Goal: Transaction & Acquisition: Purchase product/service

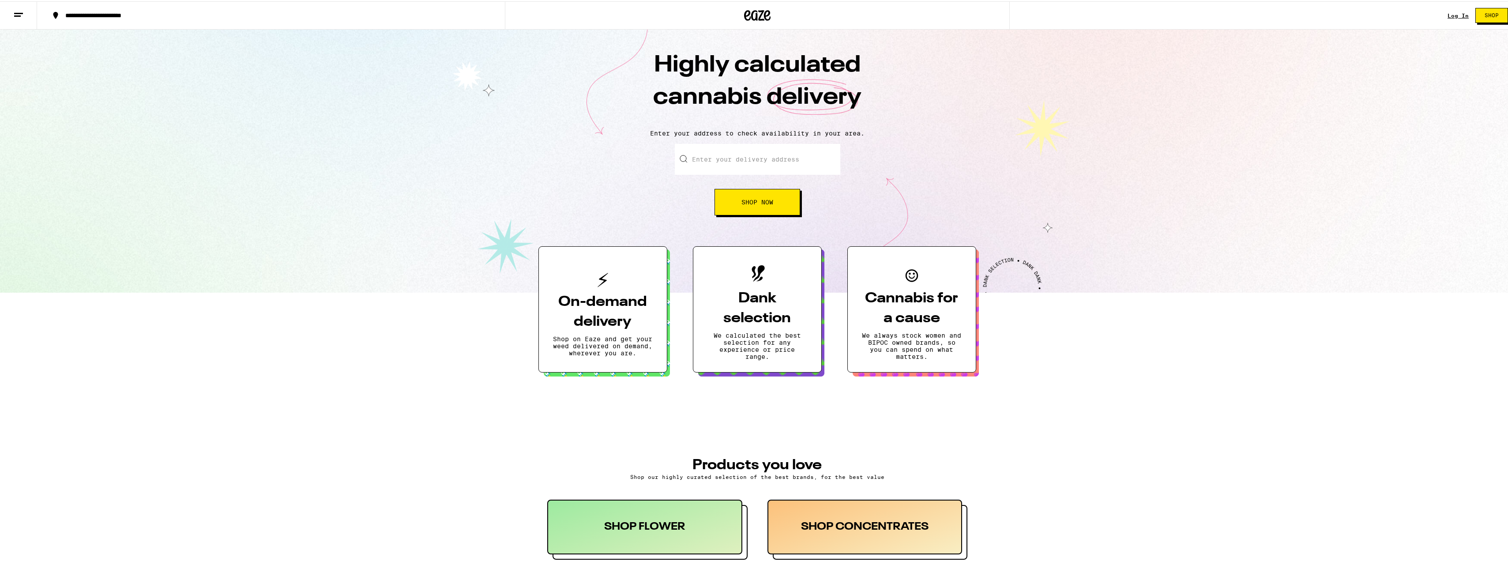
click at [1460, 9] on div "Log In Shop" at bounding box center [1481, 14] width 67 height 28
click at [1458, 13] on link "Log In" at bounding box center [1458, 14] width 21 height 6
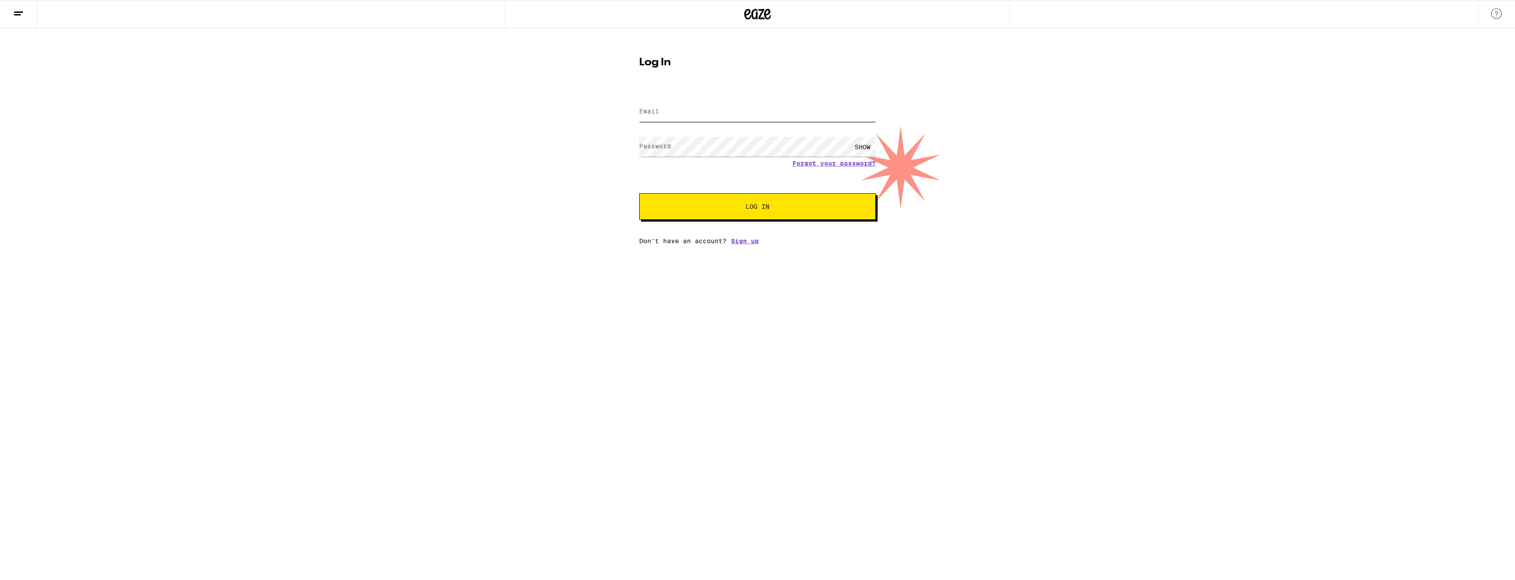
type input "[EMAIL_ADDRESS][DOMAIN_NAME]"
click at [756, 204] on span "Log In" at bounding box center [758, 207] width 24 height 6
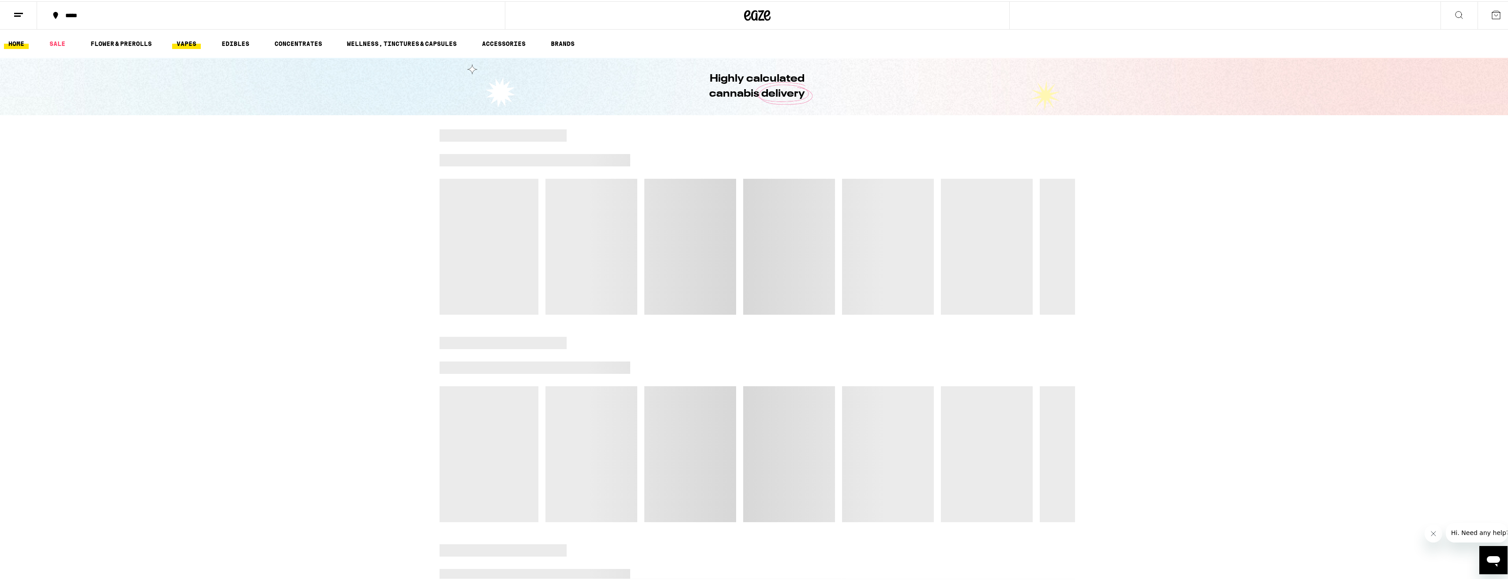
click at [188, 41] on link "VAPES" at bounding box center [186, 42] width 29 height 11
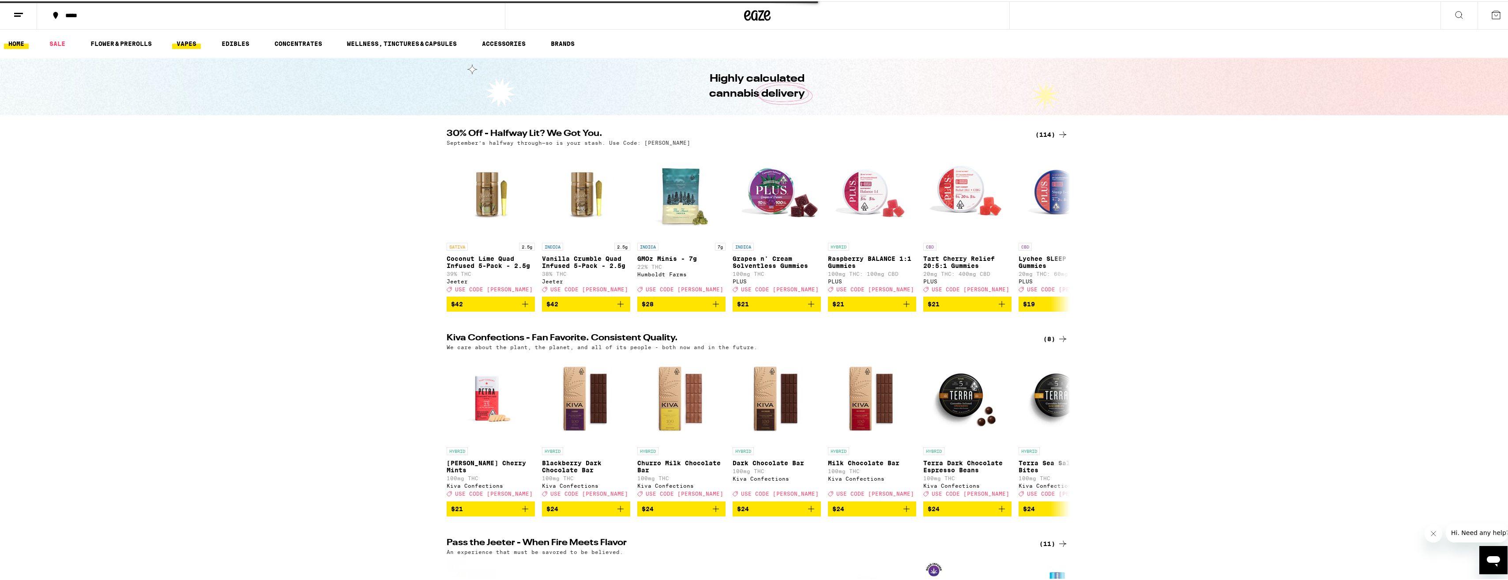
click at [188, 41] on link "VAPES" at bounding box center [186, 42] width 29 height 11
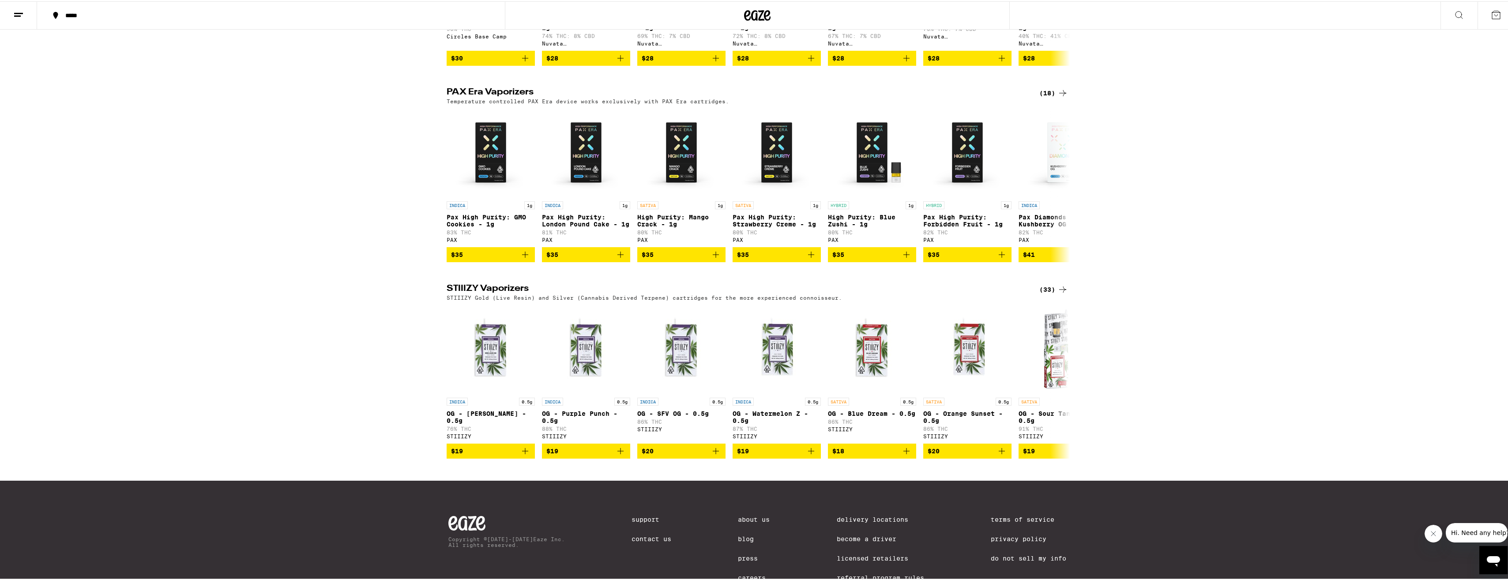
scroll to position [441, 0]
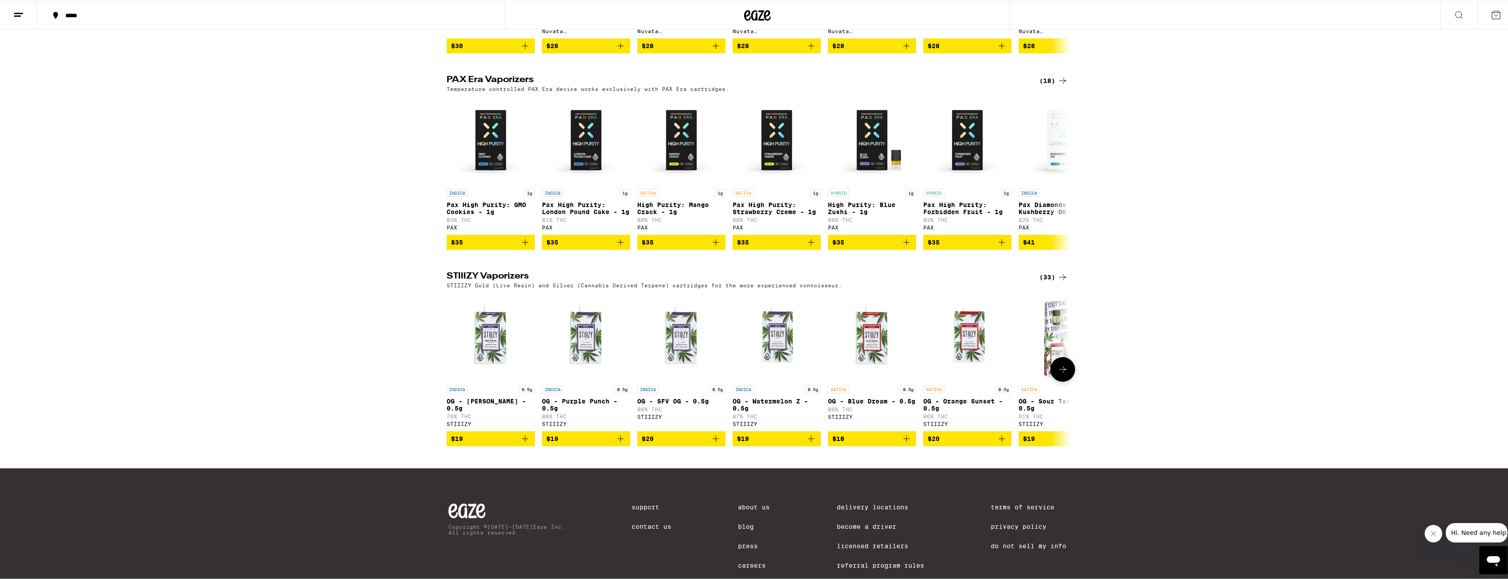
click at [1059, 373] on icon at bounding box center [1063, 368] width 11 height 11
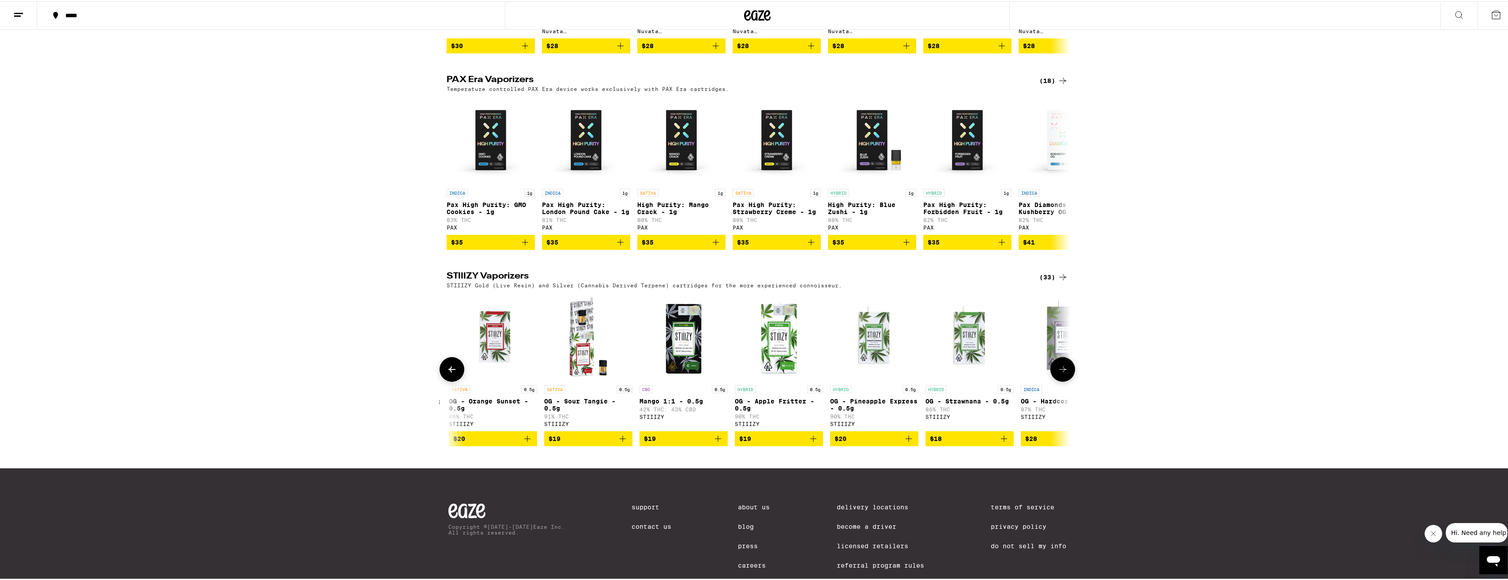
scroll to position [0, 525]
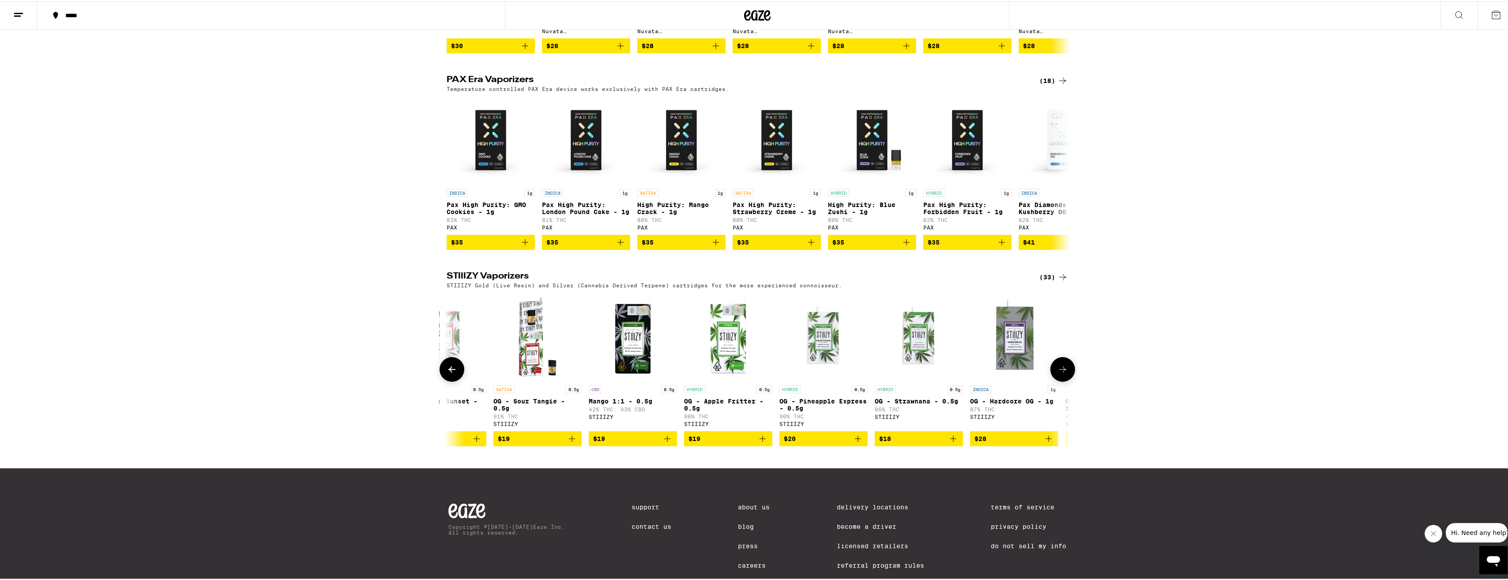
click at [637, 443] on span "$19" at bounding box center [632, 437] width 79 height 11
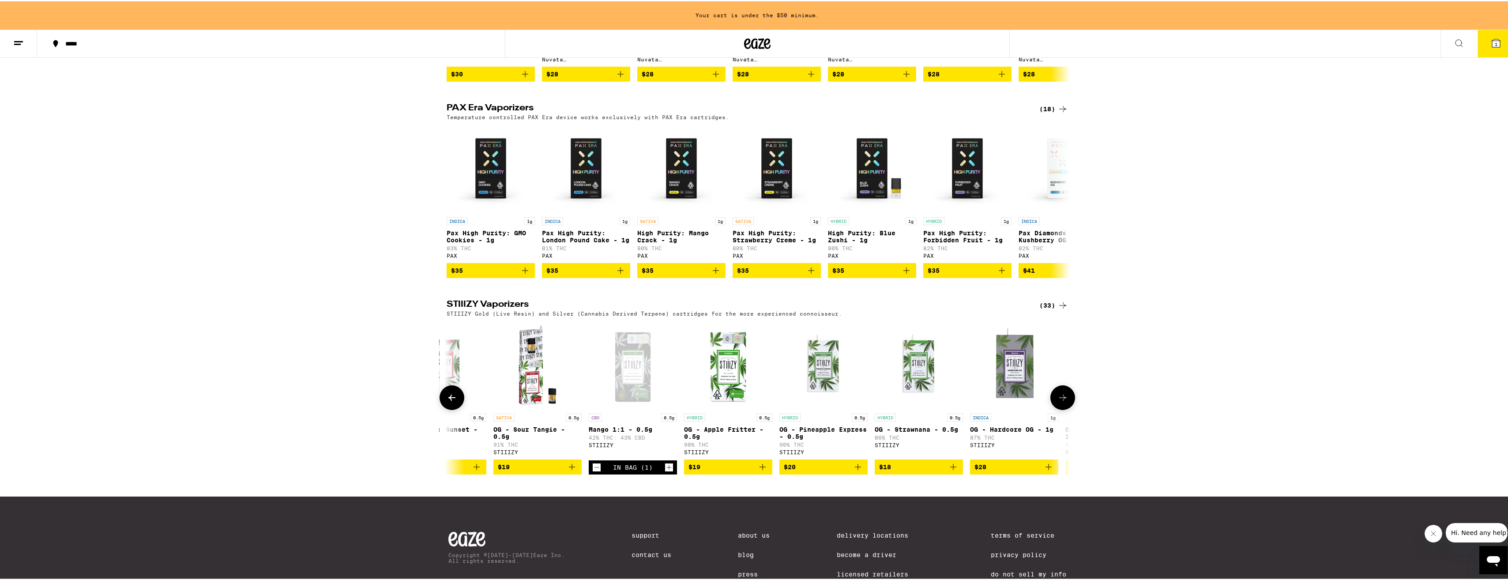
scroll to position [470, 0]
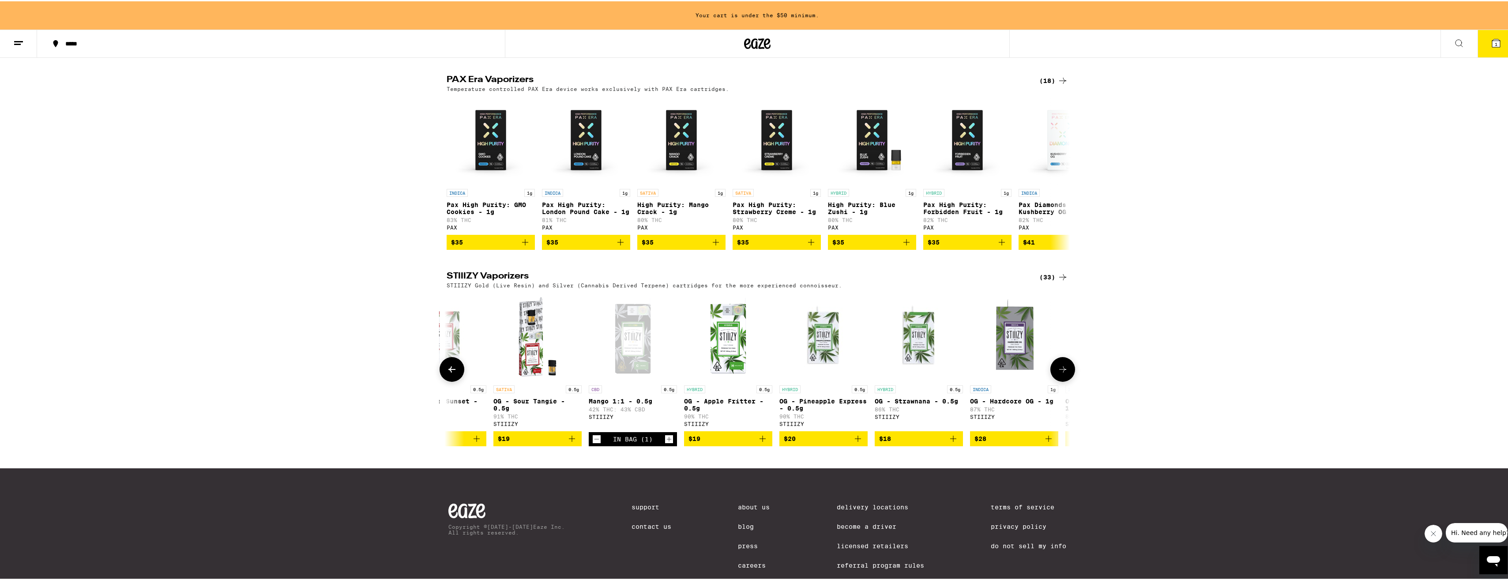
click at [1061, 373] on icon at bounding box center [1063, 368] width 11 height 11
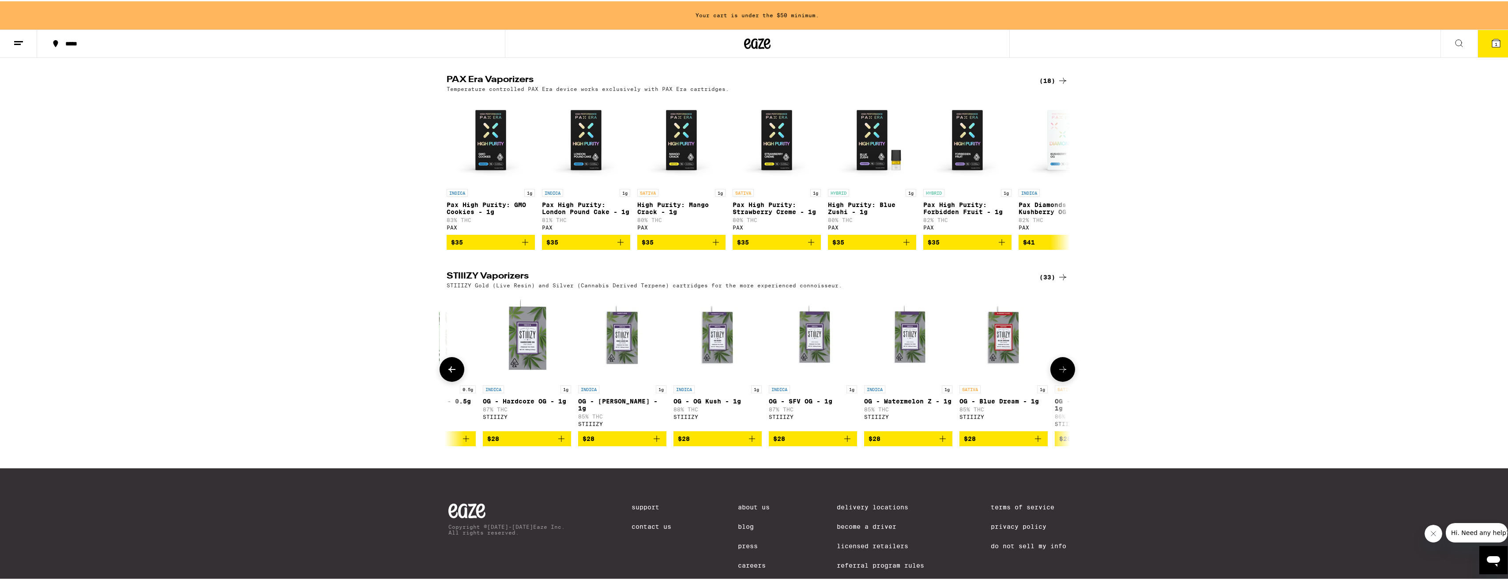
scroll to position [0, 1051]
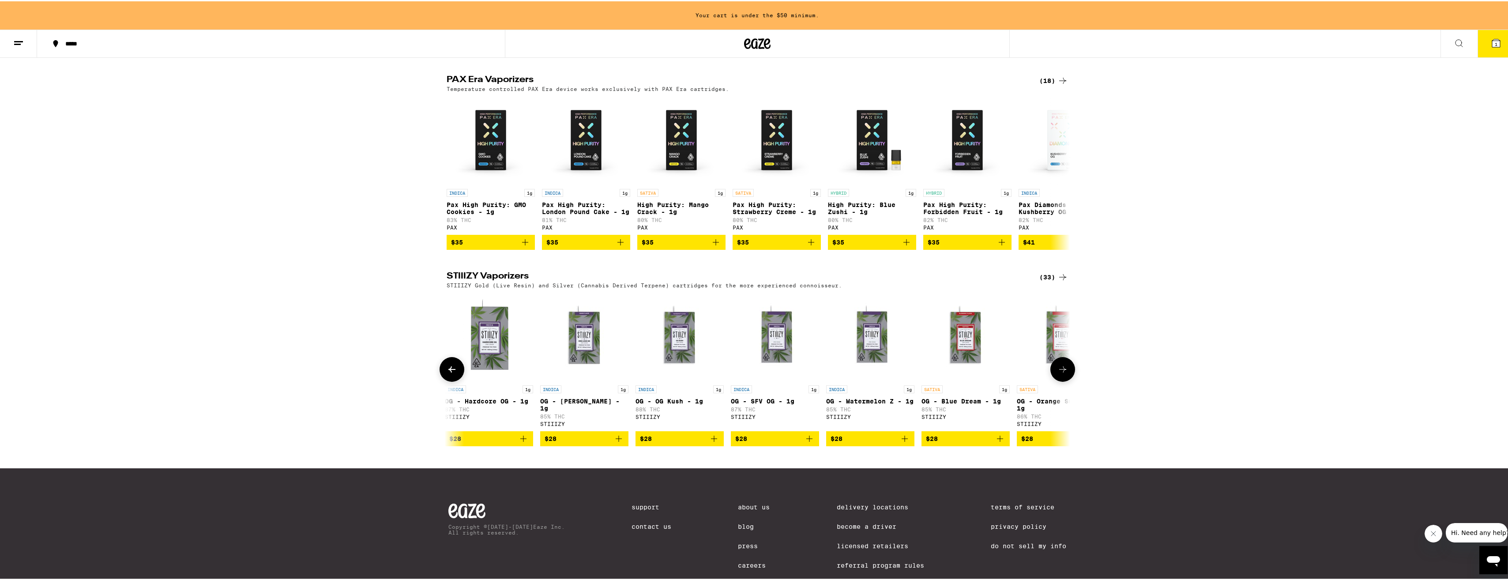
click at [1061, 373] on icon at bounding box center [1063, 368] width 11 height 11
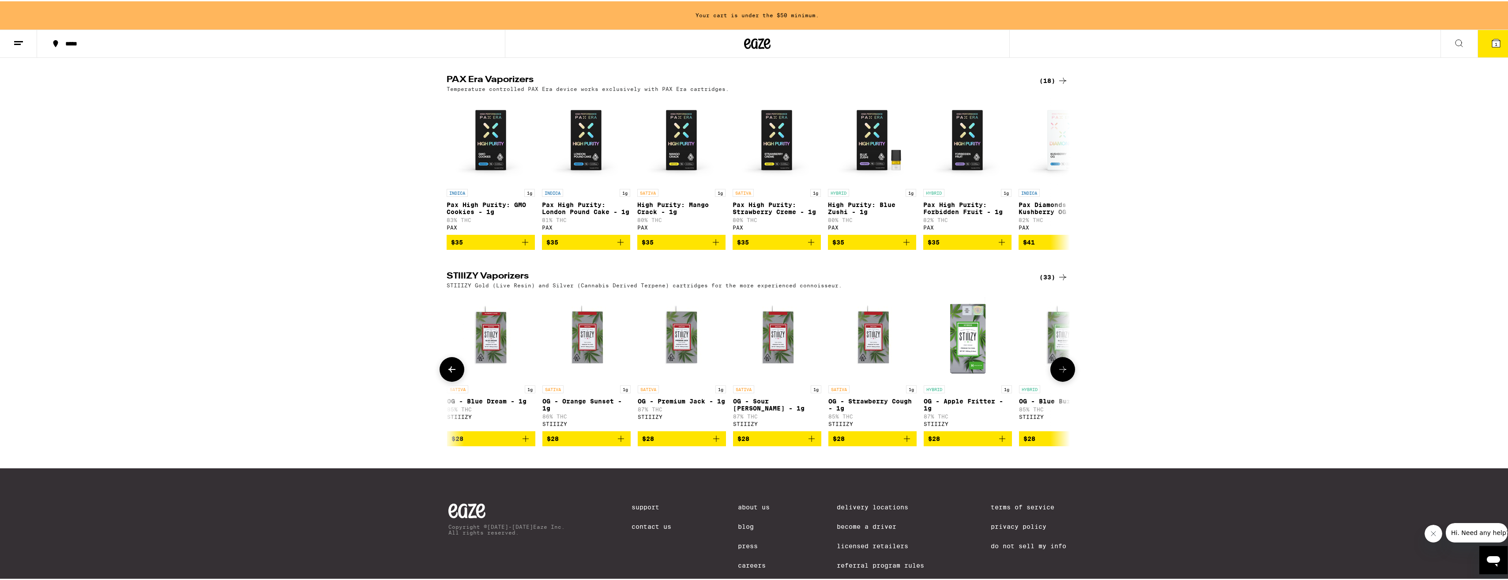
scroll to position [0, 1576]
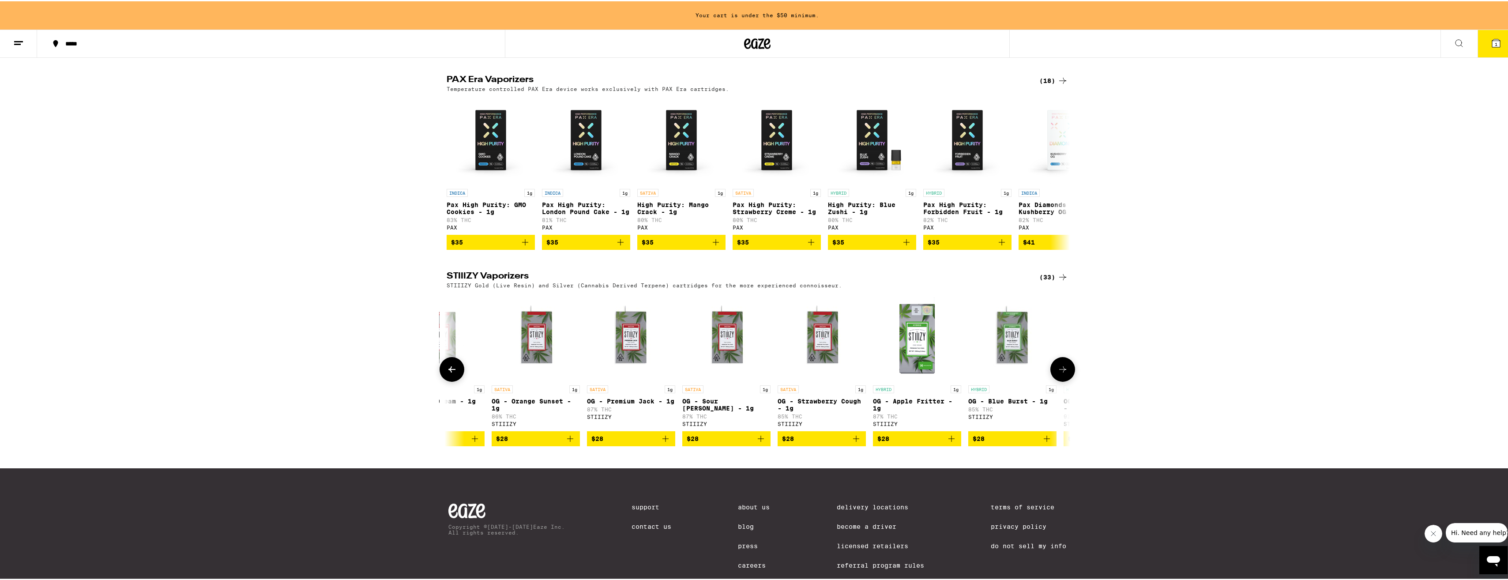
click at [1061, 373] on icon at bounding box center [1063, 368] width 11 height 11
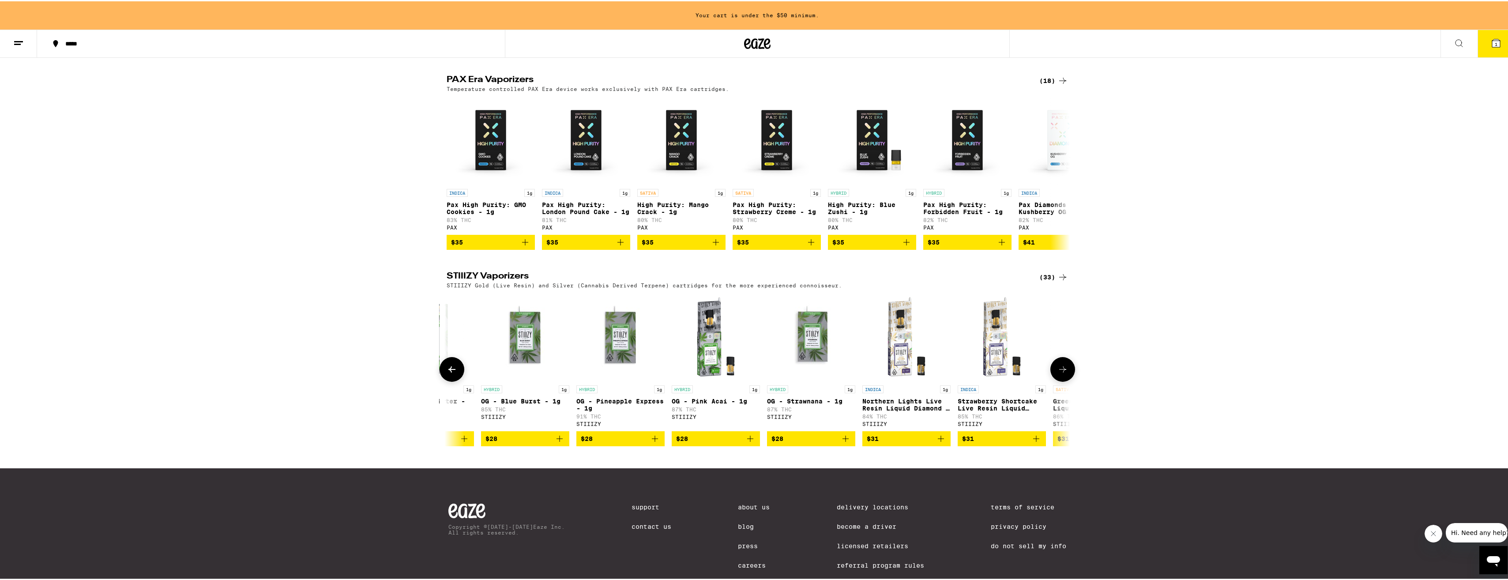
scroll to position [0, 2101]
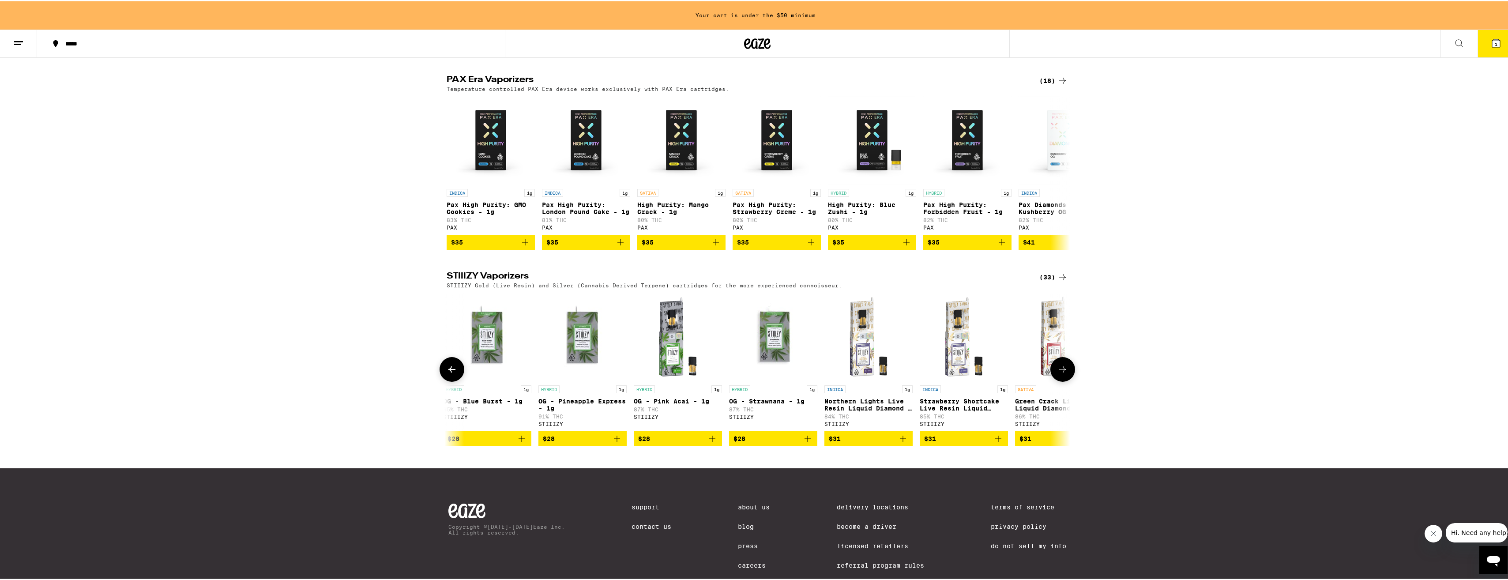
click at [1061, 373] on icon at bounding box center [1063, 368] width 11 height 11
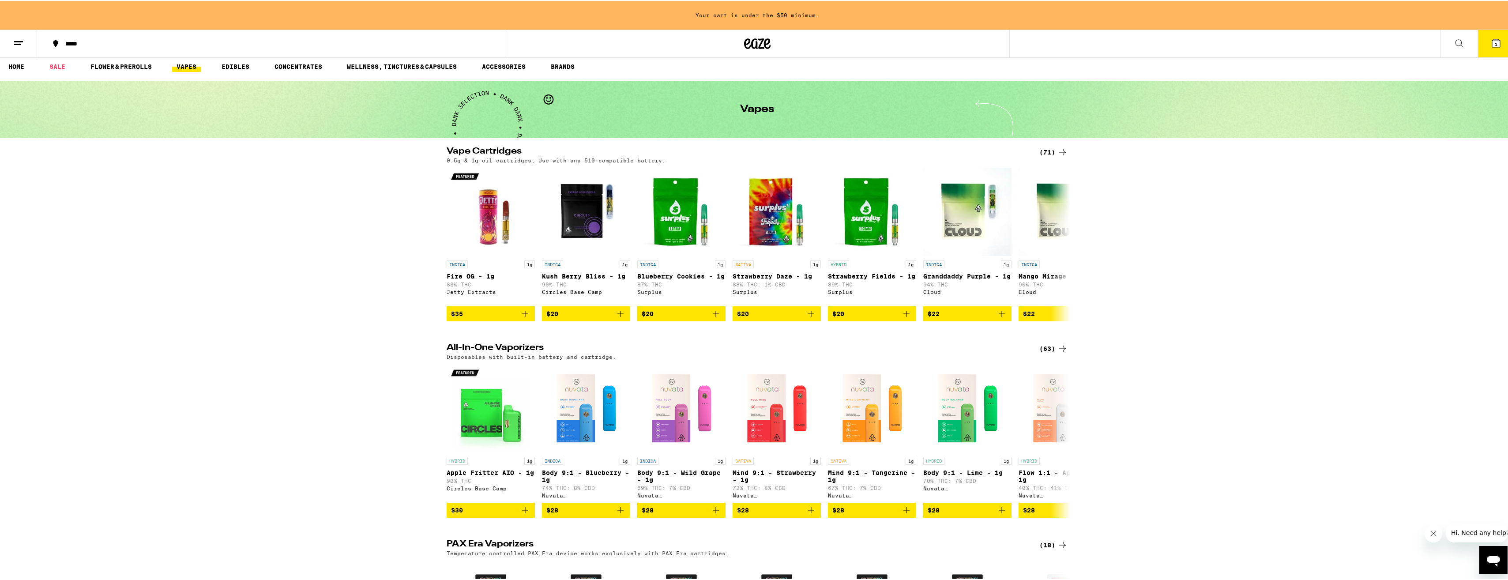
scroll to position [0, 0]
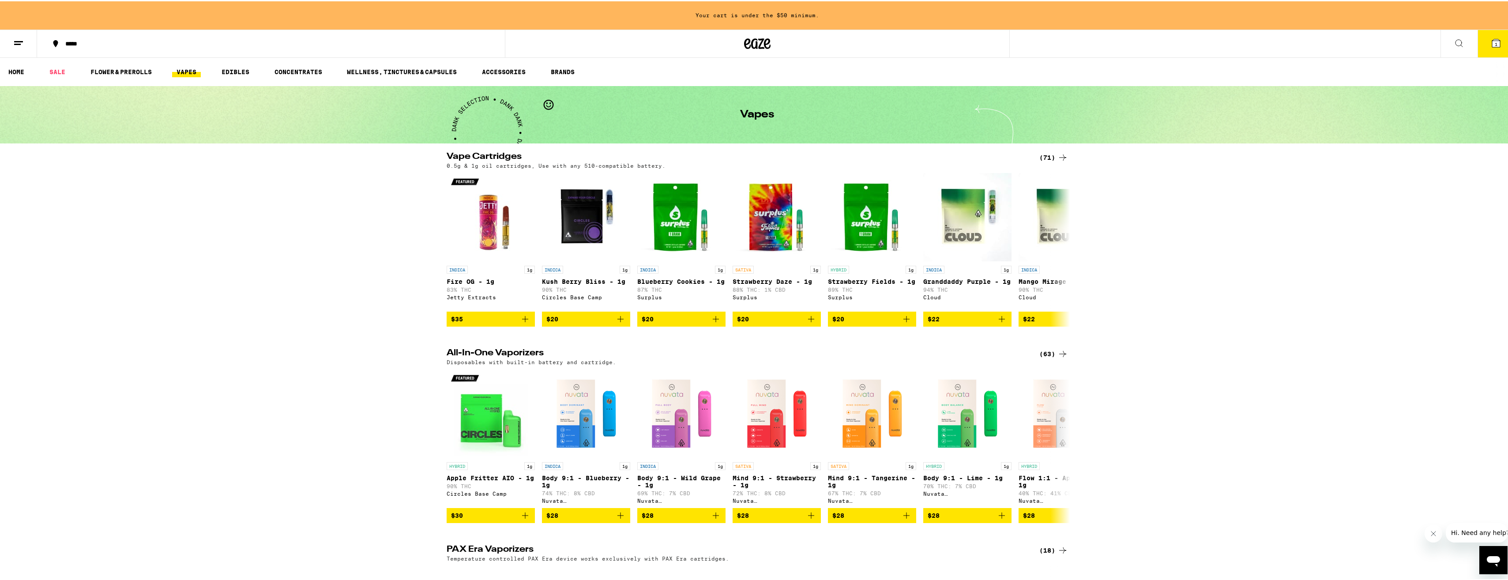
click at [1454, 38] on icon at bounding box center [1459, 42] width 11 height 11
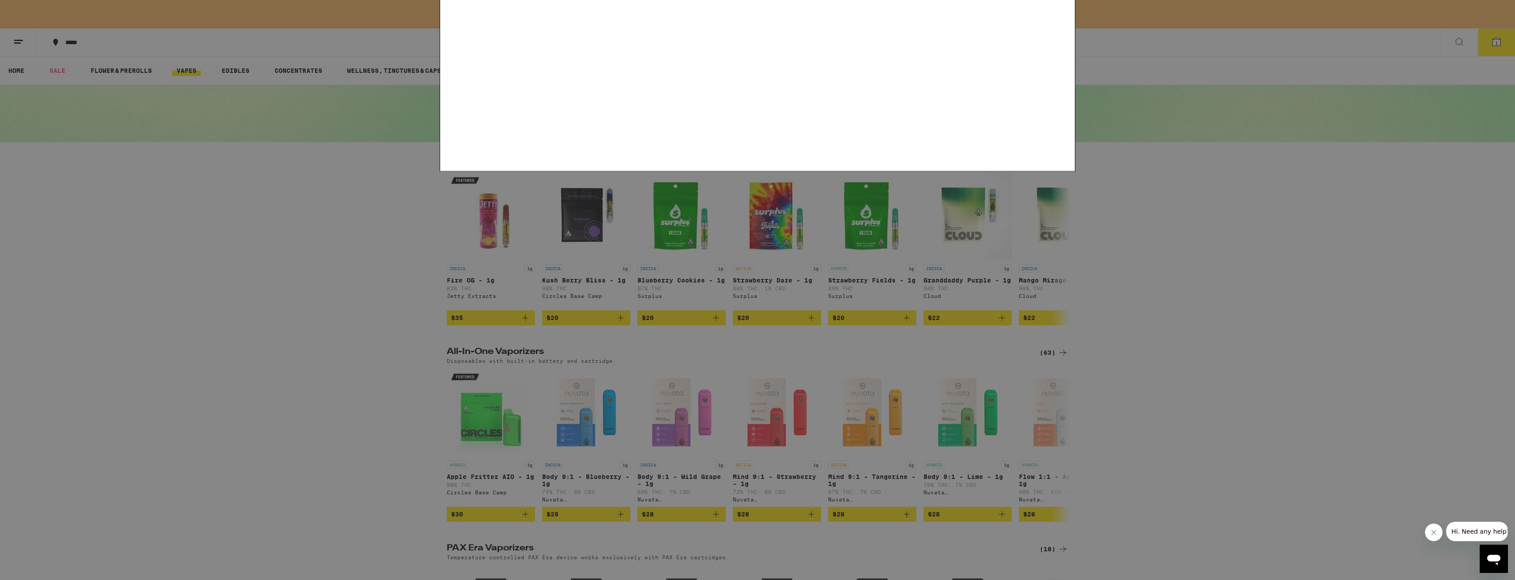
type input "disposable vape"
click at [1032, 15] on button "Clear" at bounding box center [1030, 15] width 25 height 8
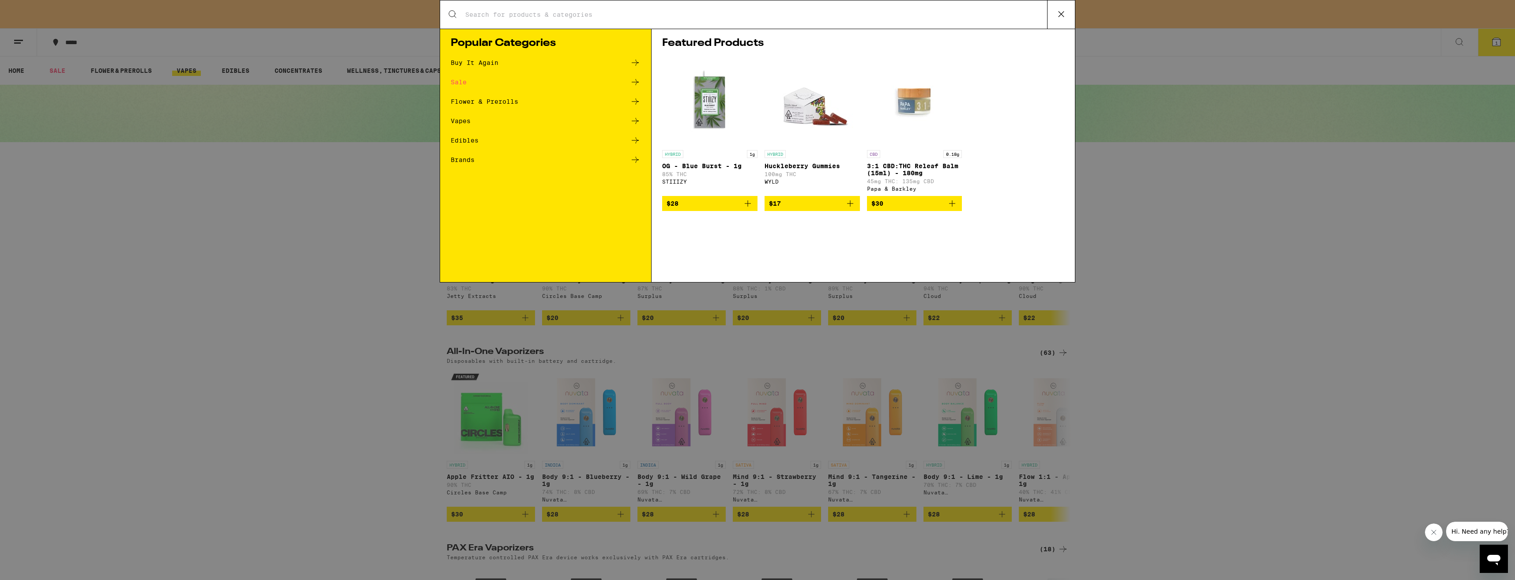
click at [311, 249] on div "Search for Products Popular Categories Buy It Again Sale Flower & Prerolls Vape…" at bounding box center [757, 290] width 1515 height 580
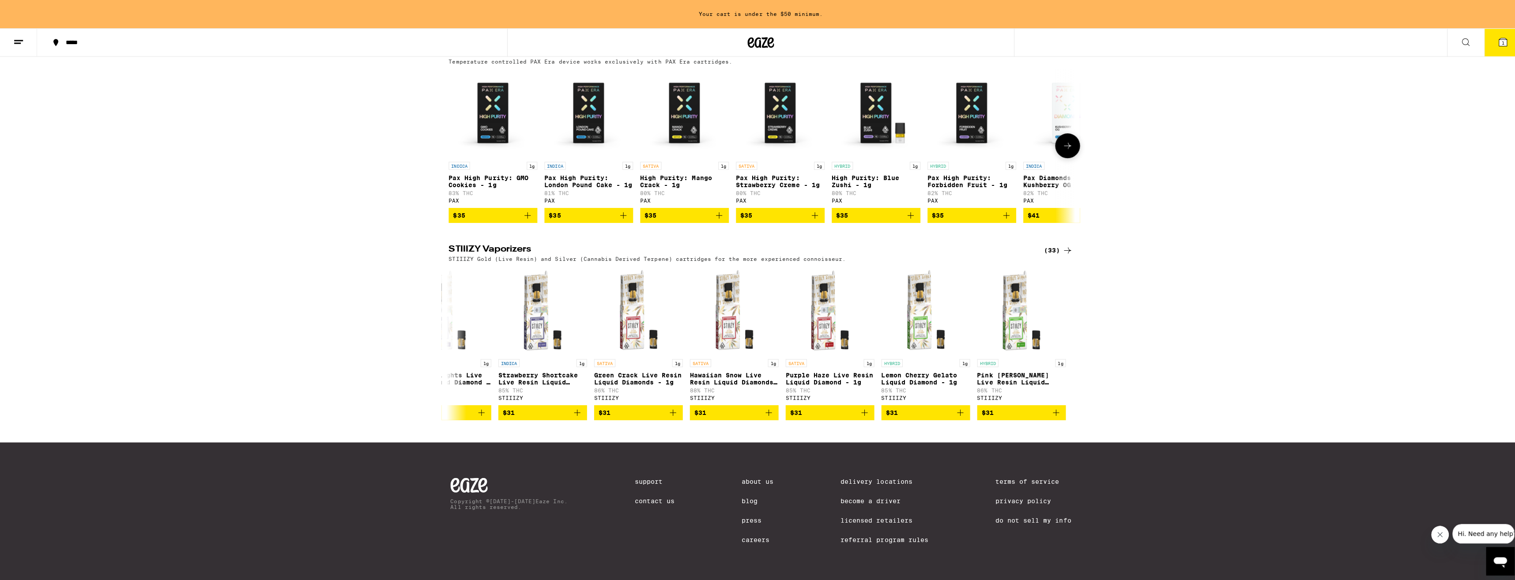
scroll to position [524, 0]
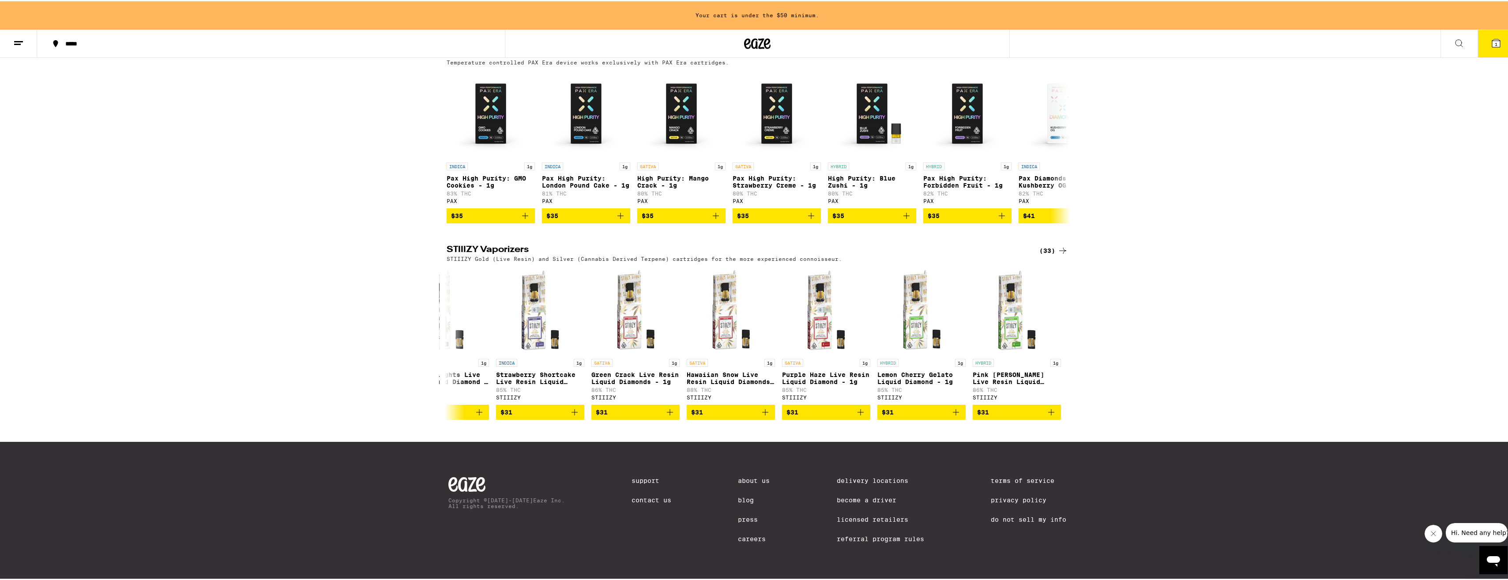
click at [1495, 43] on span "1" at bounding box center [1496, 42] width 3 height 5
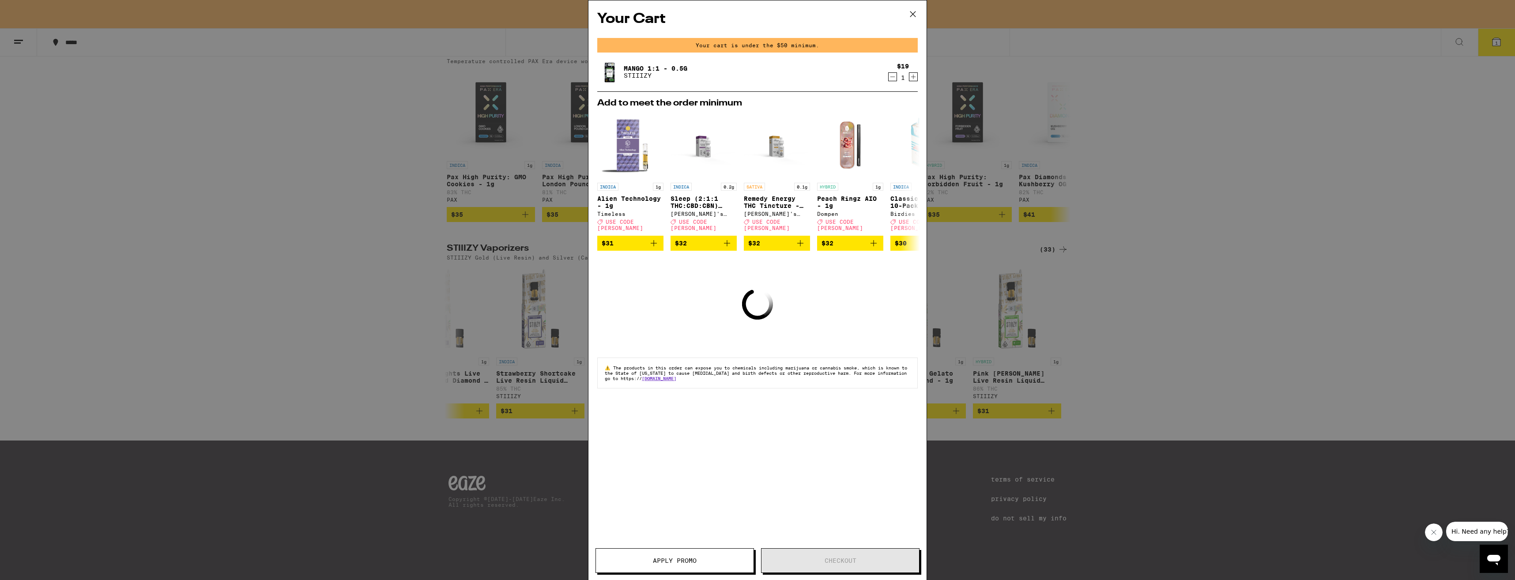
click at [610, 72] on img at bounding box center [609, 72] width 25 height 25
click at [630, 65] on link "Mango 1:1 - 0.5g" at bounding box center [656, 68] width 64 height 7
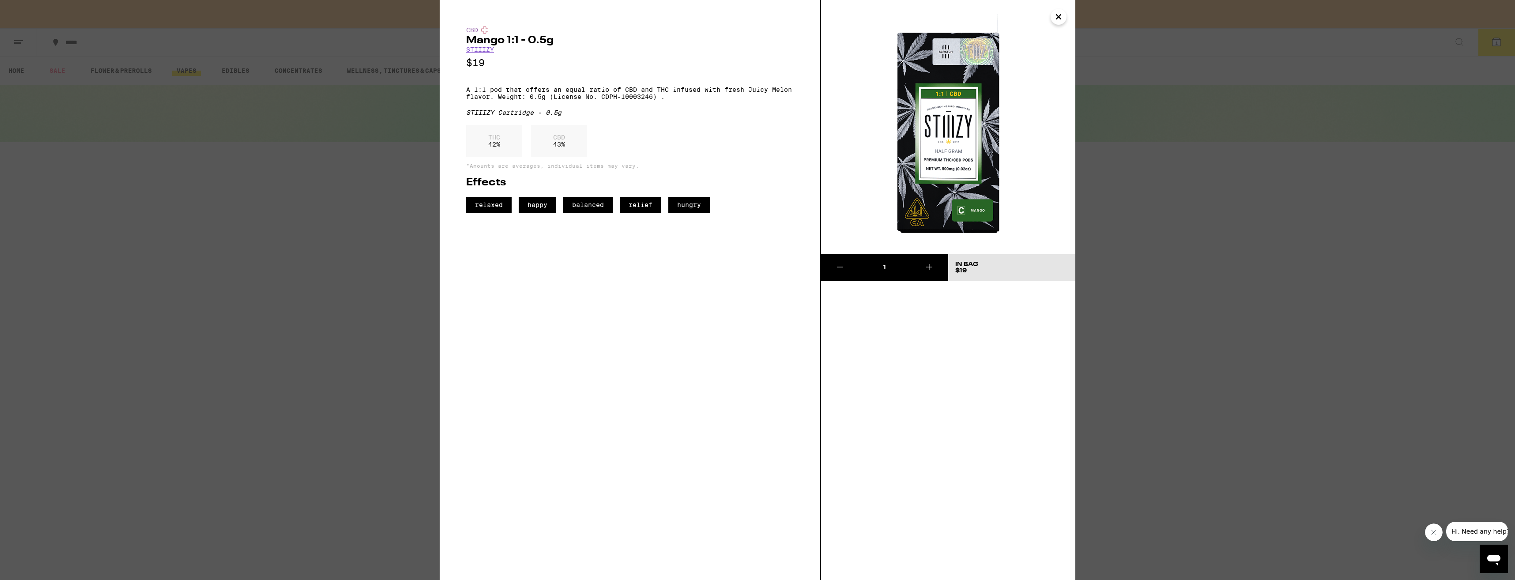
click at [1059, 18] on icon "Close" at bounding box center [1058, 17] width 4 height 4
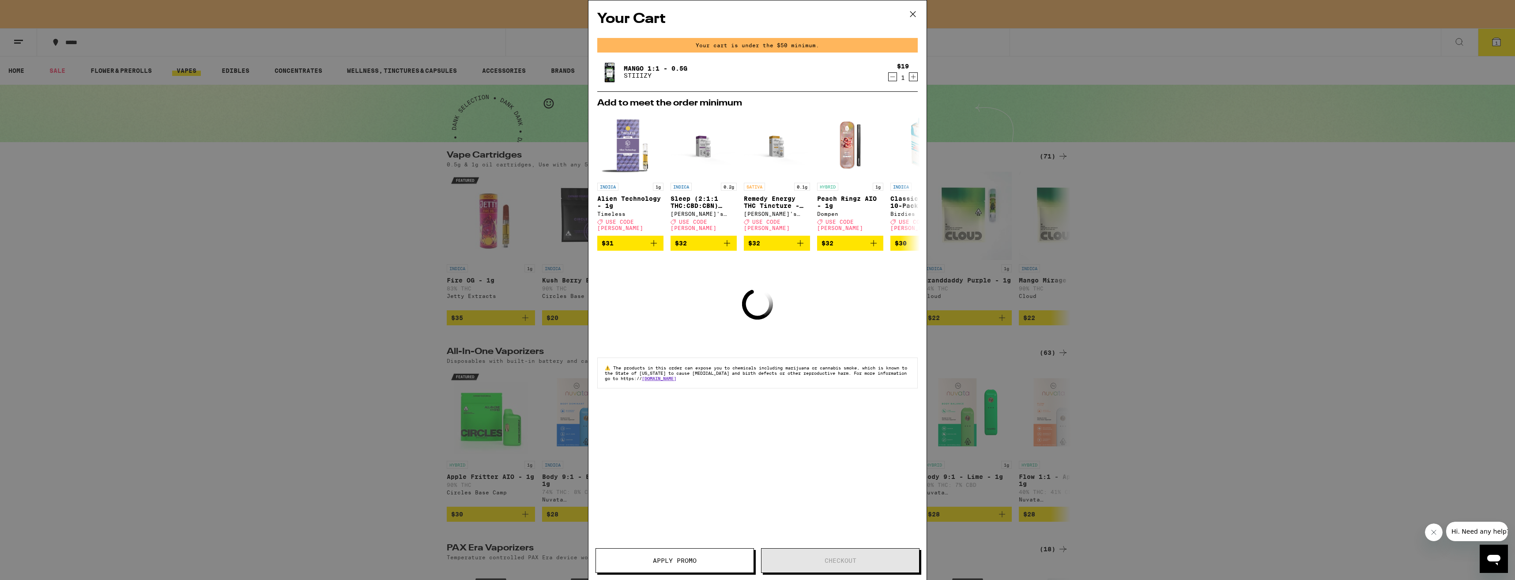
click at [914, 15] on icon at bounding box center [912, 14] width 13 height 13
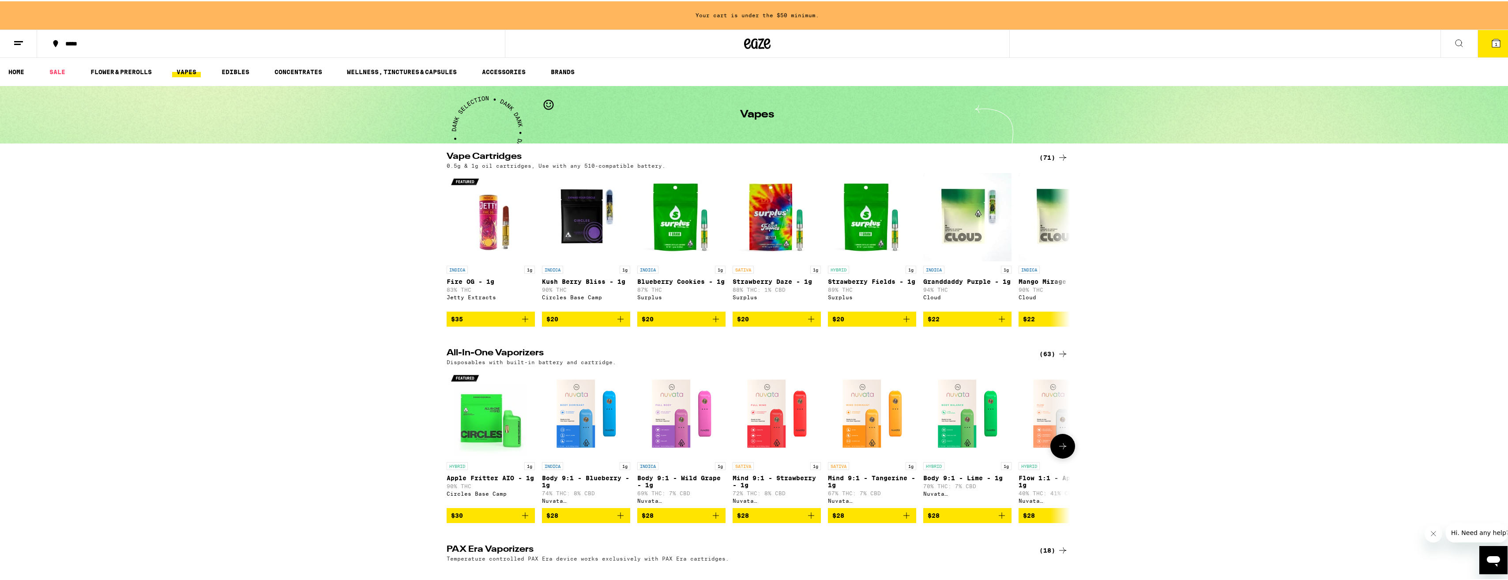
click at [1057, 457] on button at bounding box center [1063, 445] width 25 height 25
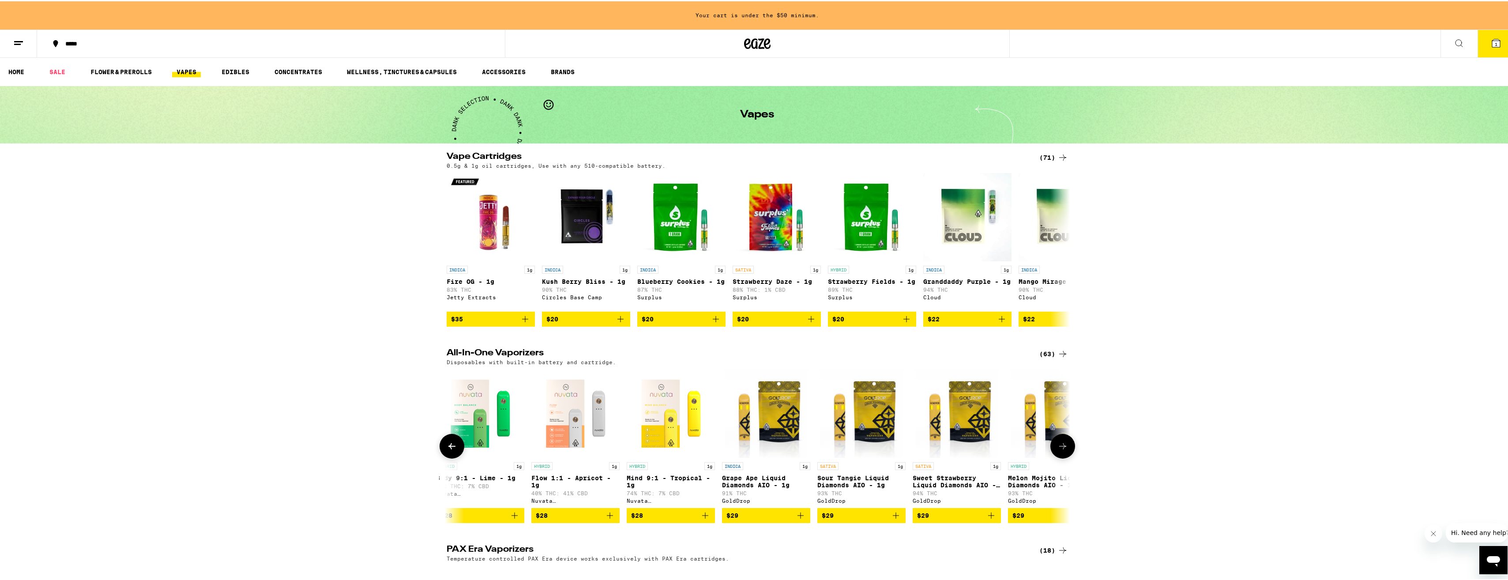
scroll to position [0, 525]
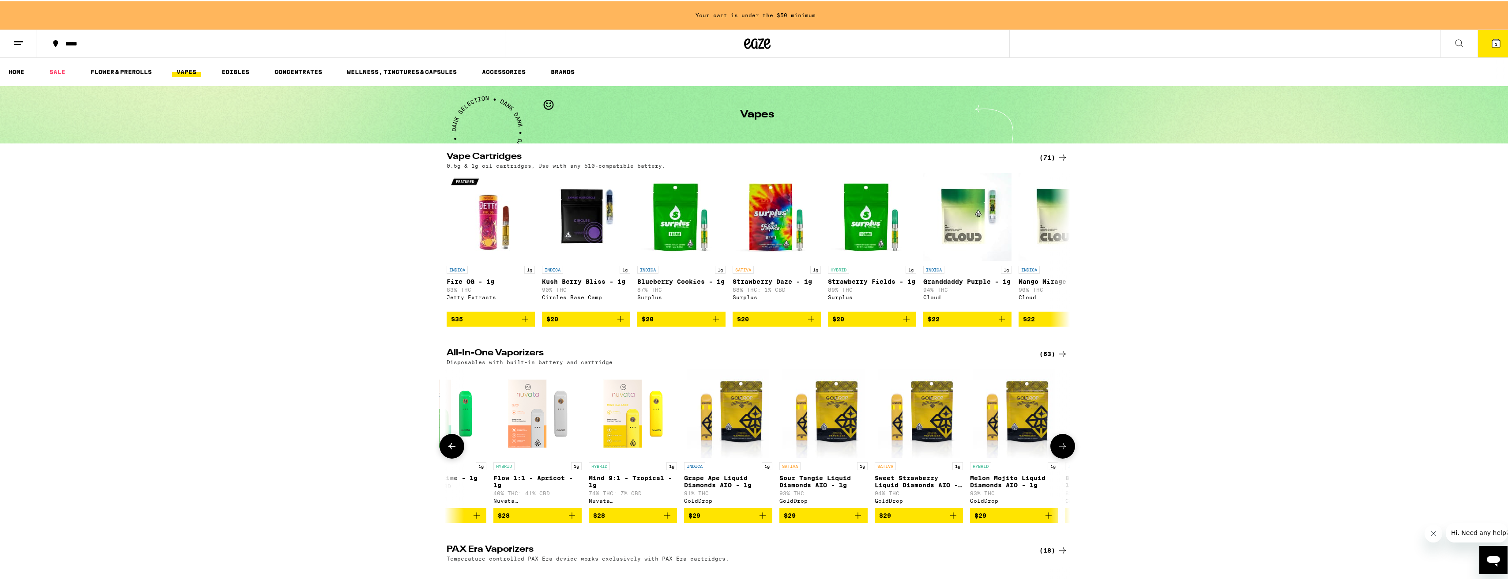
click at [448, 449] on button at bounding box center [452, 445] width 25 height 25
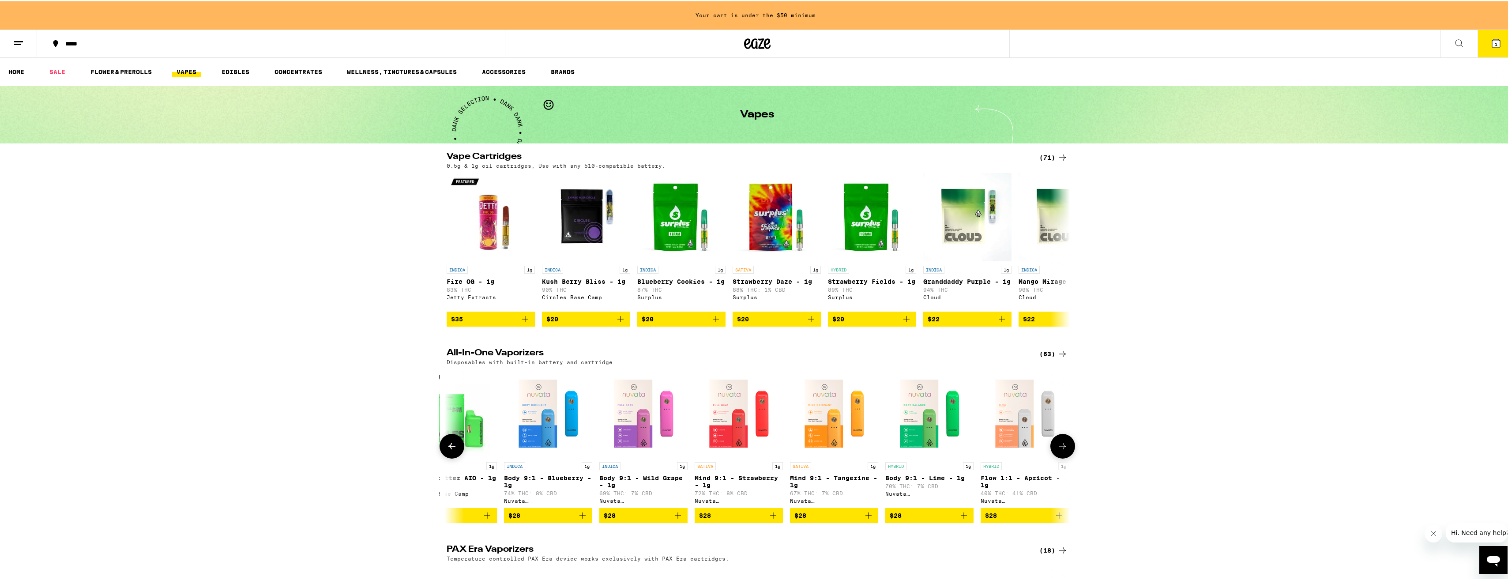
scroll to position [0, 0]
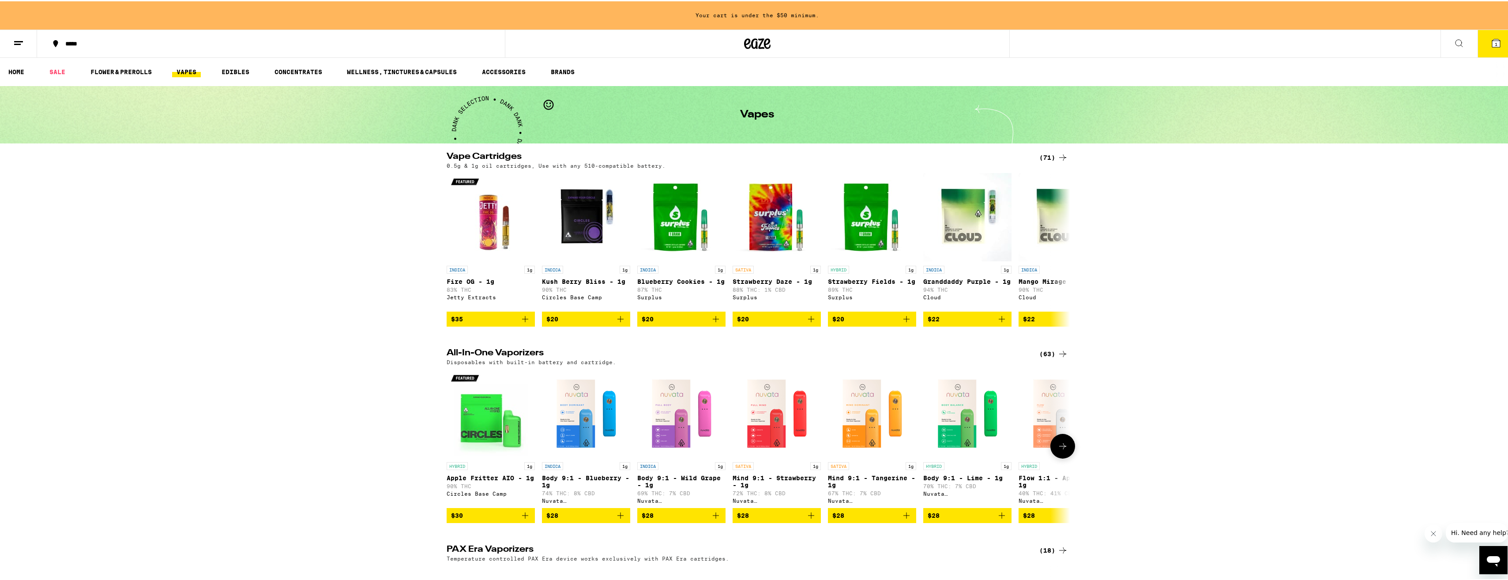
click at [1064, 450] on icon at bounding box center [1063, 445] width 11 height 11
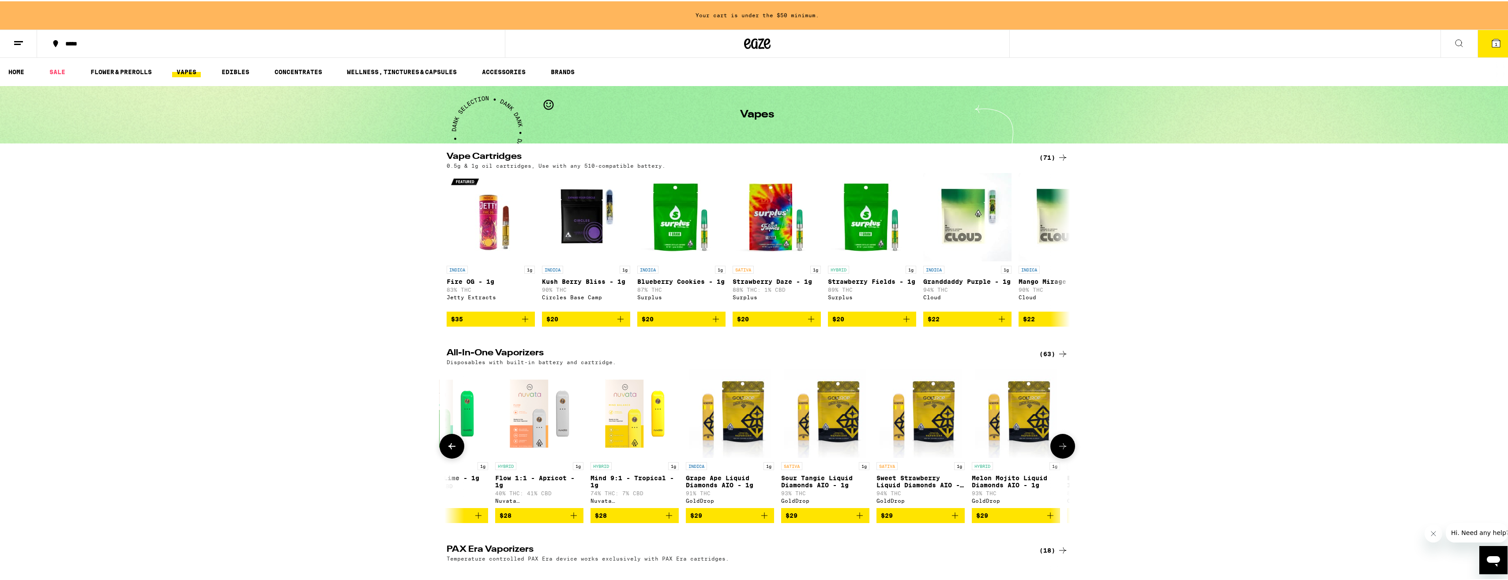
scroll to position [0, 525]
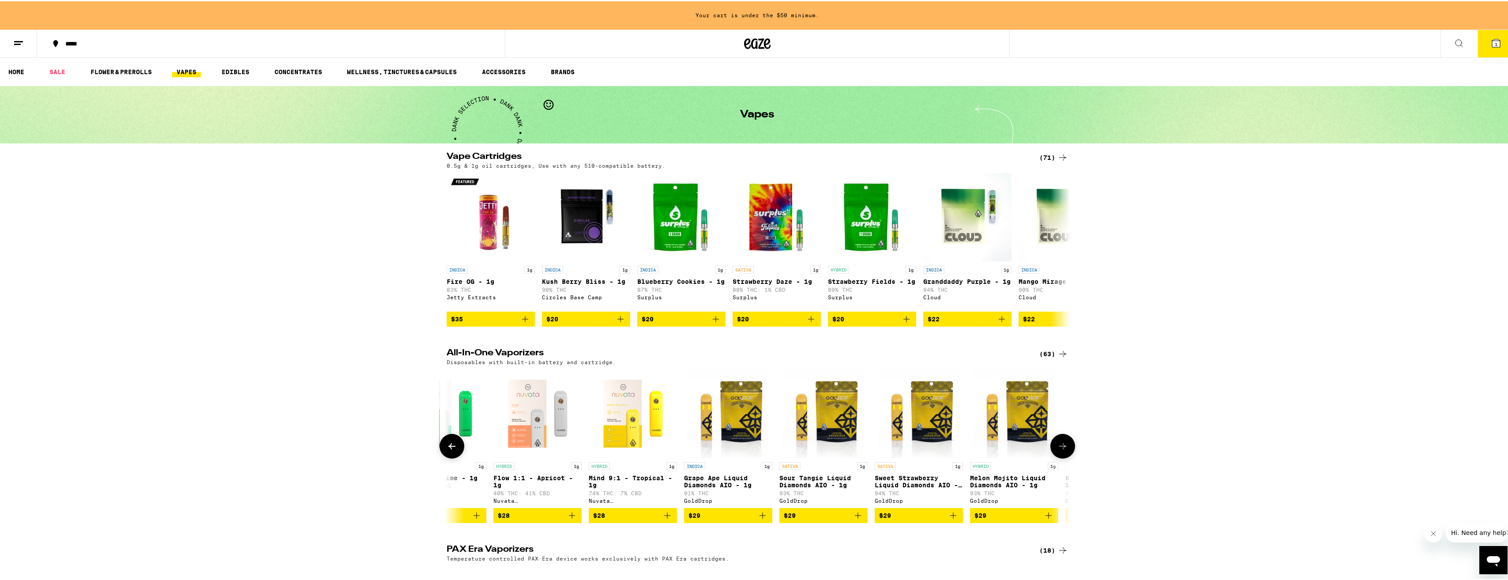
click at [1064, 450] on icon at bounding box center [1063, 445] width 11 height 11
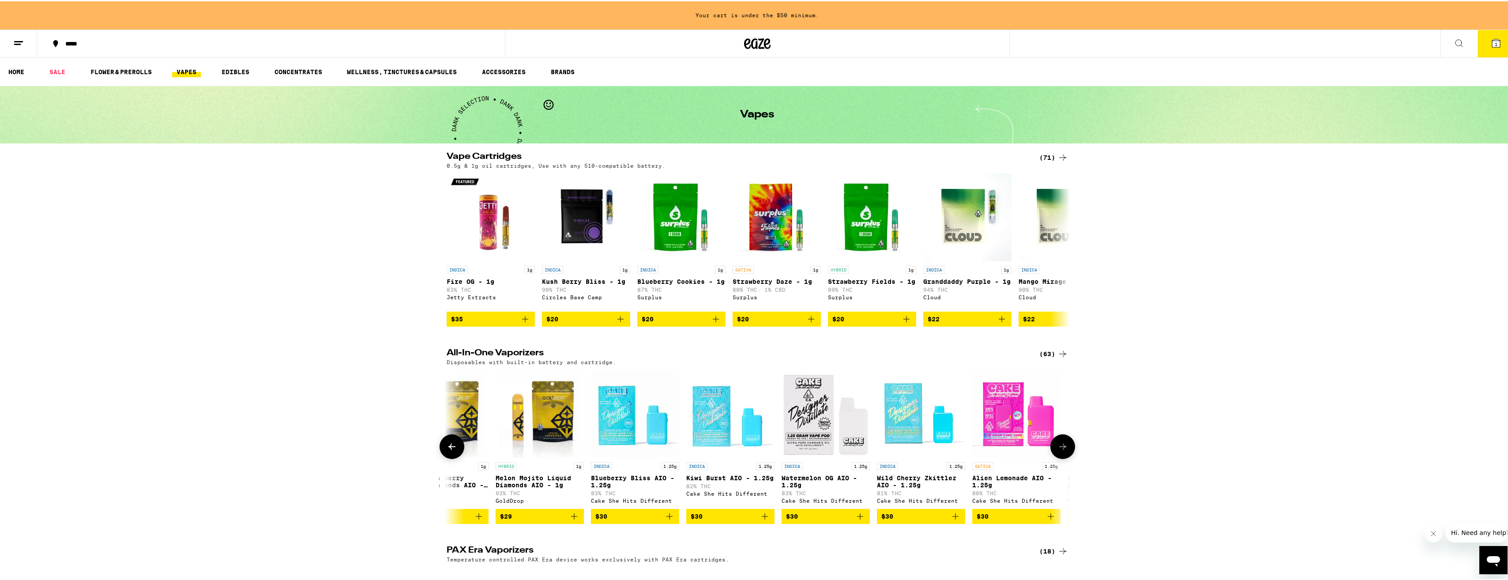
scroll to position [0, 1051]
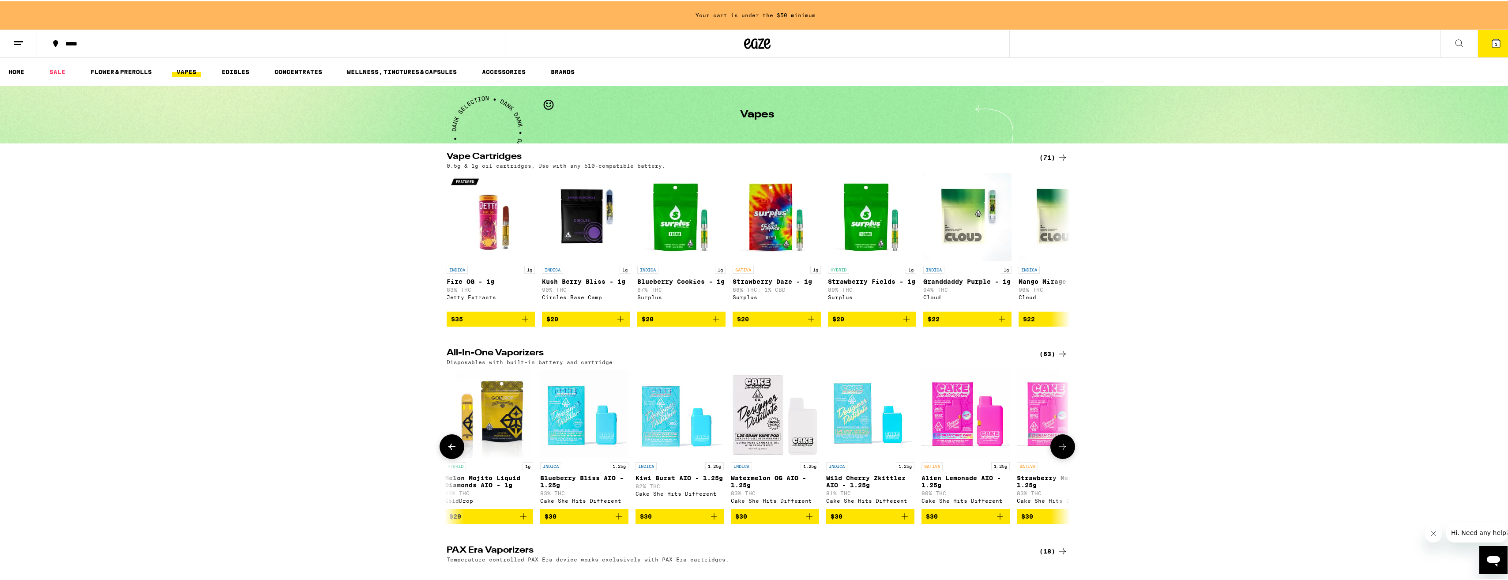
click at [1064, 451] on icon at bounding box center [1063, 445] width 11 height 11
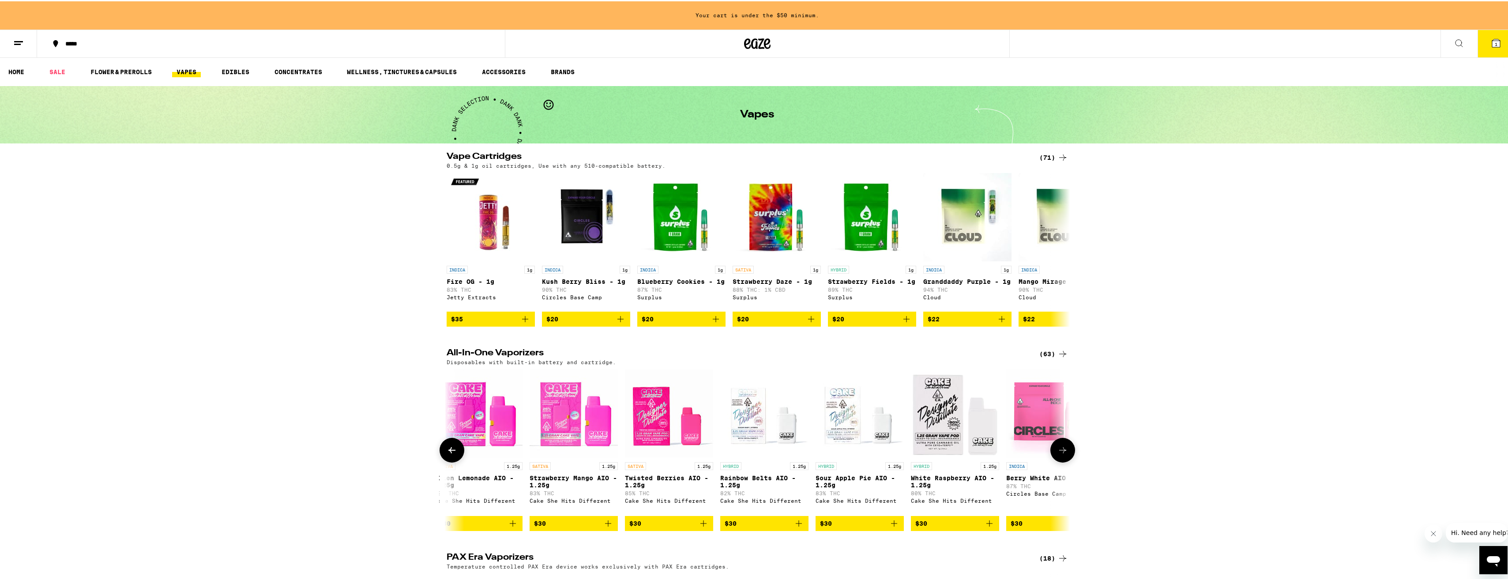
scroll to position [0, 1576]
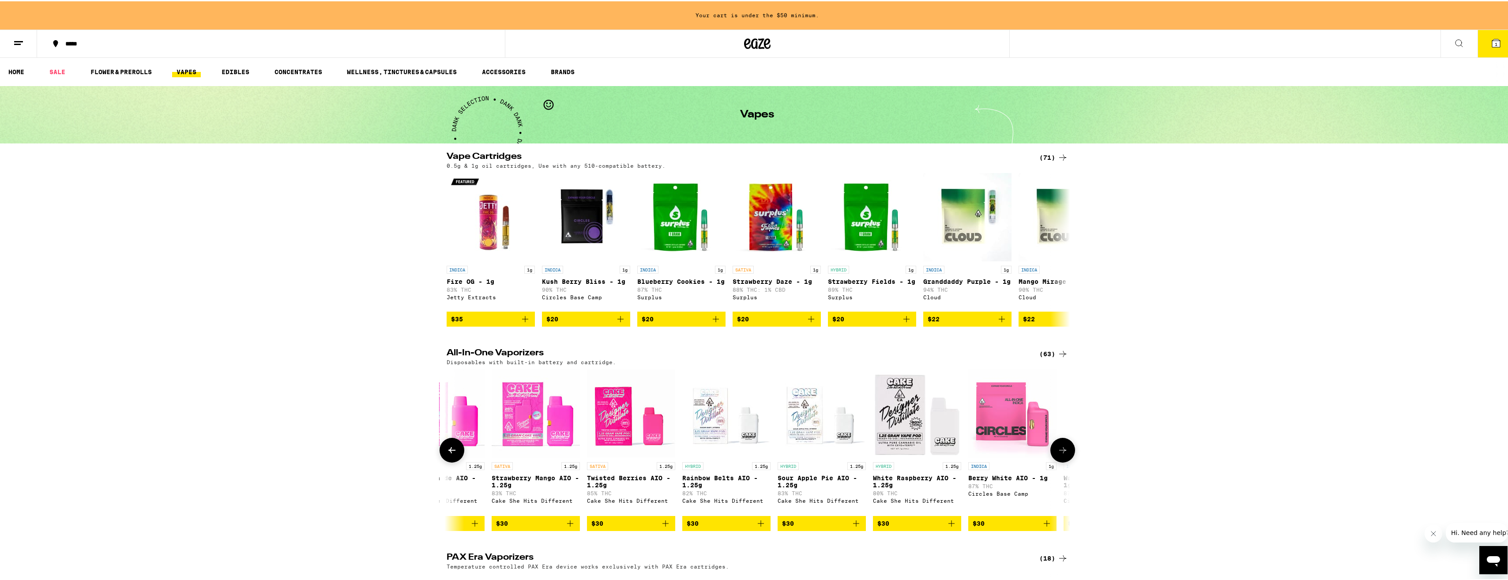
click at [1064, 454] on icon at bounding box center [1063, 449] width 11 height 11
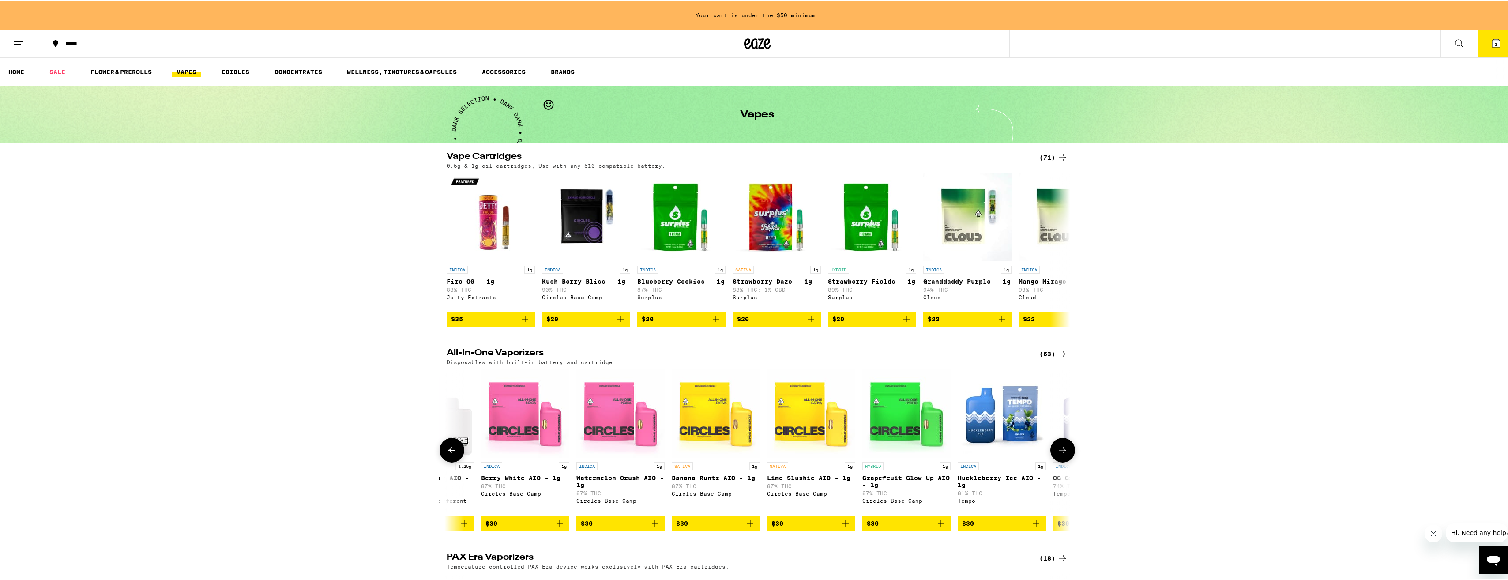
scroll to position [0, 2101]
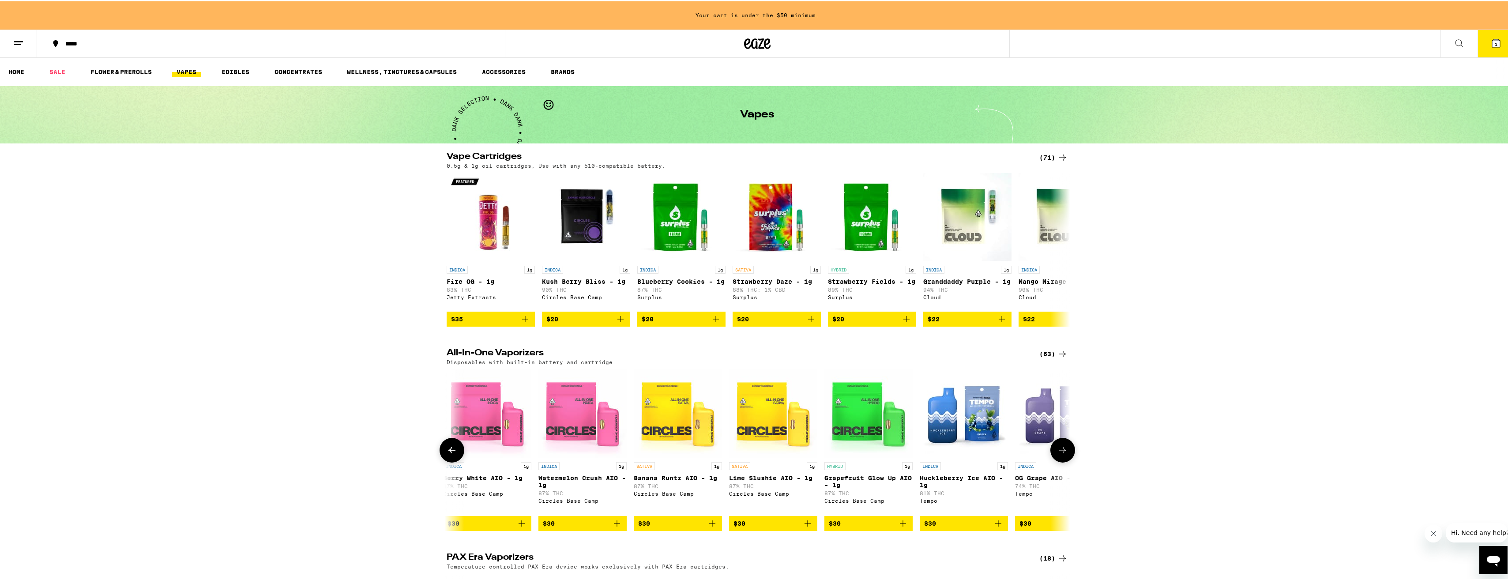
click at [1064, 454] on icon at bounding box center [1063, 449] width 11 height 11
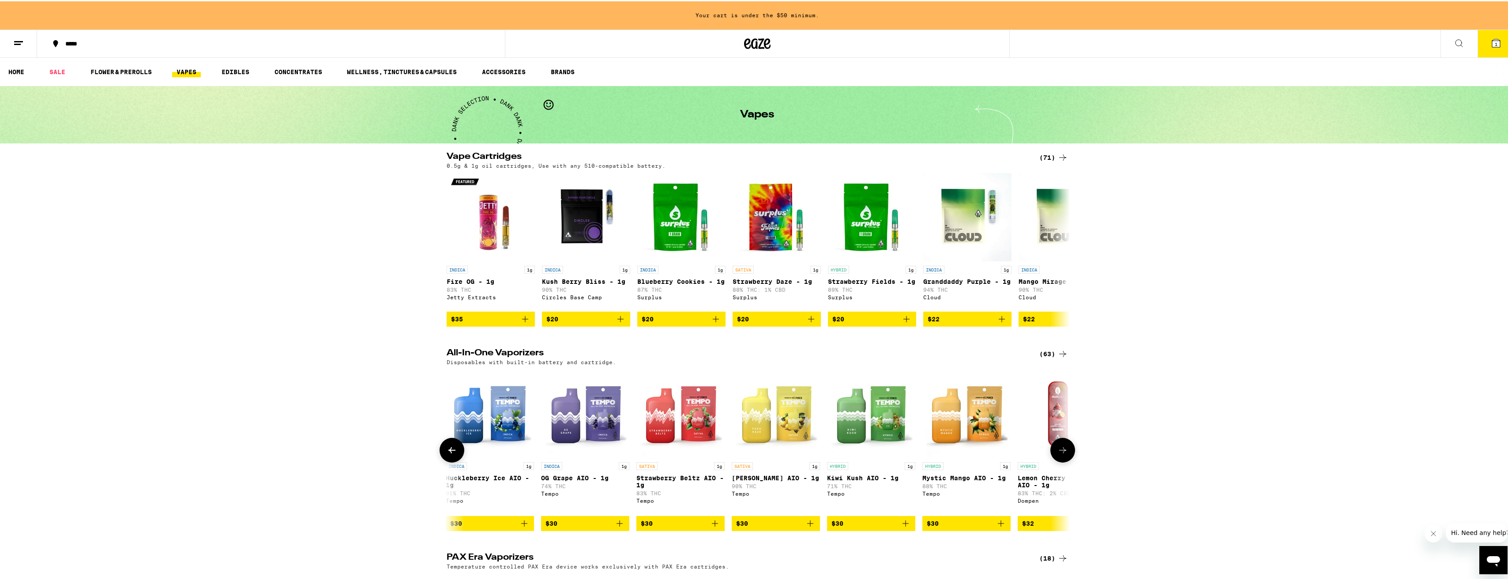
scroll to position [0, 2627]
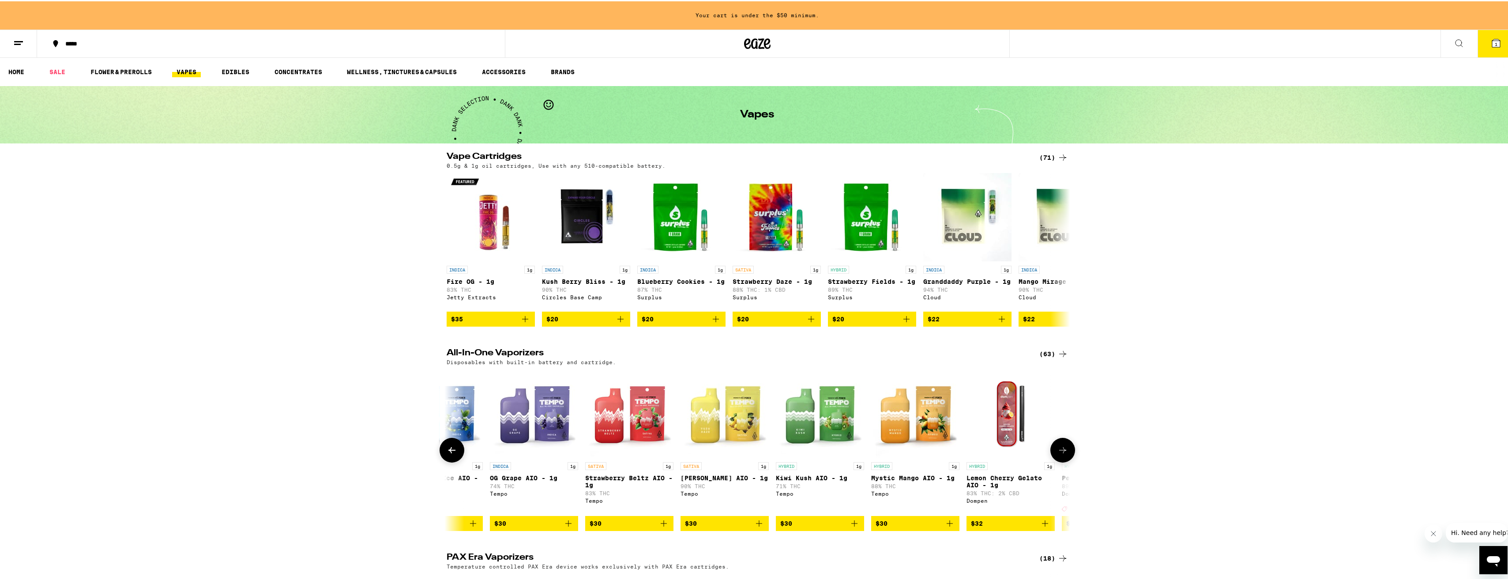
click at [1064, 454] on icon at bounding box center [1063, 449] width 11 height 11
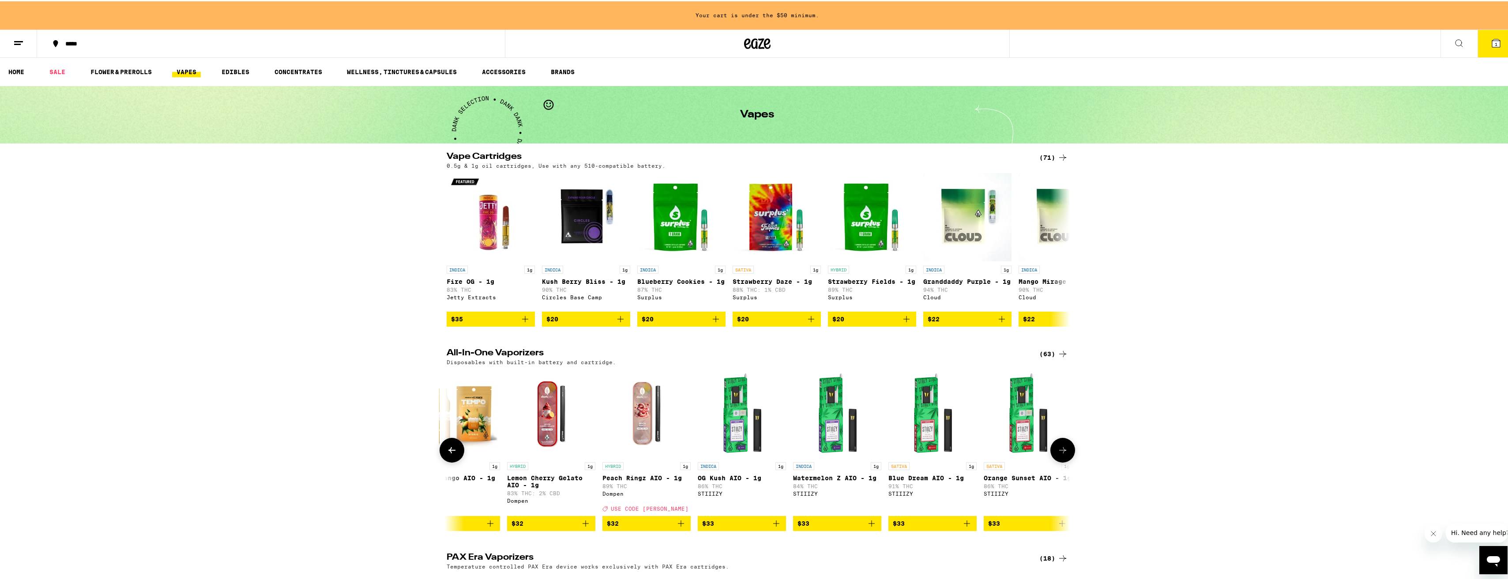
scroll to position [0, 3152]
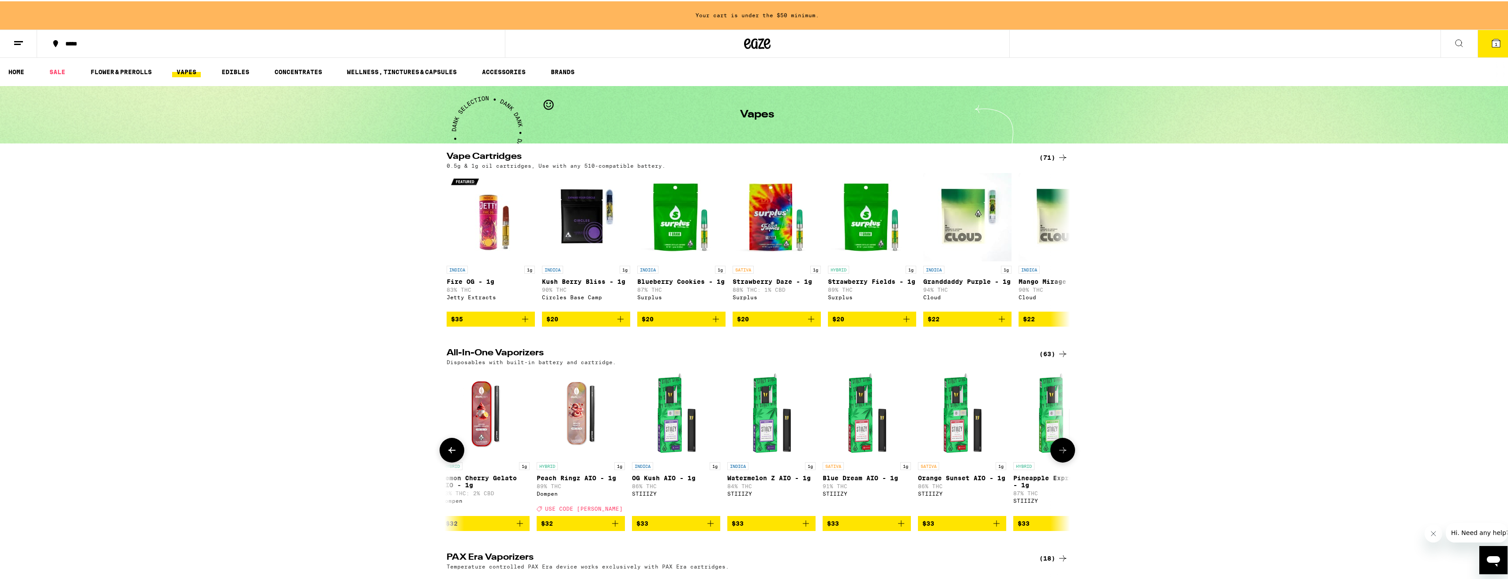
click at [1064, 454] on icon at bounding box center [1063, 449] width 11 height 11
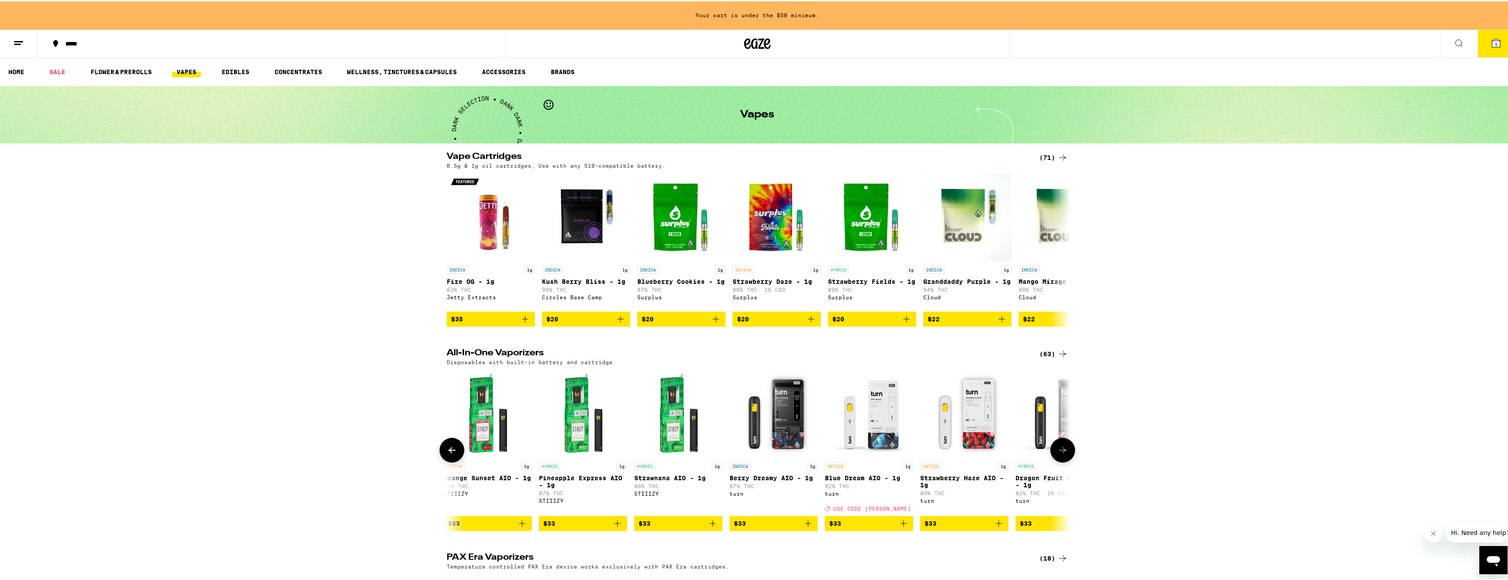
scroll to position [0, 3677]
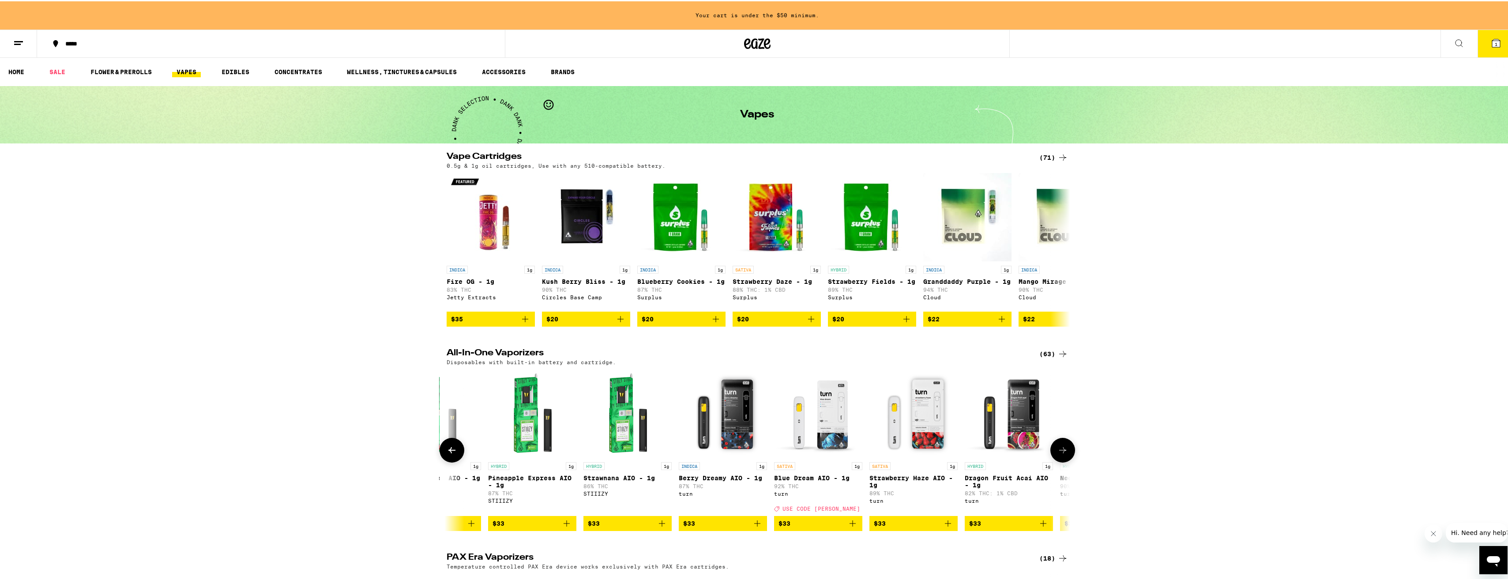
click at [1064, 454] on icon at bounding box center [1063, 449] width 11 height 11
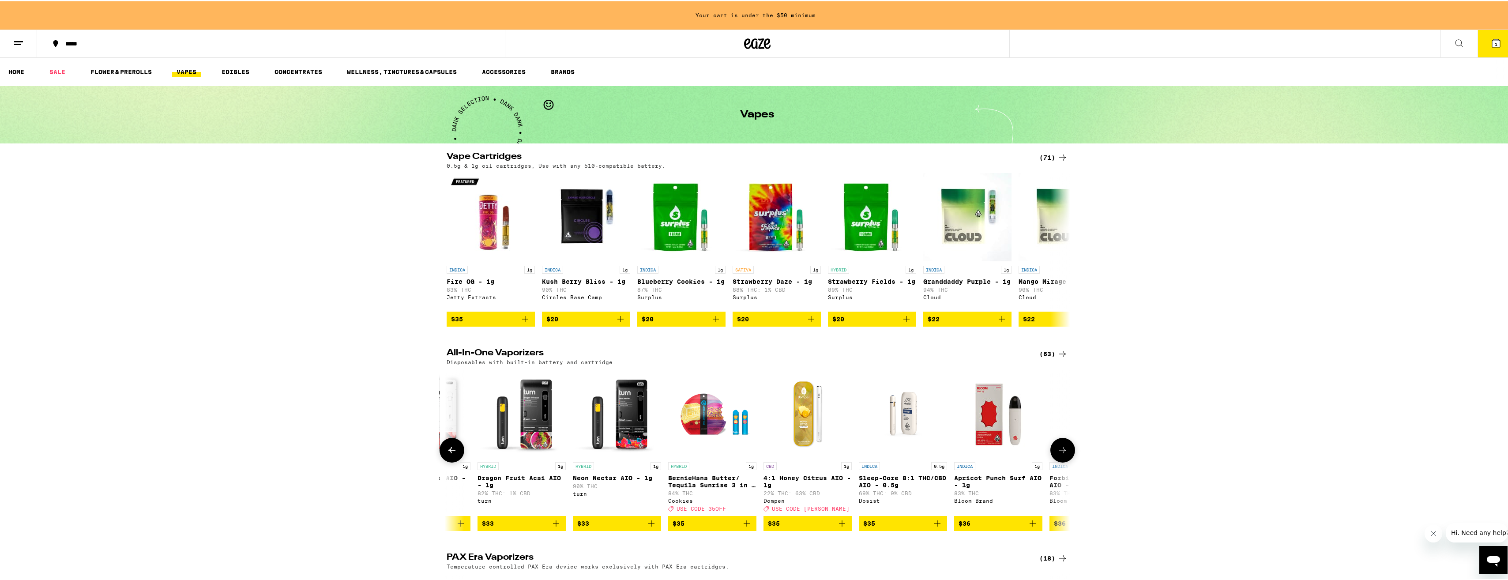
scroll to position [0, 4203]
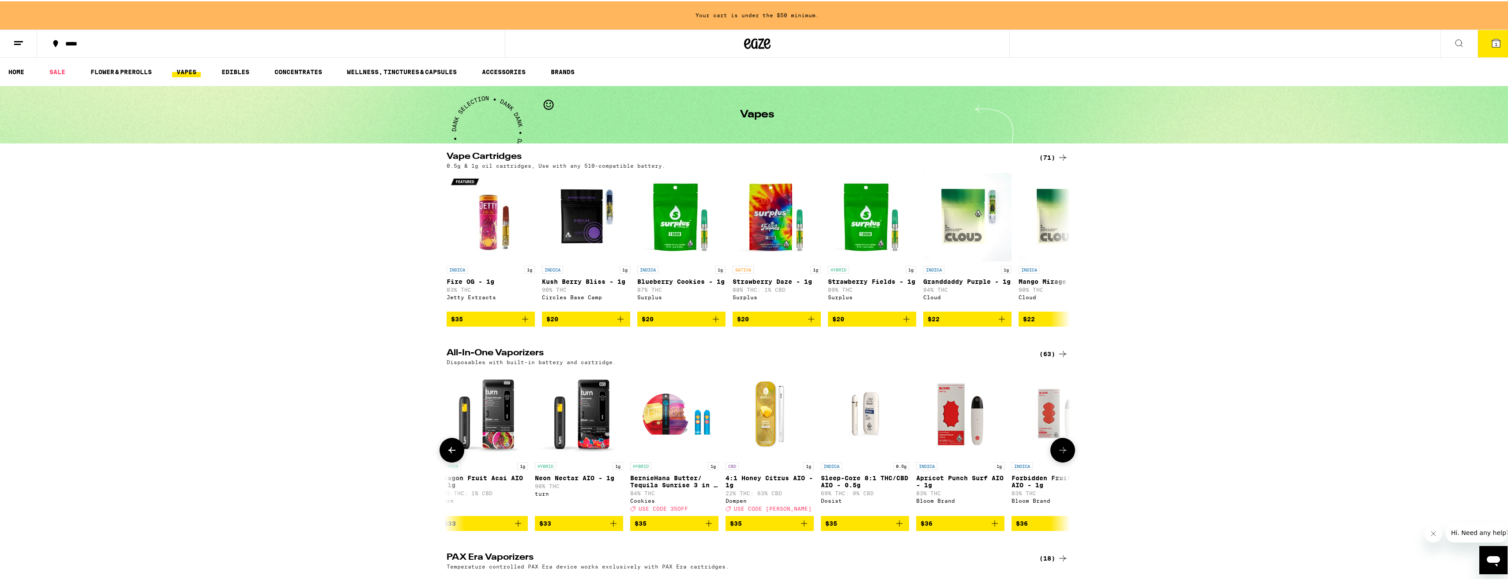
click at [853, 528] on span "$35" at bounding box center [865, 522] width 79 height 11
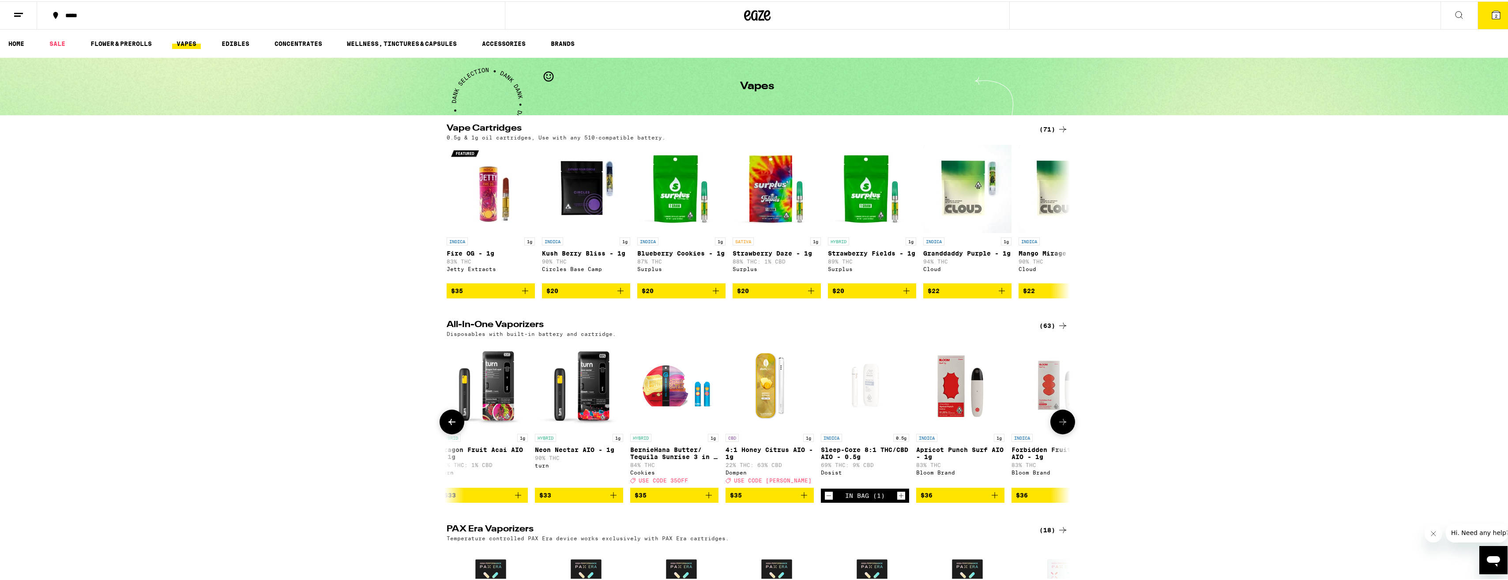
click at [1062, 433] on button at bounding box center [1063, 420] width 25 height 25
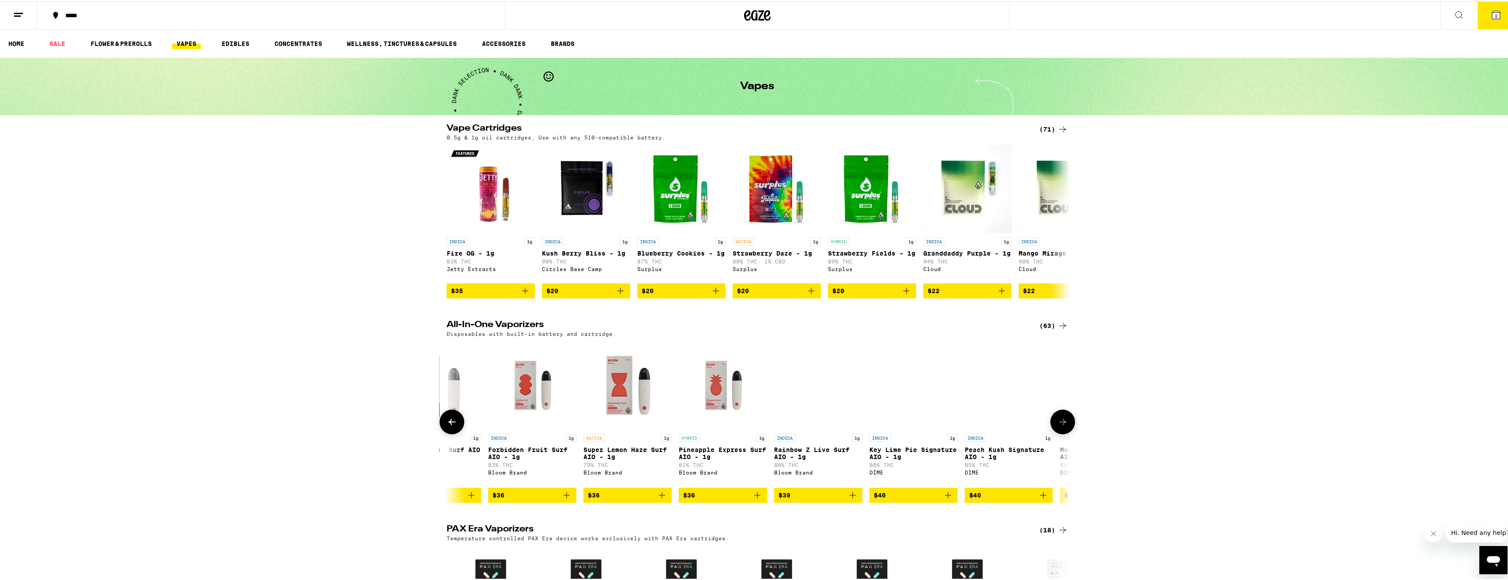
scroll to position [0, 4728]
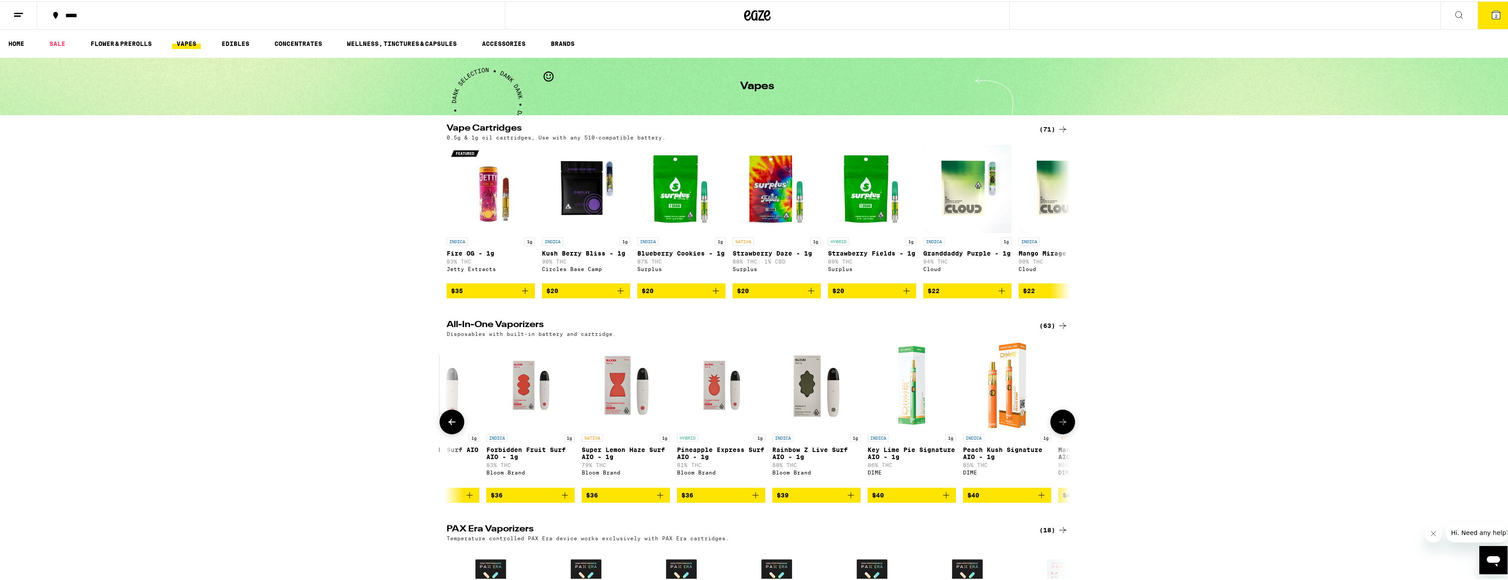
click at [1062, 433] on button at bounding box center [1063, 420] width 25 height 25
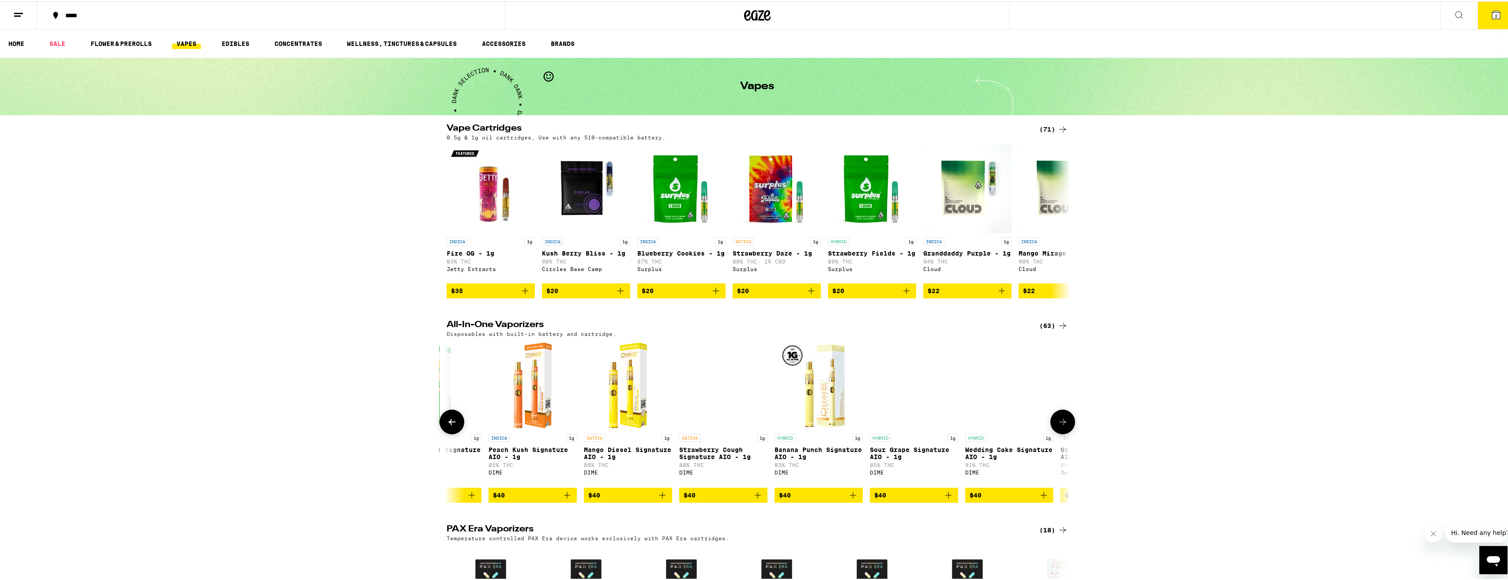
scroll to position [0, 5253]
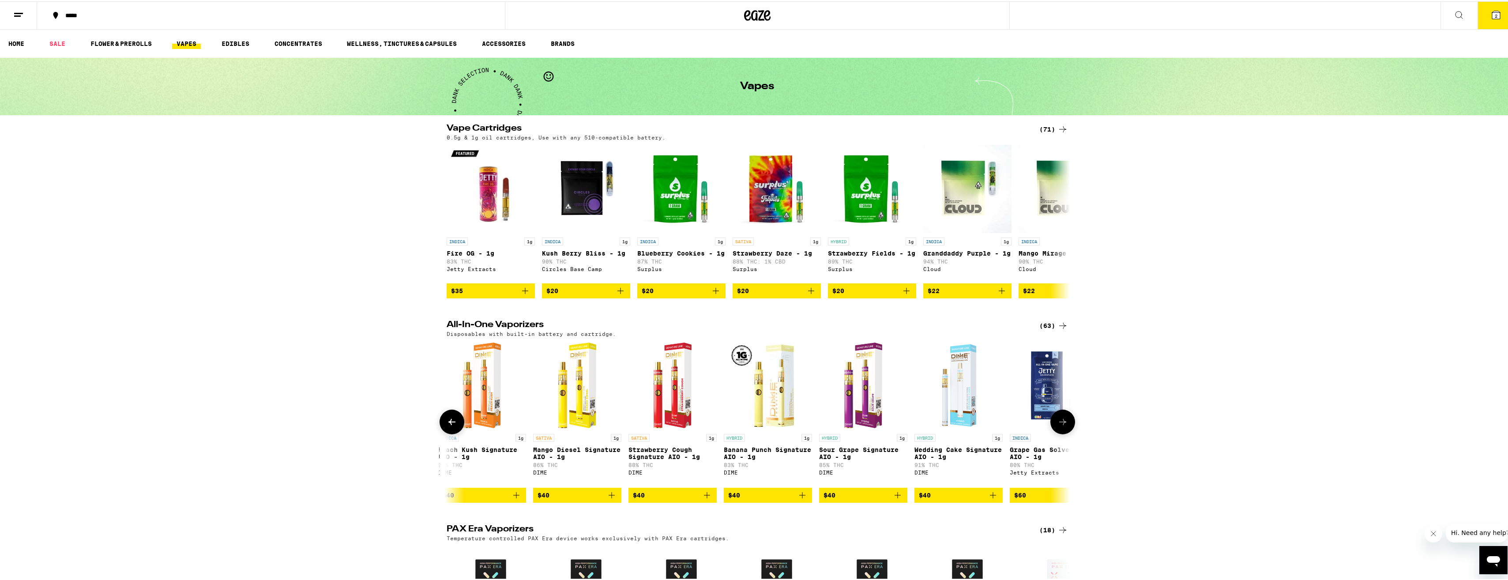
click at [1062, 433] on button at bounding box center [1063, 420] width 25 height 25
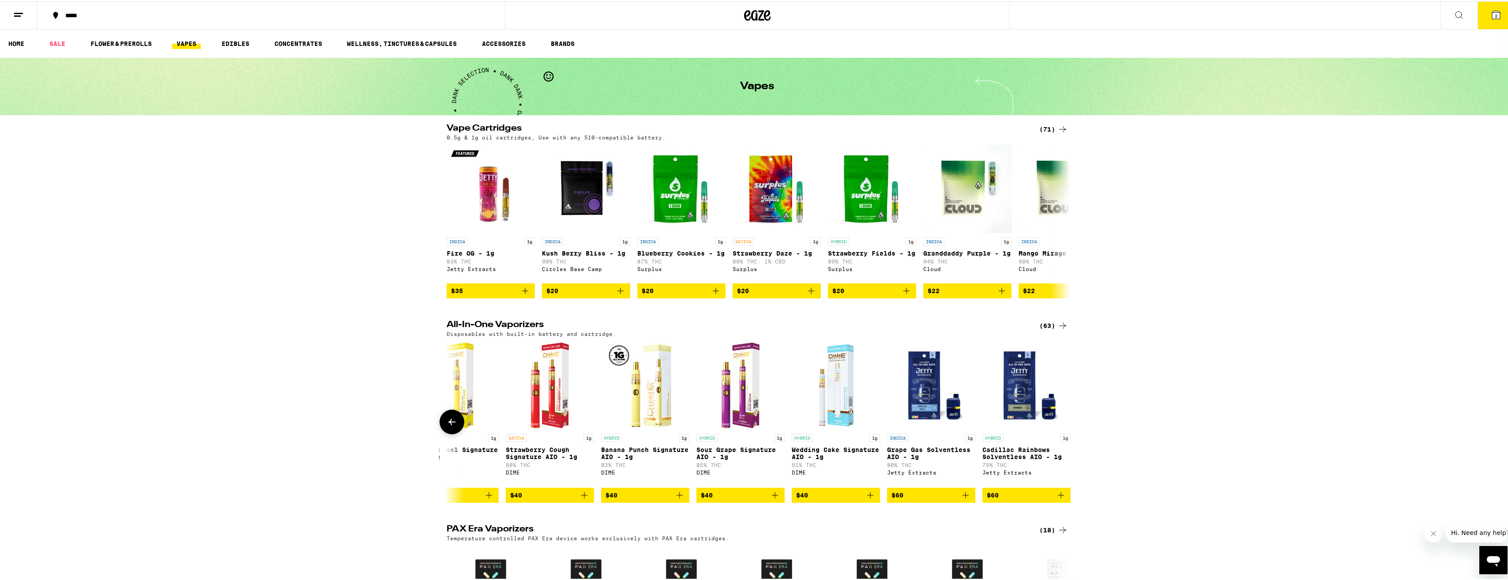
scroll to position [0, 5386]
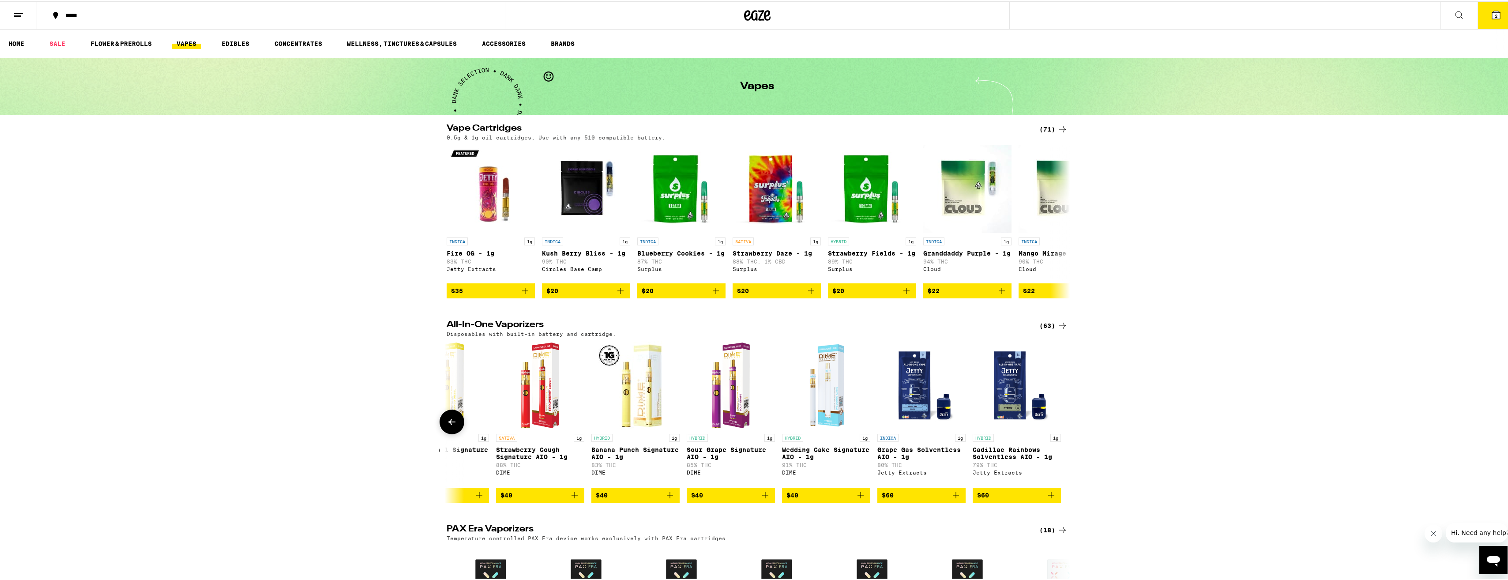
click at [452, 426] on icon at bounding box center [452, 420] width 11 height 11
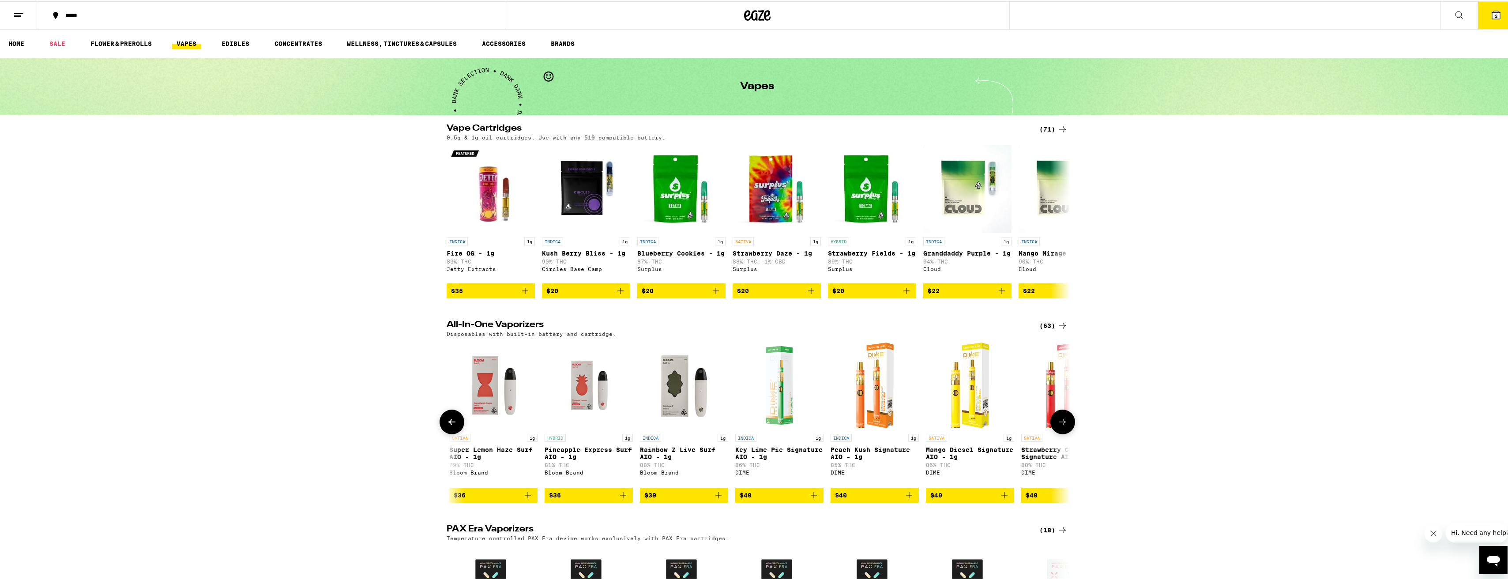
click at [452, 426] on icon at bounding box center [452, 420] width 11 height 11
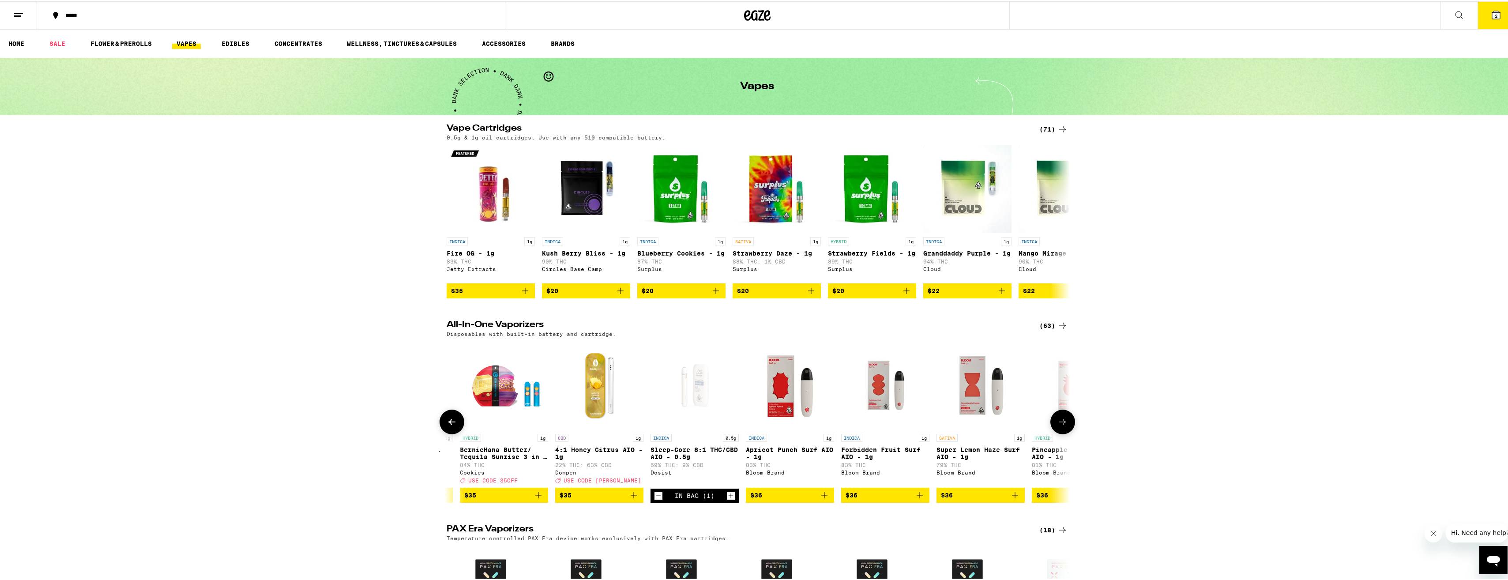
click at [452, 426] on icon at bounding box center [452, 420] width 11 height 11
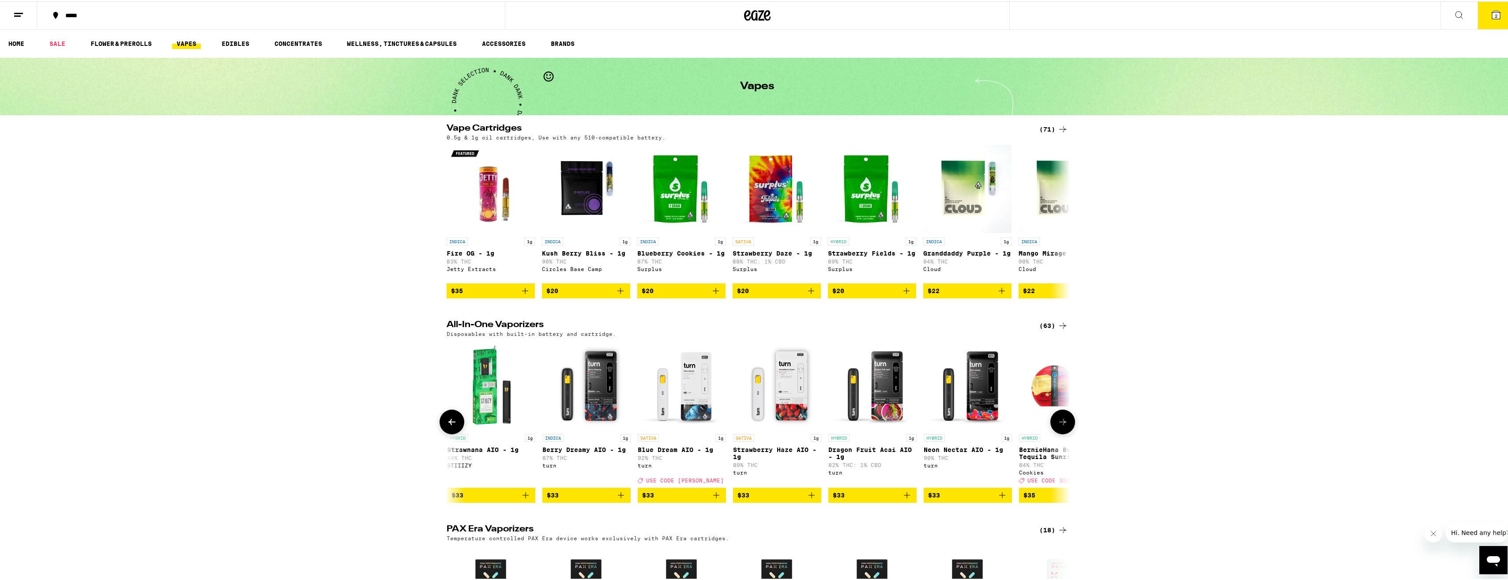
click at [452, 426] on icon at bounding box center [452, 420] width 11 height 11
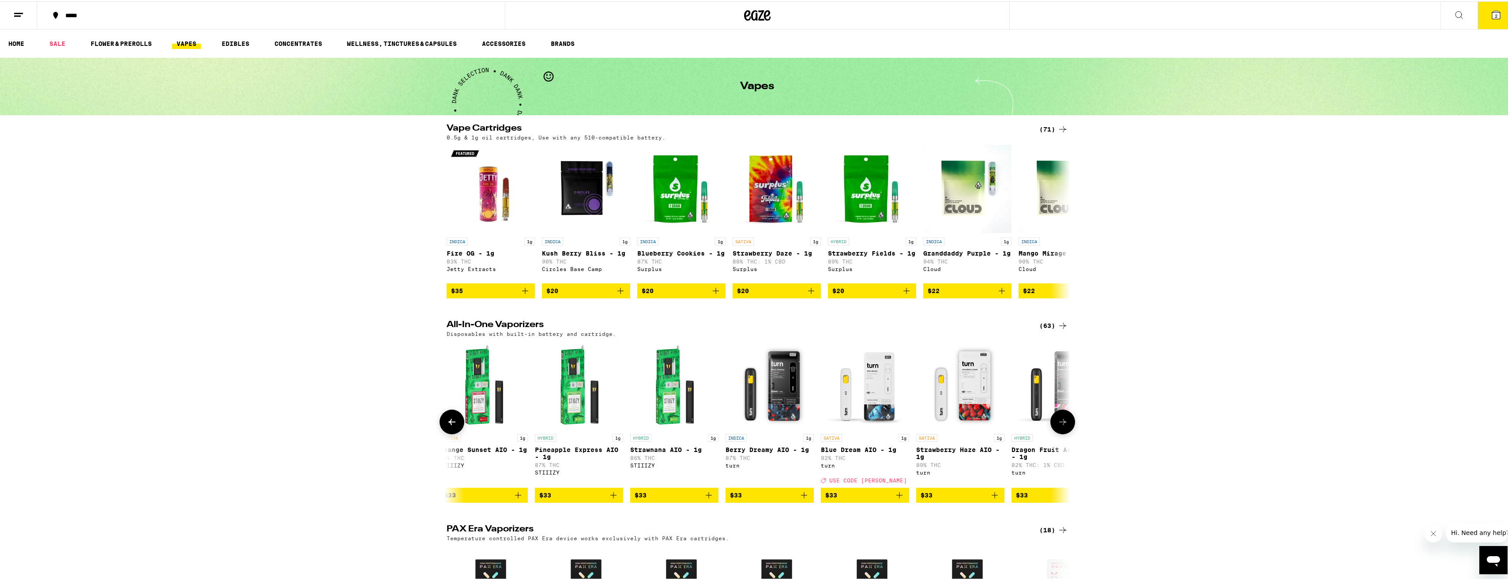
click at [452, 426] on icon at bounding box center [452, 420] width 11 height 11
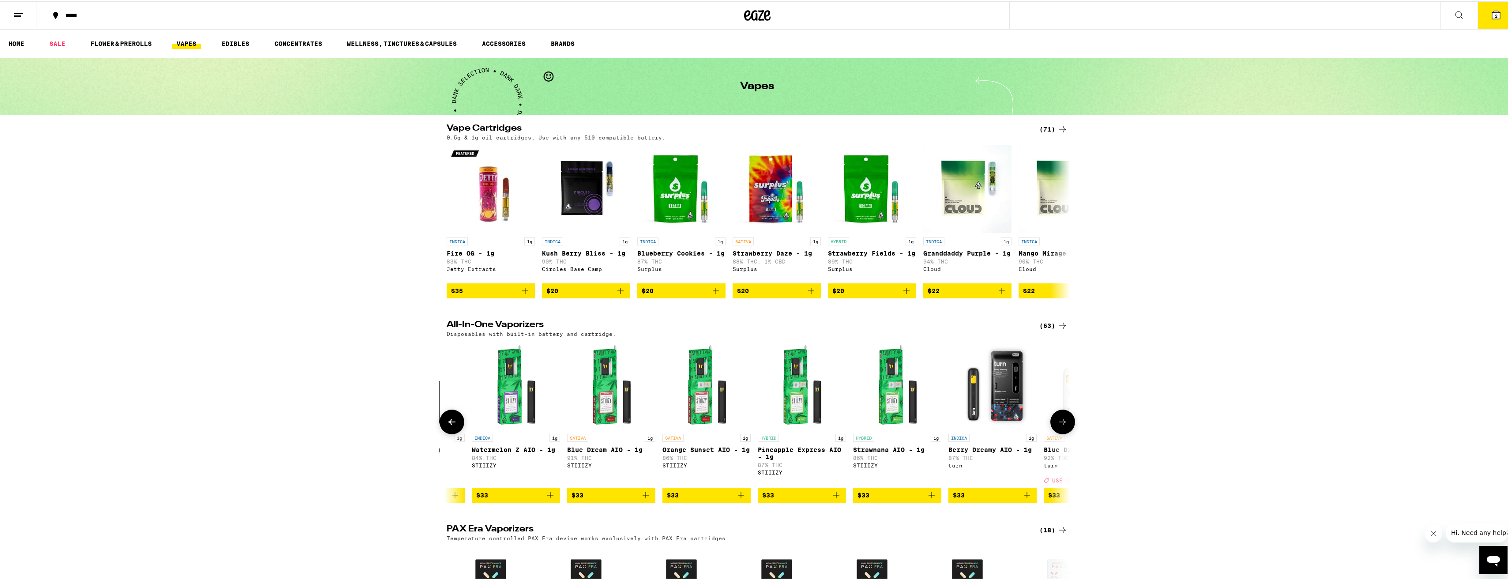
click at [452, 426] on icon at bounding box center [452, 420] width 11 height 11
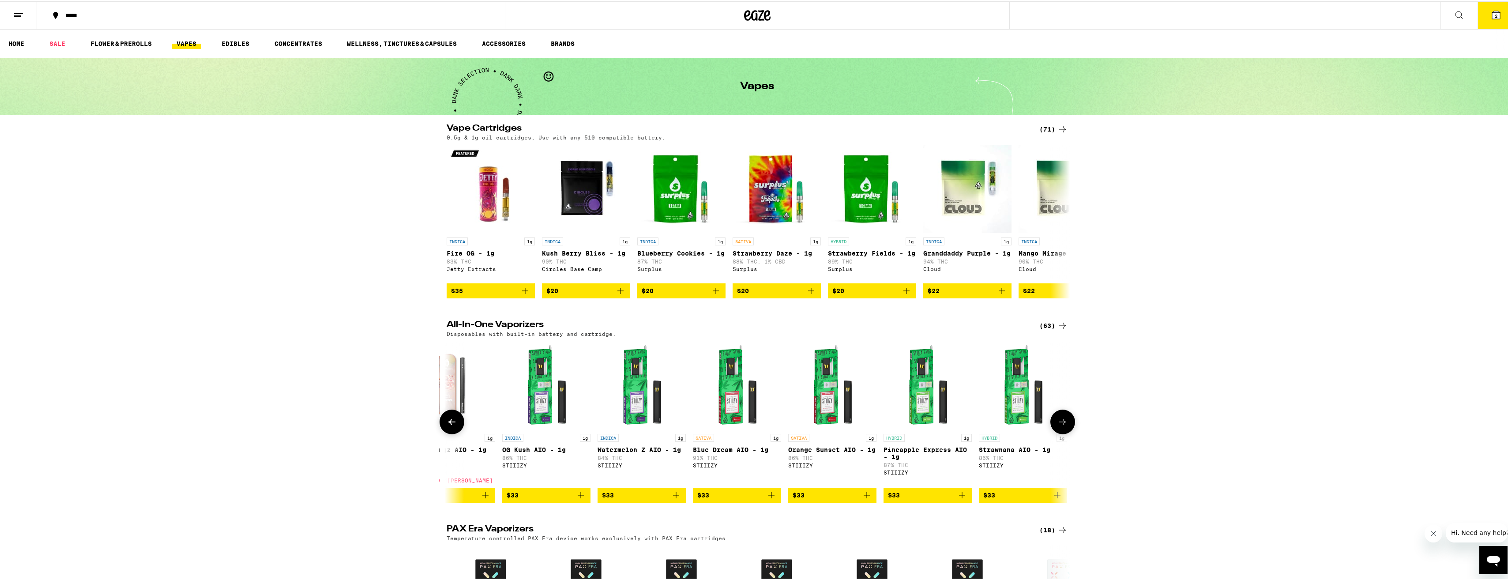
click at [452, 426] on icon at bounding box center [452, 420] width 11 height 11
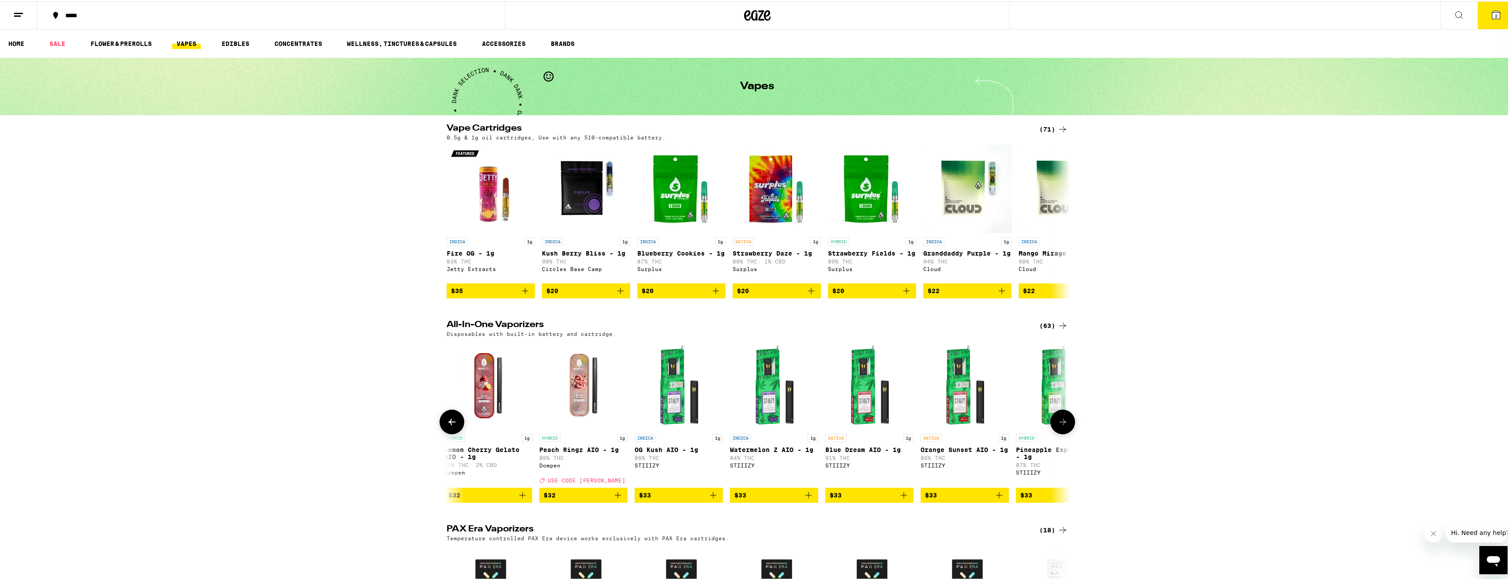
click at [452, 426] on icon at bounding box center [452, 420] width 11 height 11
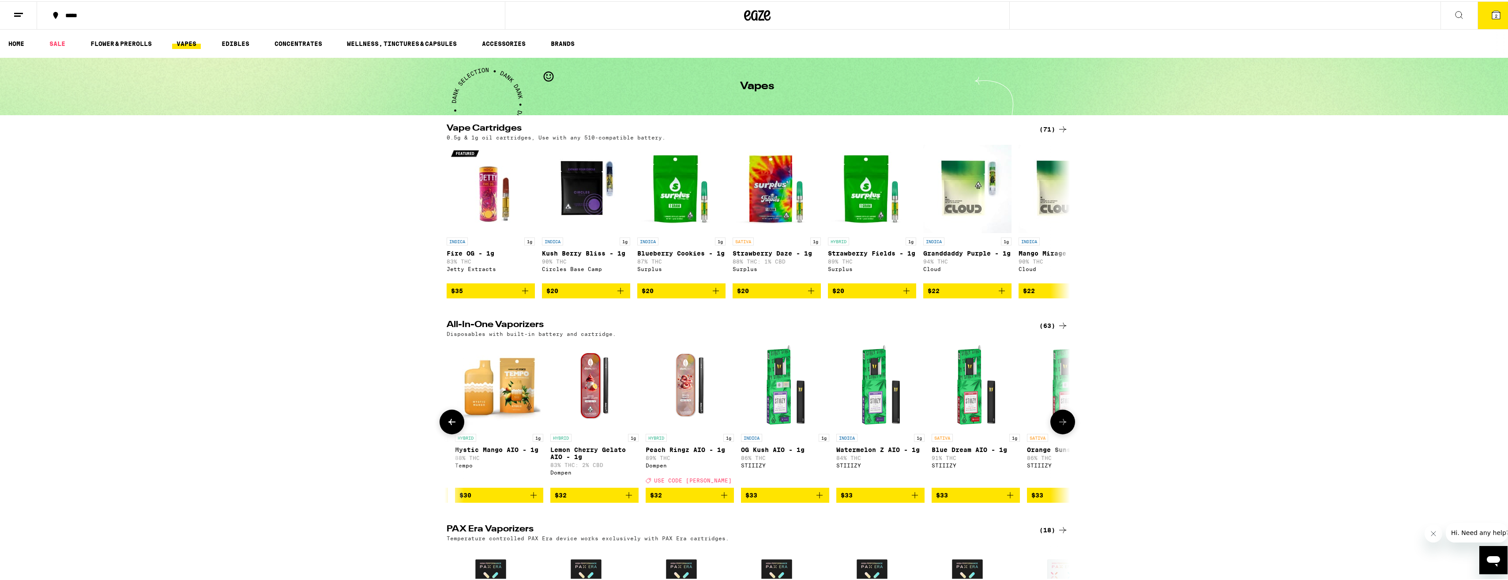
click at [452, 426] on icon at bounding box center [452, 420] width 11 height 11
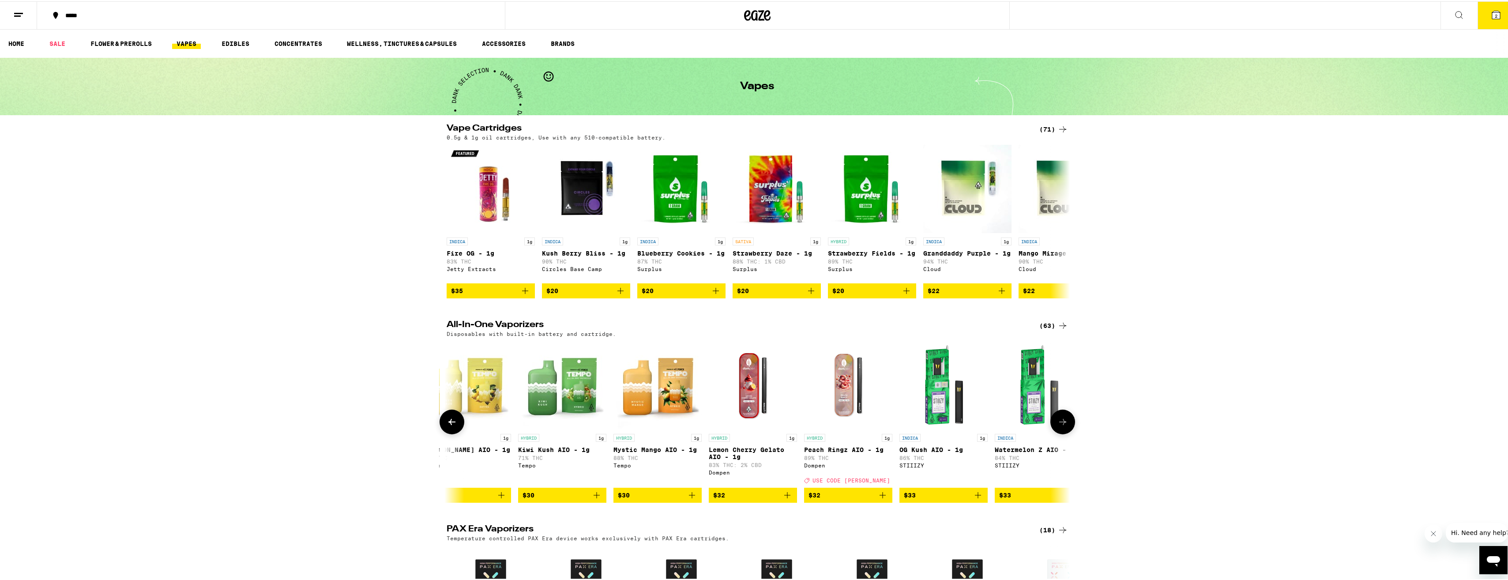
click at [452, 426] on icon at bounding box center [452, 420] width 11 height 11
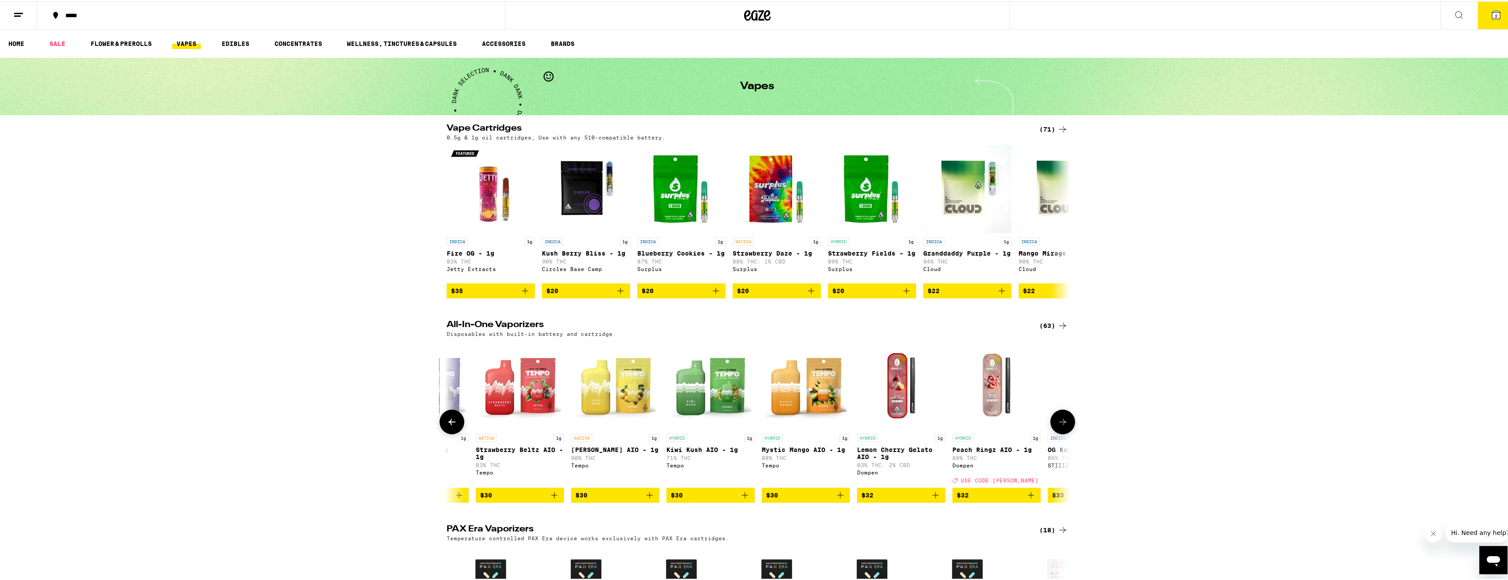
click at [452, 426] on icon at bounding box center [452, 420] width 11 height 11
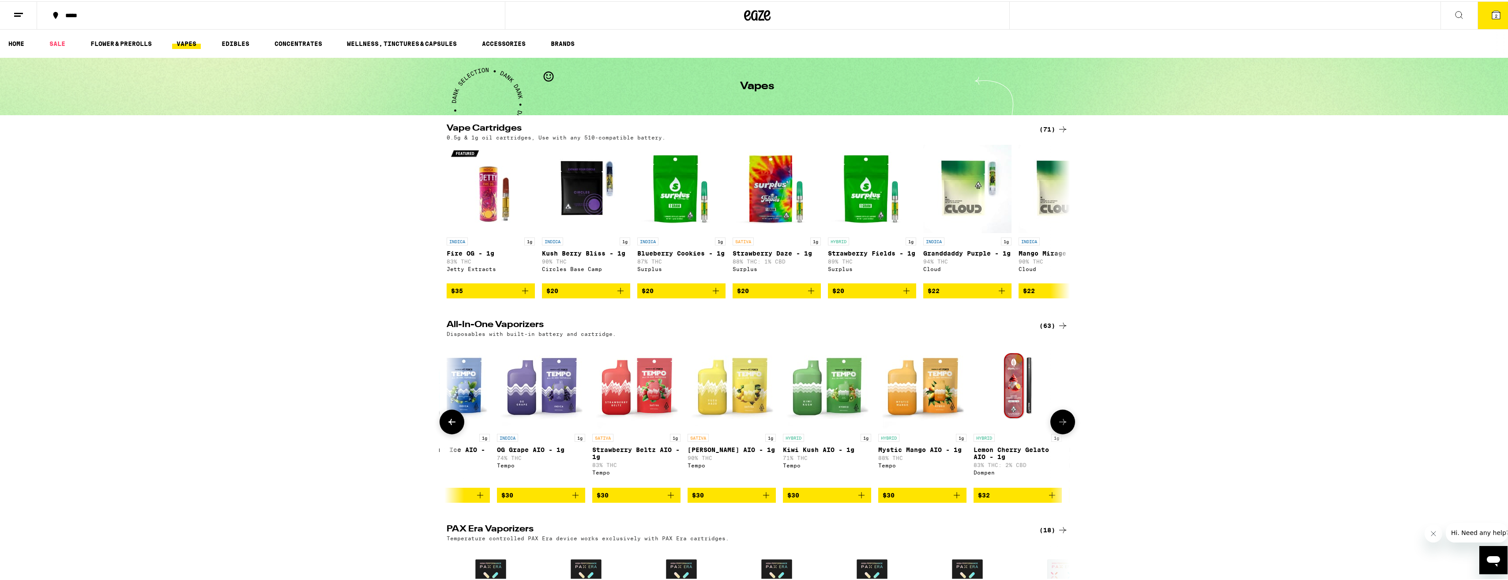
click at [452, 426] on icon at bounding box center [452, 420] width 11 height 11
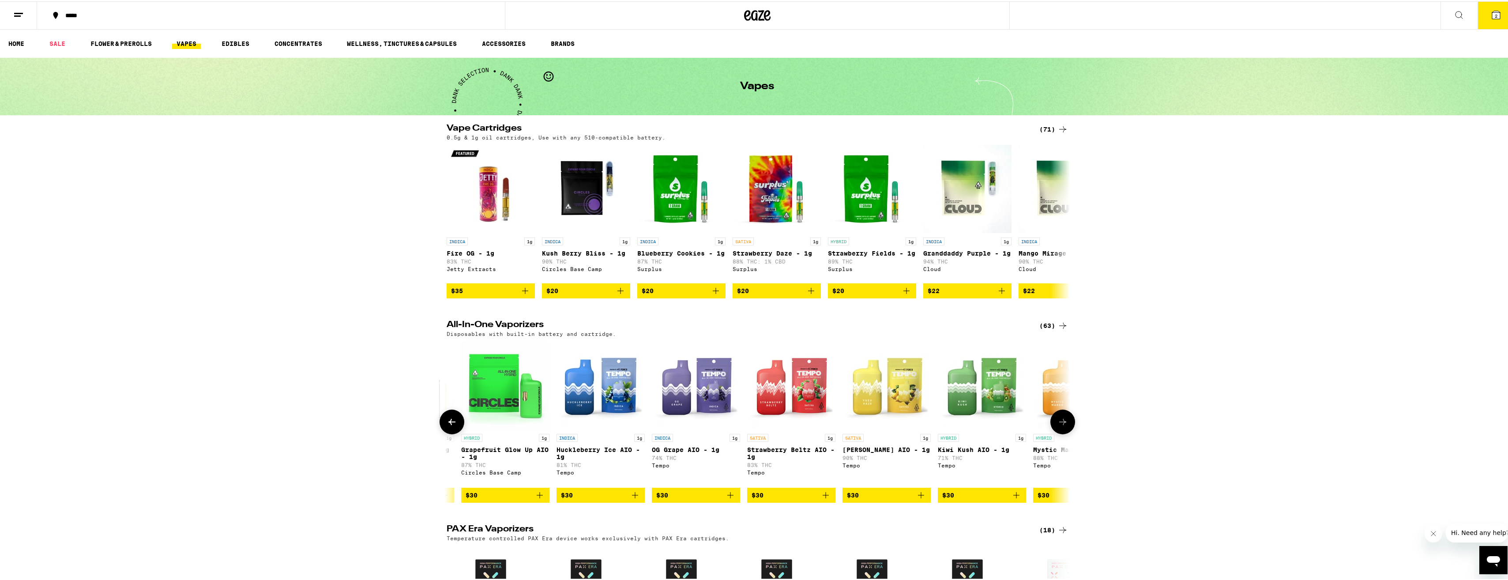
click at [452, 426] on icon at bounding box center [452, 420] width 11 height 11
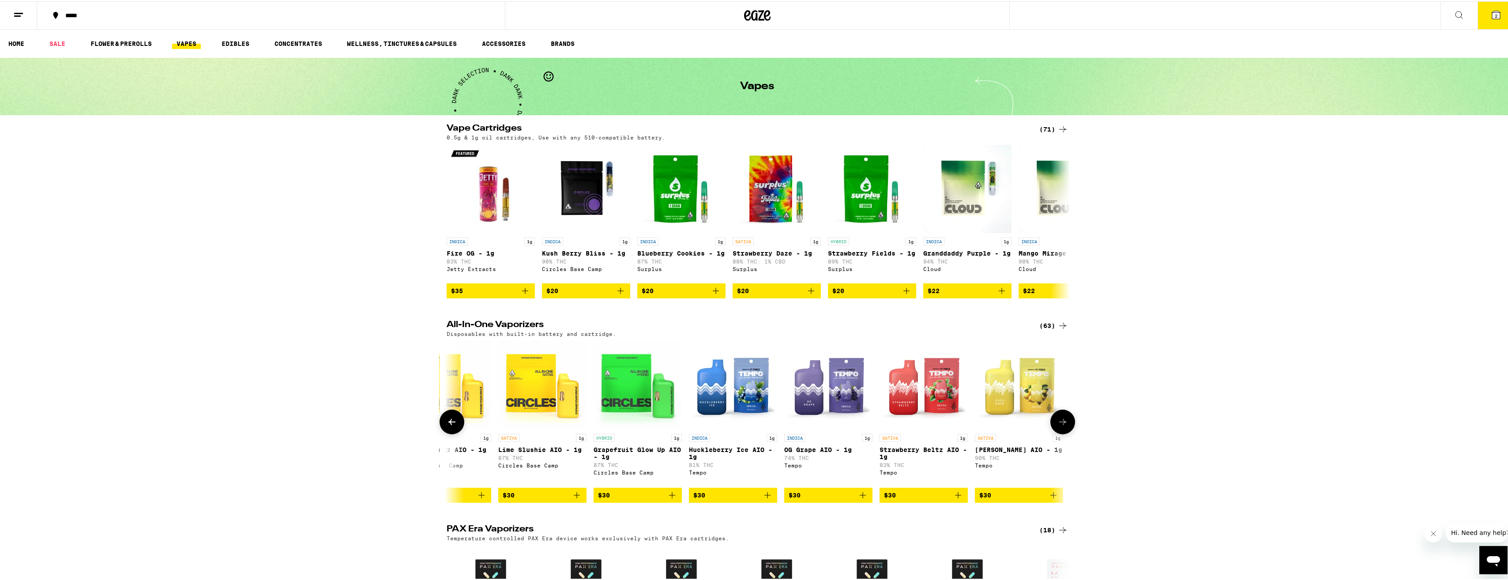
click at [452, 426] on icon at bounding box center [452, 420] width 11 height 11
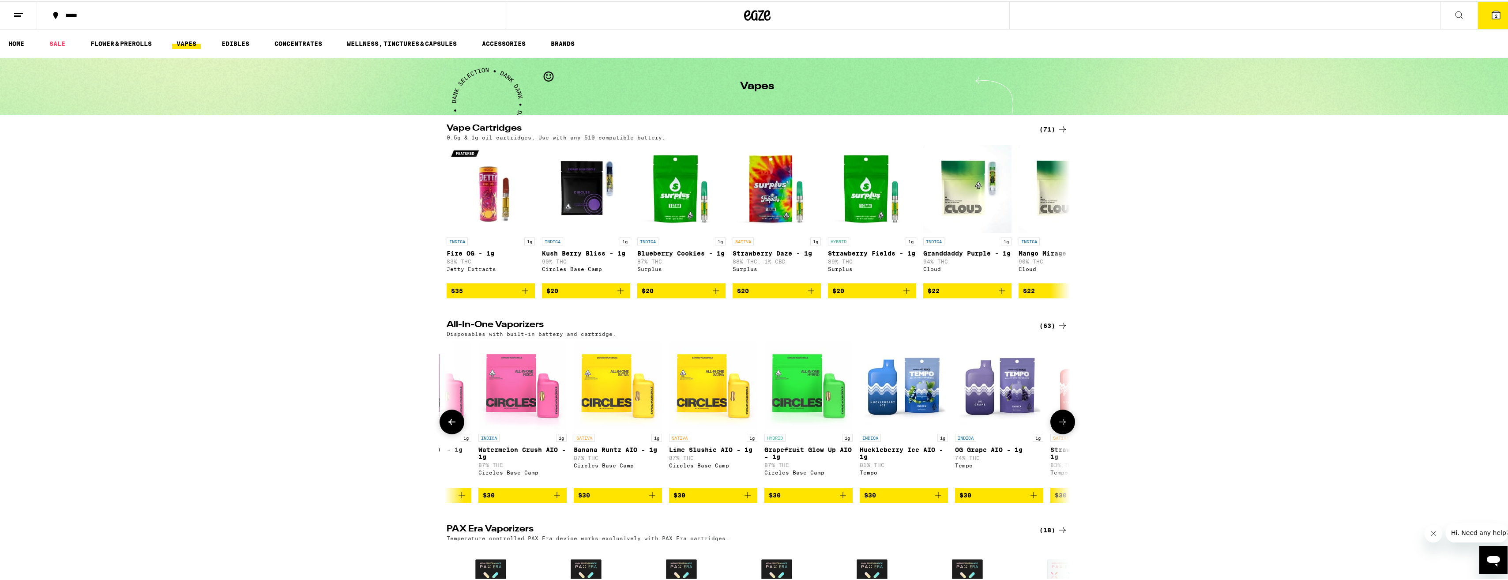
click at [452, 426] on icon at bounding box center [452, 420] width 11 height 11
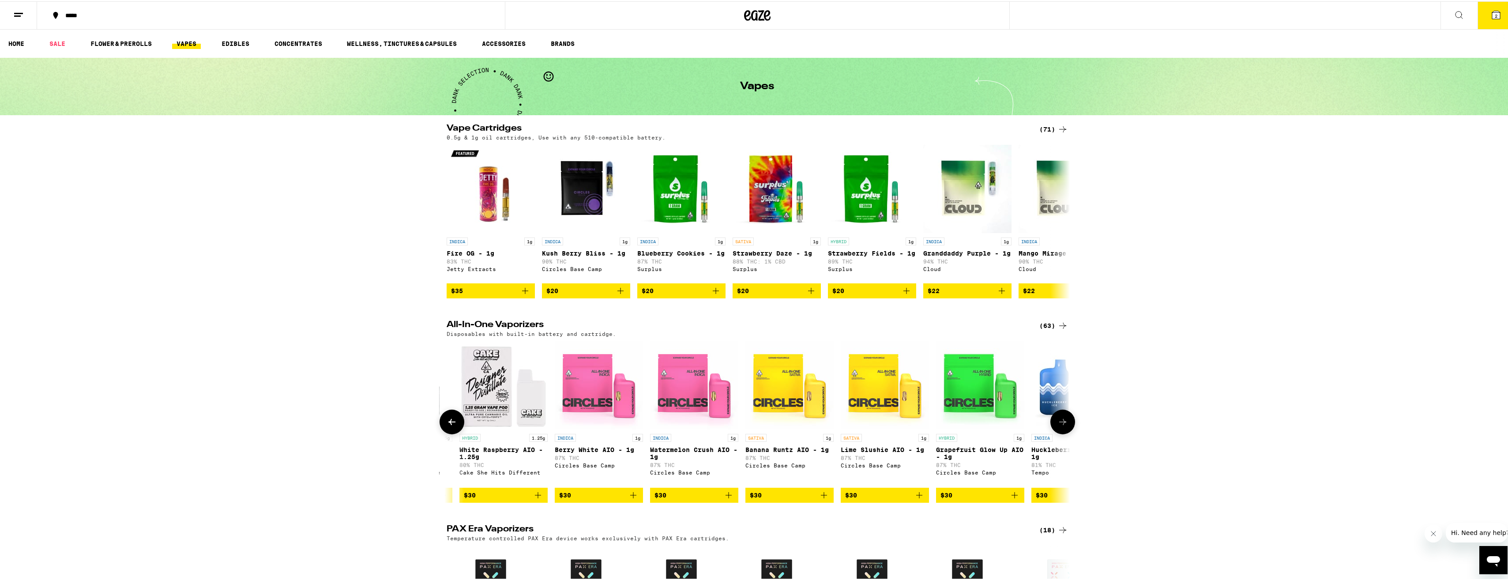
click at [452, 426] on icon at bounding box center [452, 420] width 11 height 11
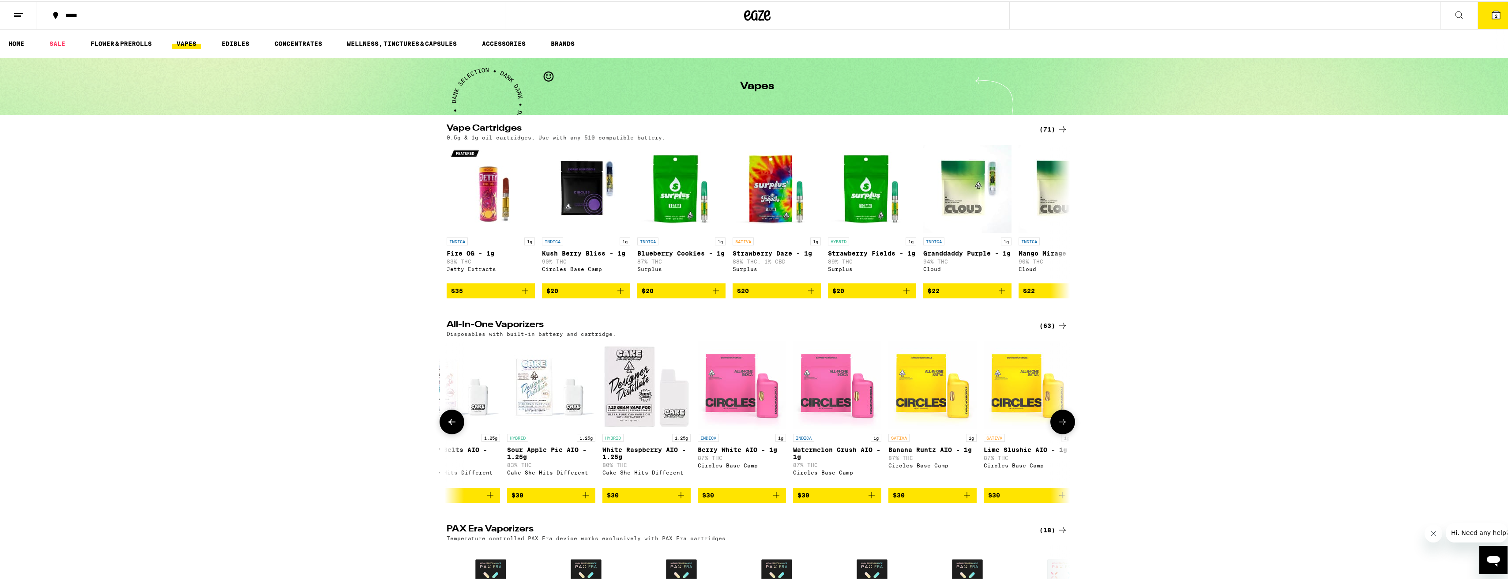
click at [452, 426] on icon at bounding box center [452, 420] width 11 height 11
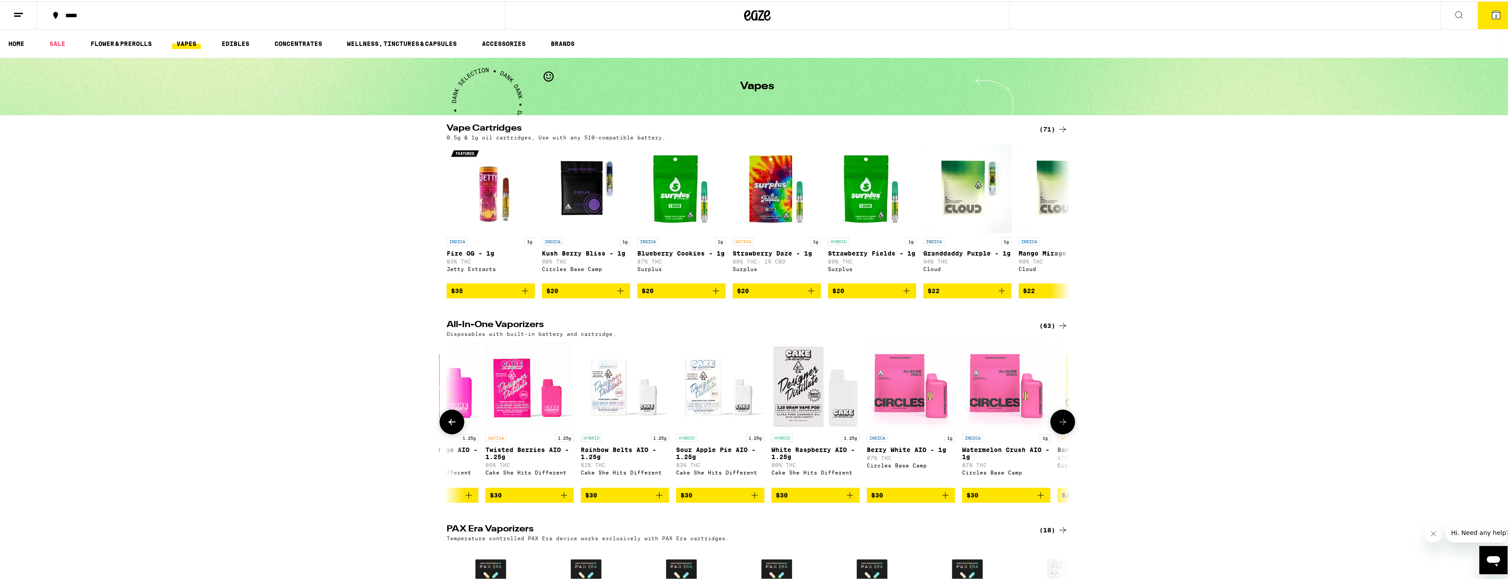
click at [452, 426] on icon at bounding box center [452, 420] width 11 height 11
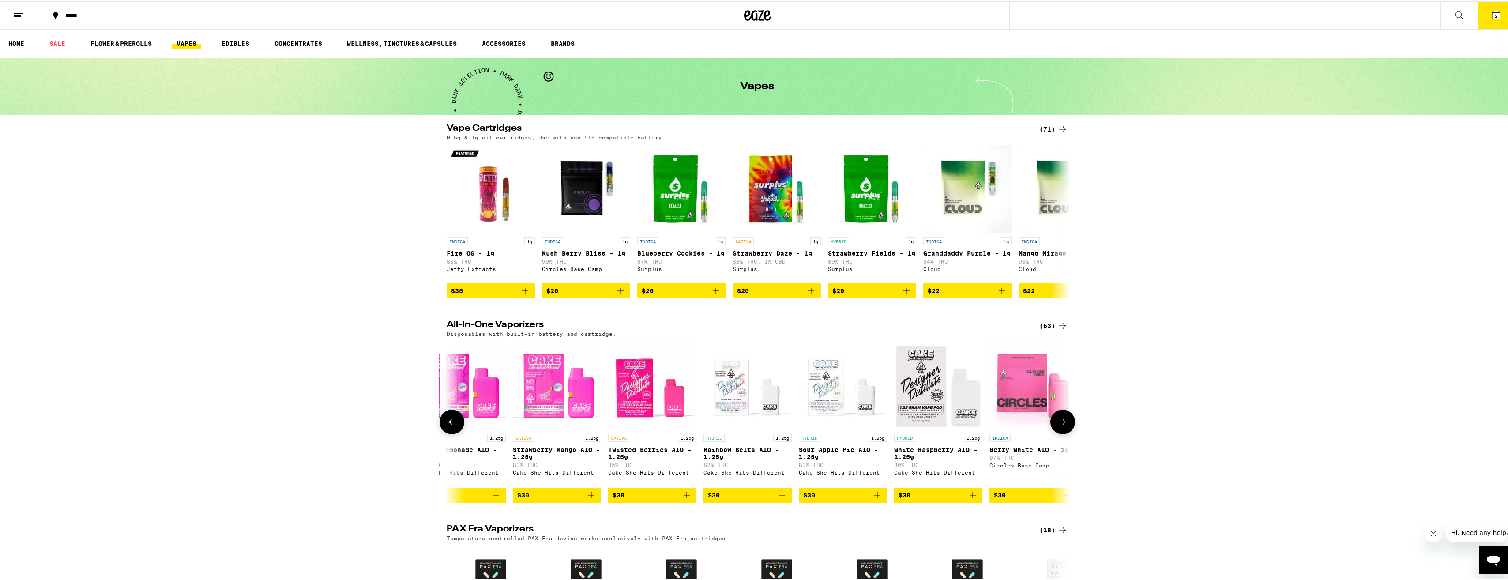
click at [452, 426] on icon at bounding box center [452, 420] width 11 height 11
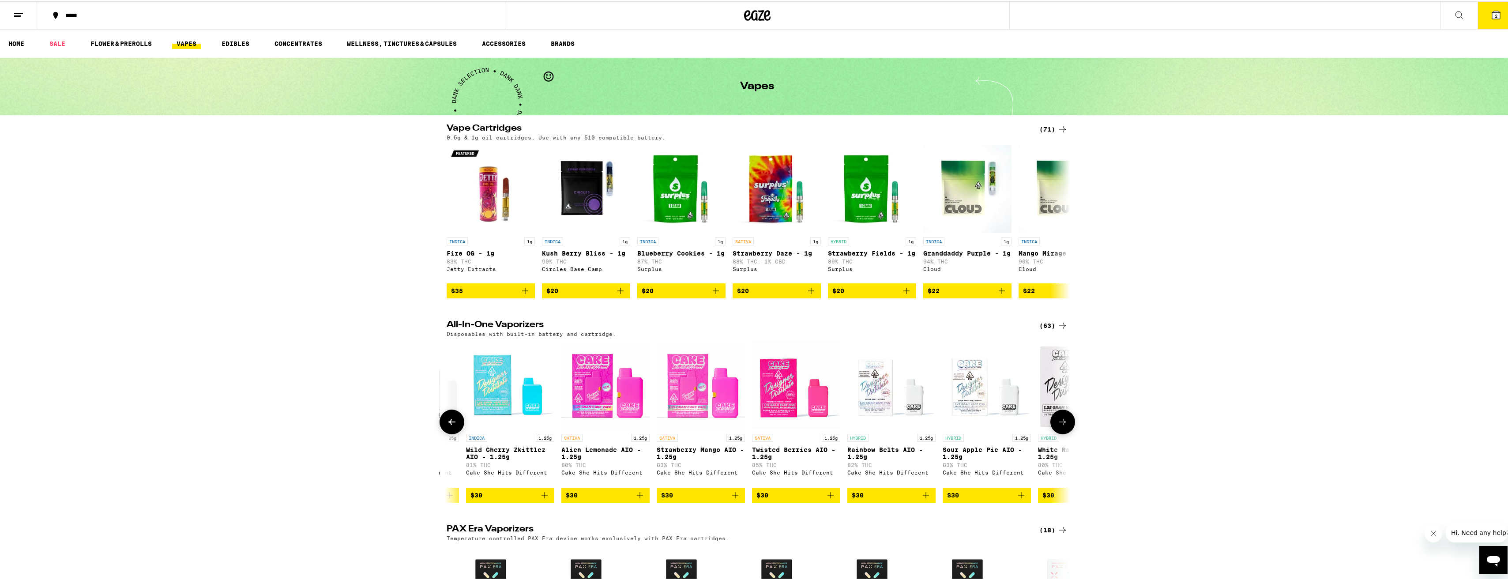
click at [452, 426] on icon at bounding box center [452, 420] width 11 height 11
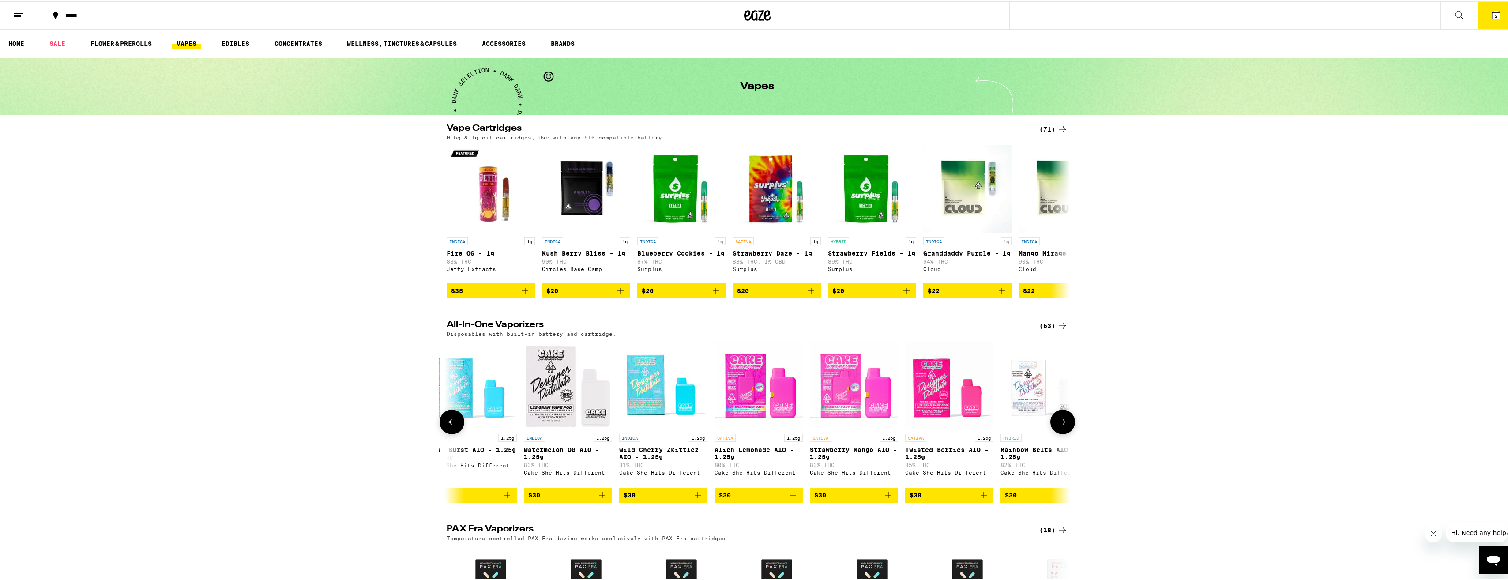
click at [452, 426] on icon at bounding box center [452, 420] width 11 height 11
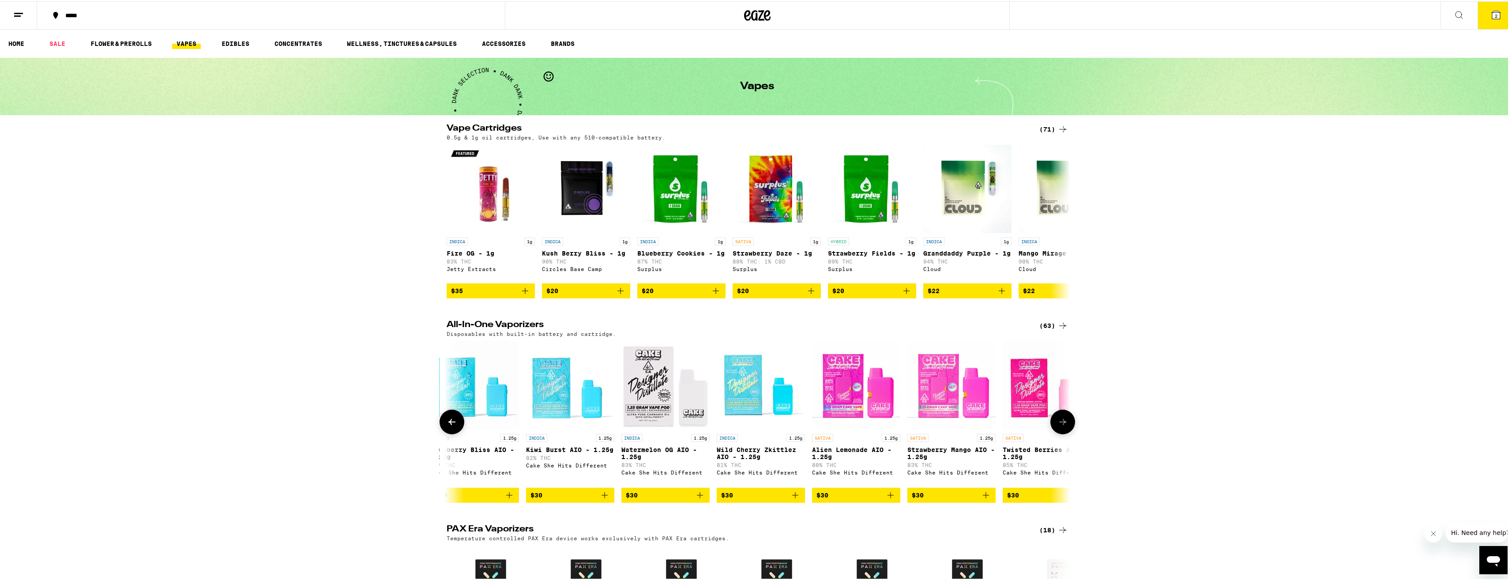
click at [452, 426] on icon at bounding box center [452, 420] width 11 height 11
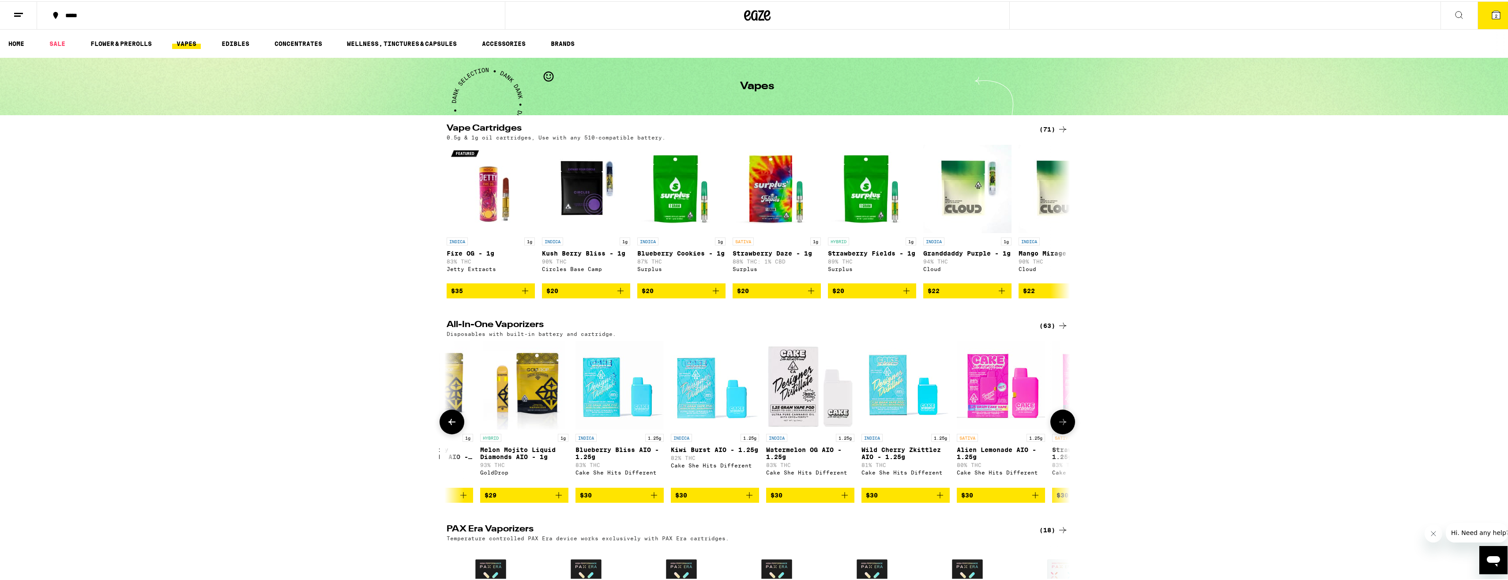
click at [452, 426] on icon at bounding box center [452, 420] width 11 height 11
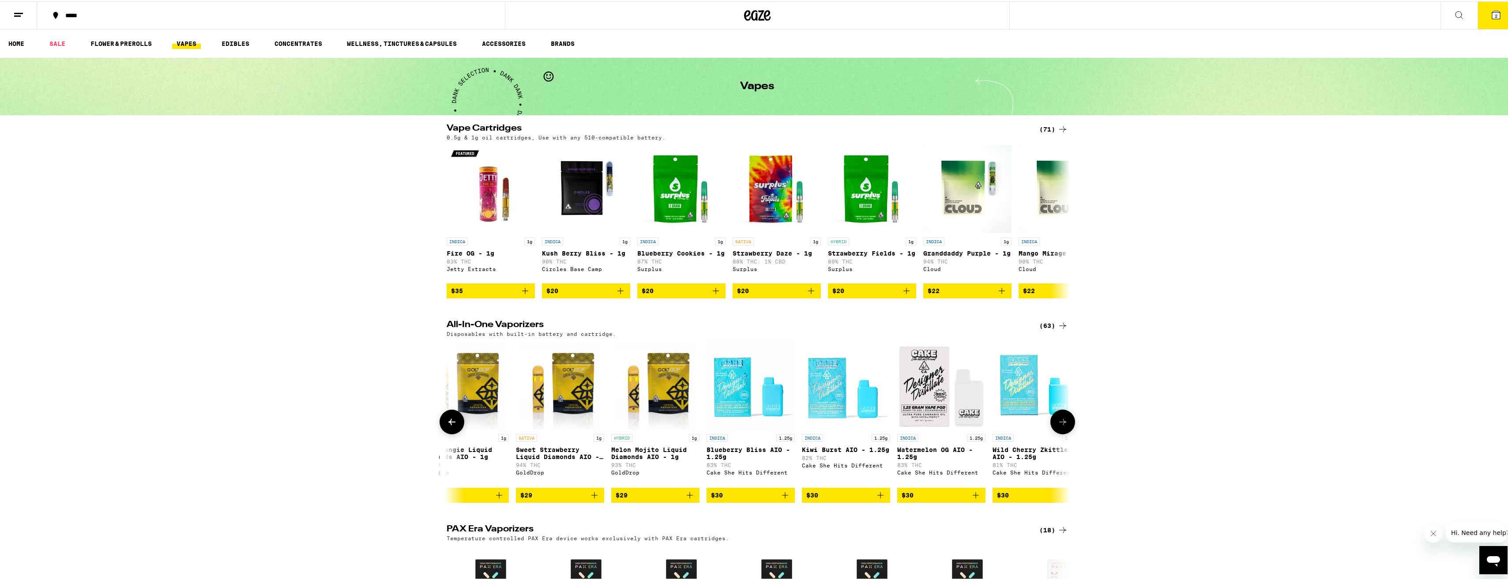
click at [452, 426] on icon at bounding box center [452, 420] width 11 height 11
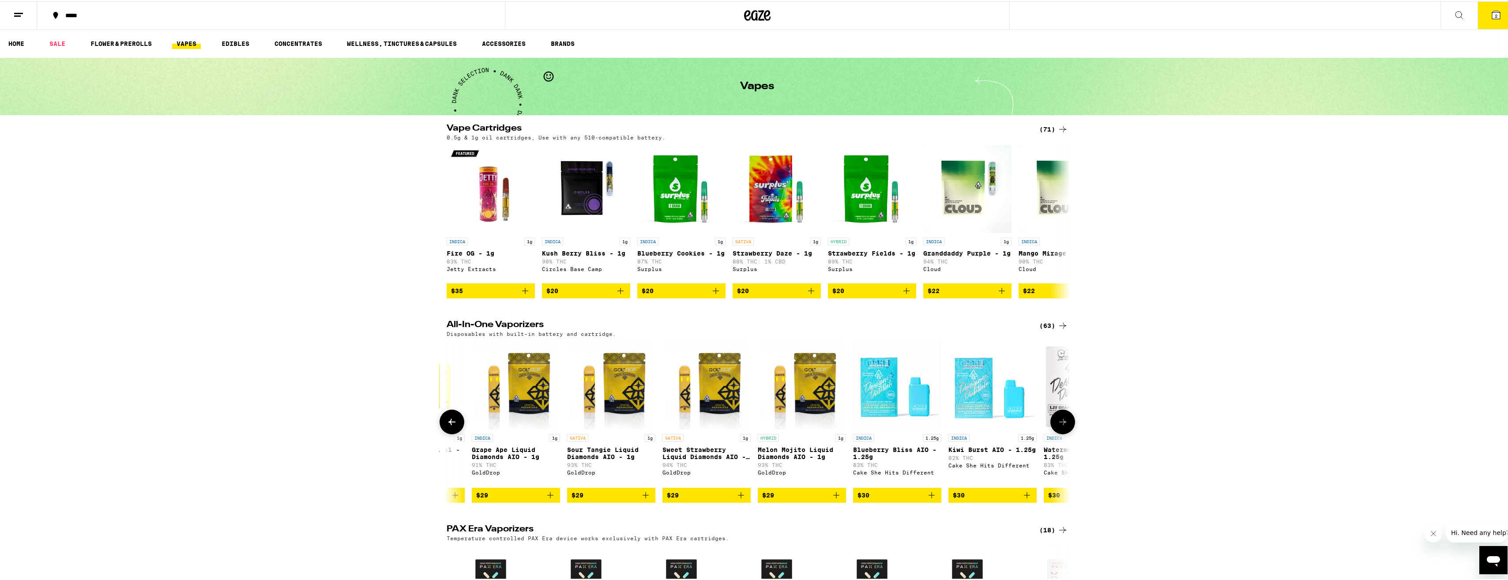
click at [452, 426] on icon at bounding box center [452, 420] width 11 height 11
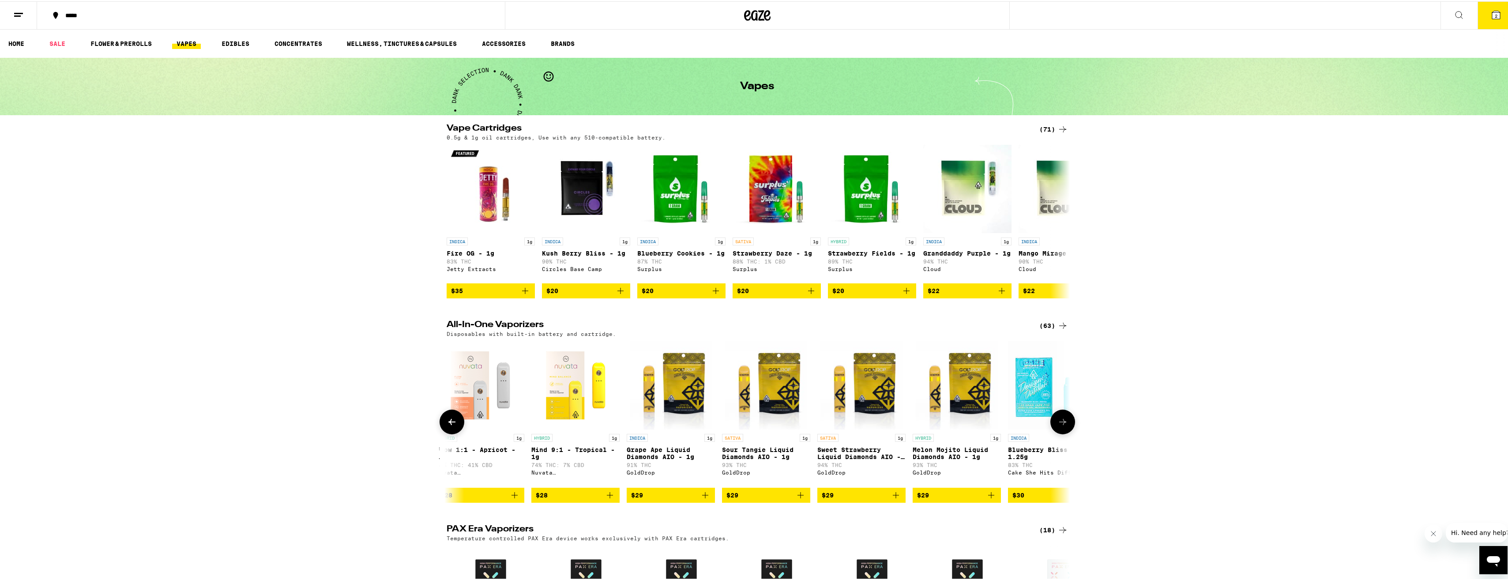
click at [452, 426] on icon at bounding box center [452, 420] width 11 height 11
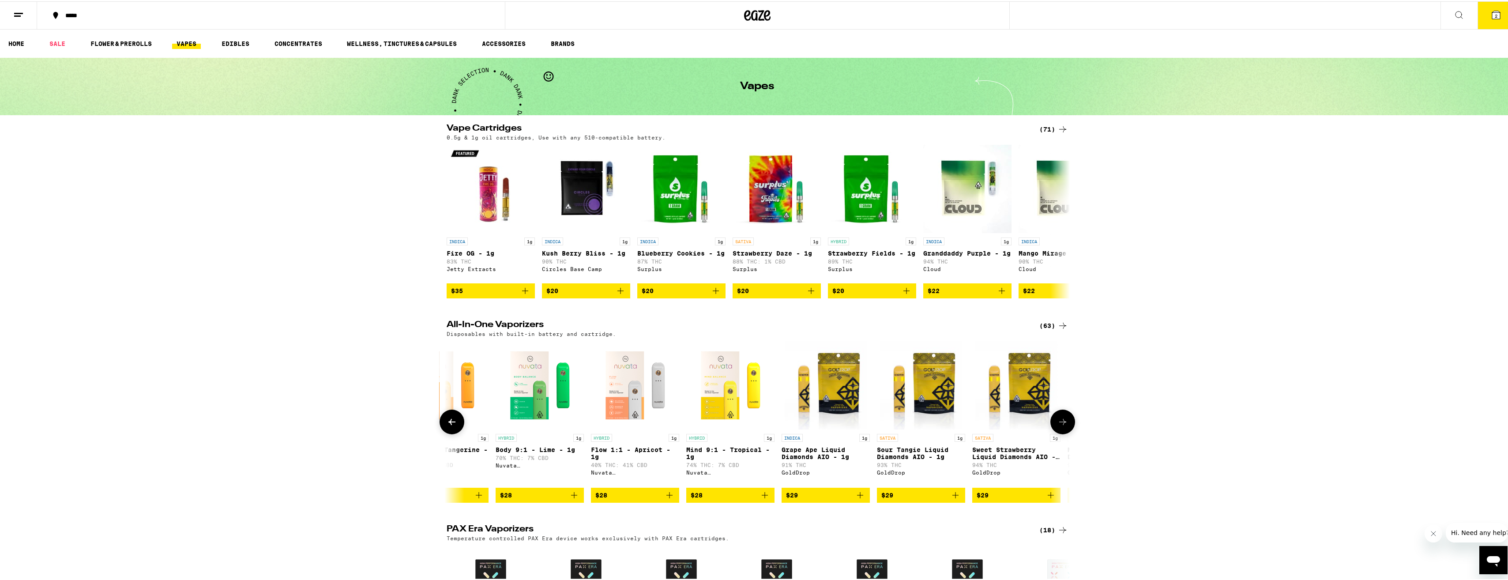
click at [452, 426] on icon at bounding box center [452, 420] width 11 height 11
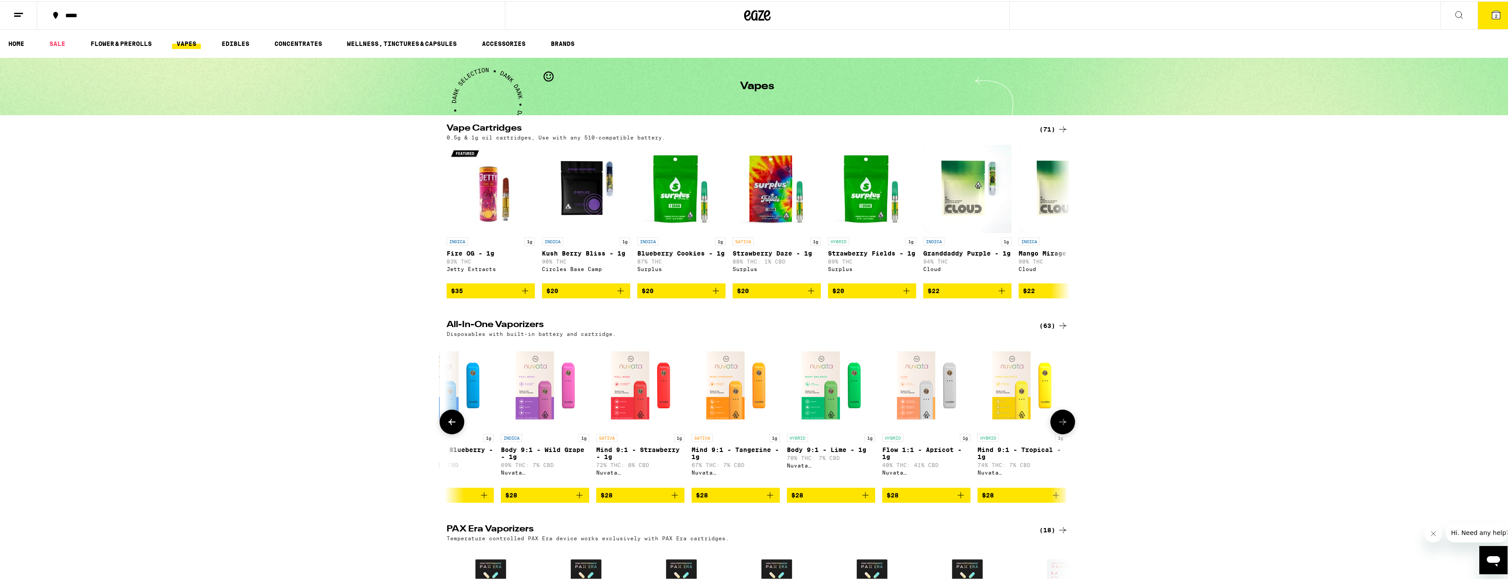
click at [452, 426] on icon at bounding box center [452, 420] width 11 height 11
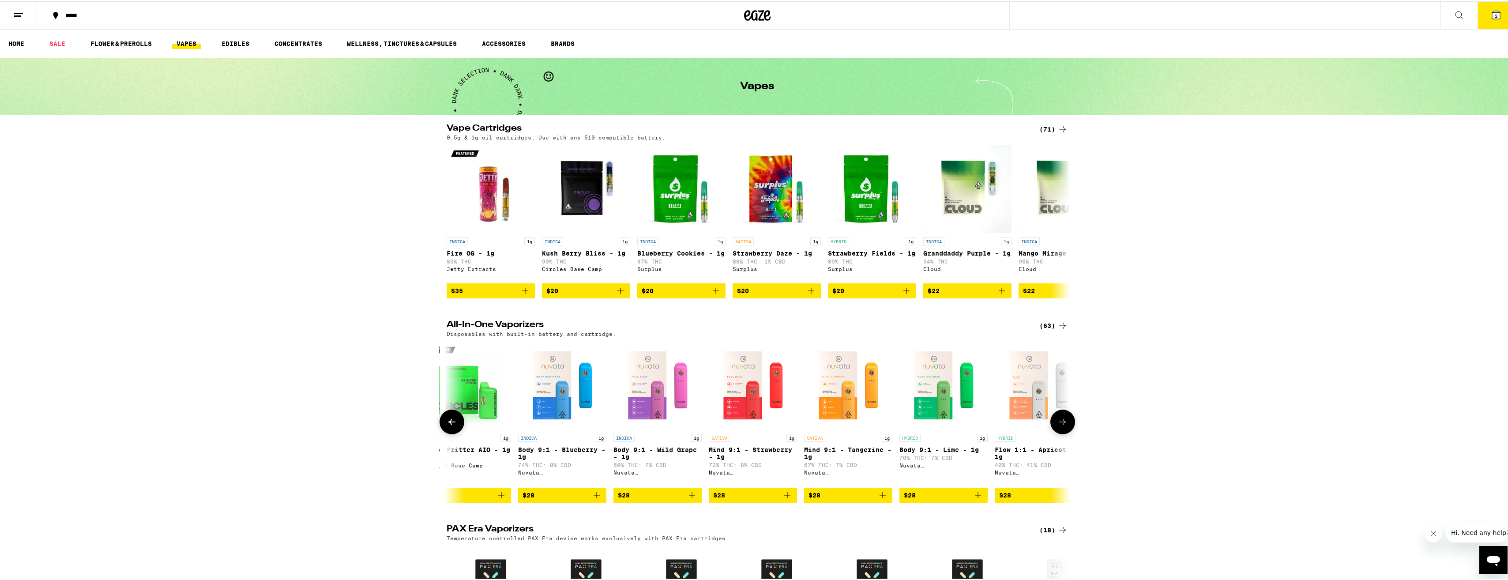
scroll to position [0, 0]
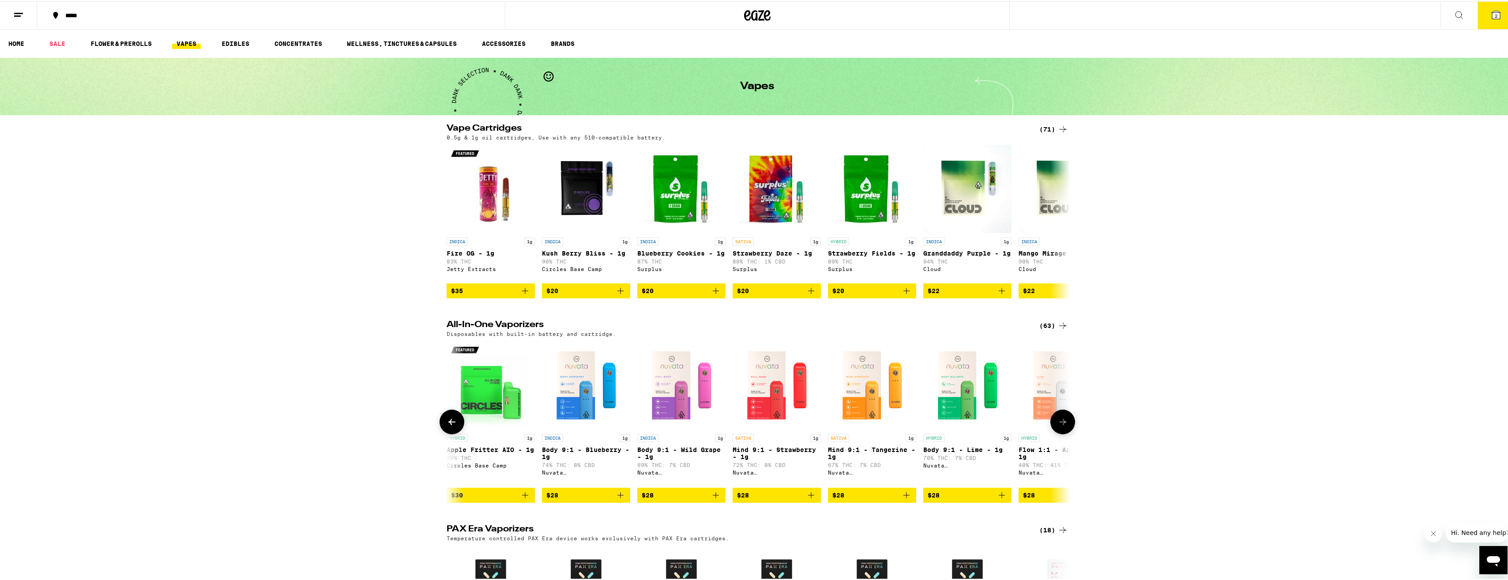
click at [452, 426] on icon at bounding box center [452, 420] width 11 height 11
click at [452, 430] on div at bounding box center [452, 420] width 25 height 25
click at [680, 499] on span "$28" at bounding box center [681, 494] width 79 height 11
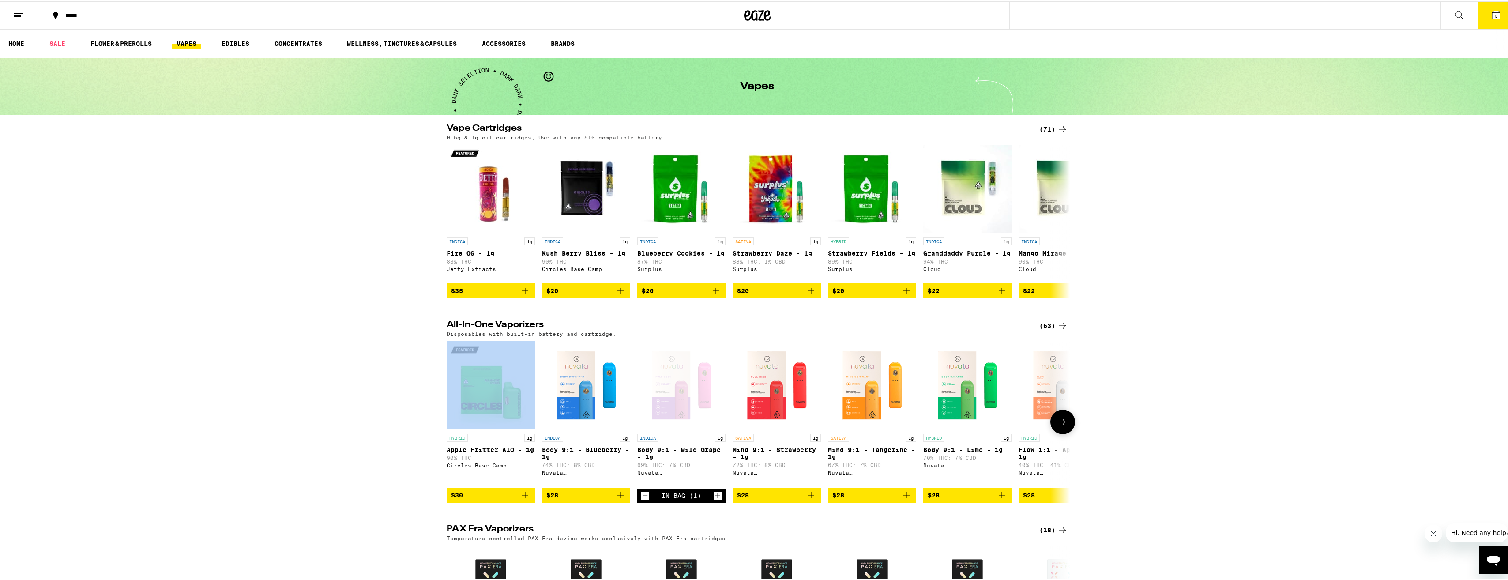
click at [1035, 499] on span "$28" at bounding box center [1062, 494] width 79 height 11
click at [1061, 426] on icon at bounding box center [1063, 420] width 11 height 11
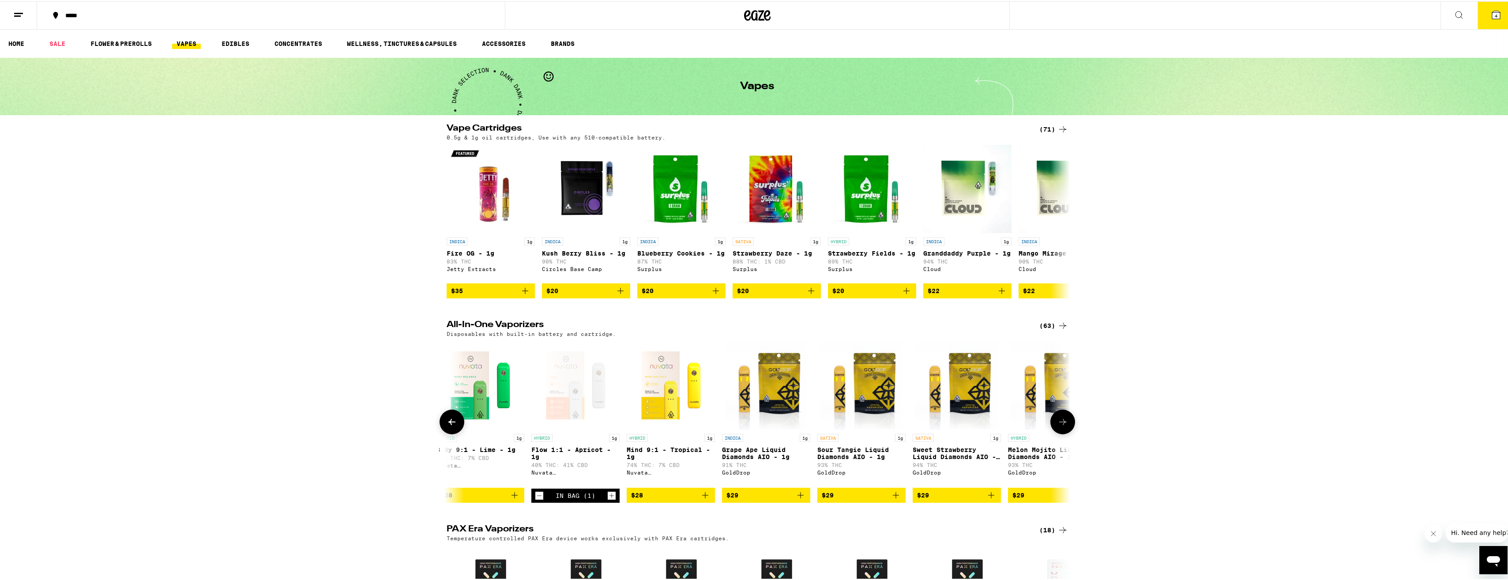
scroll to position [0, 525]
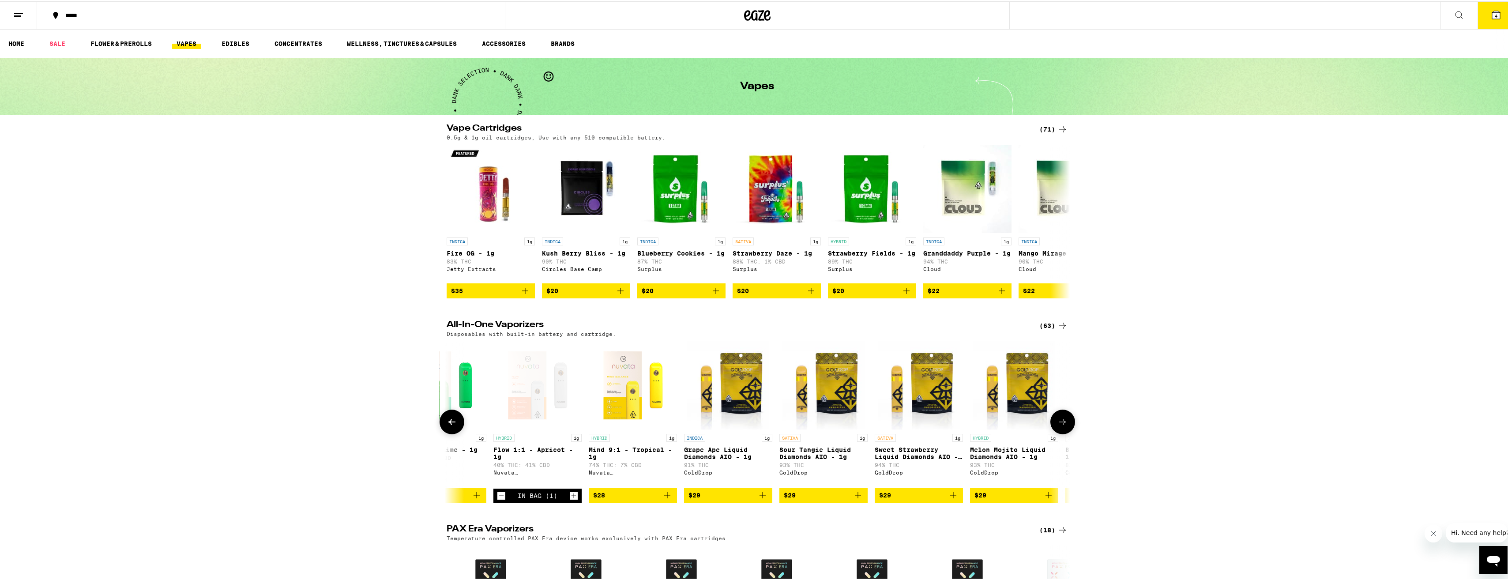
click at [1061, 426] on icon at bounding box center [1063, 420] width 11 height 11
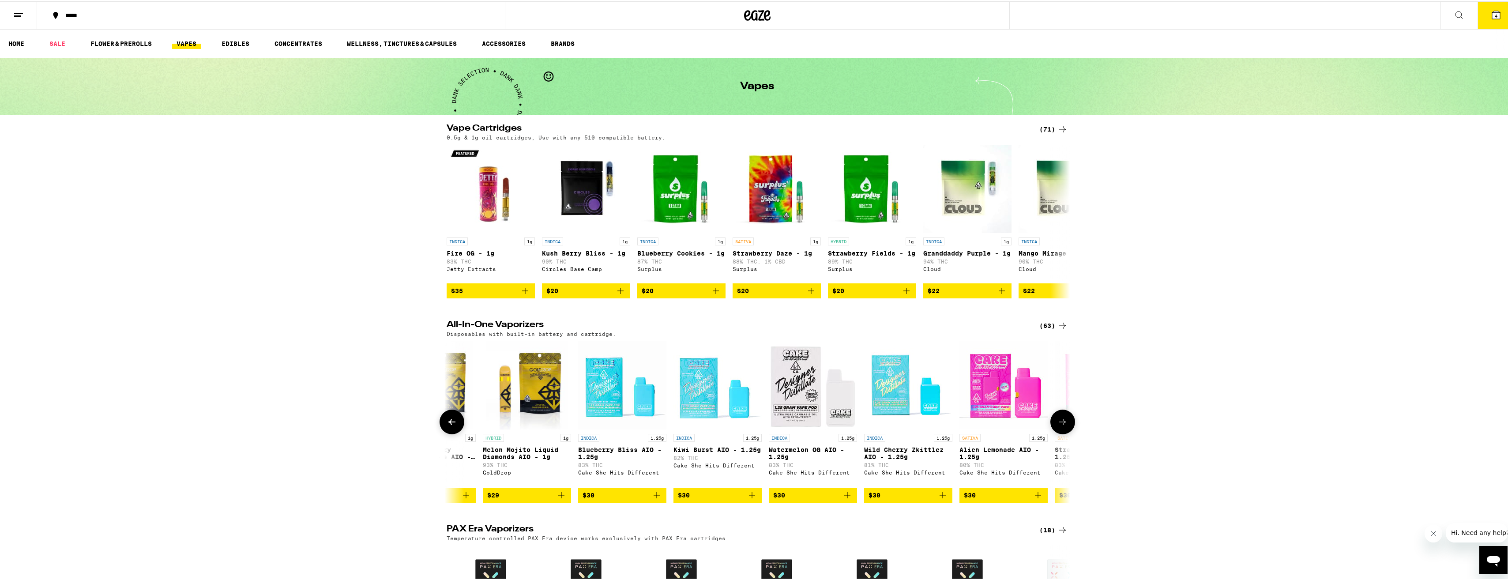
scroll to position [0, 1051]
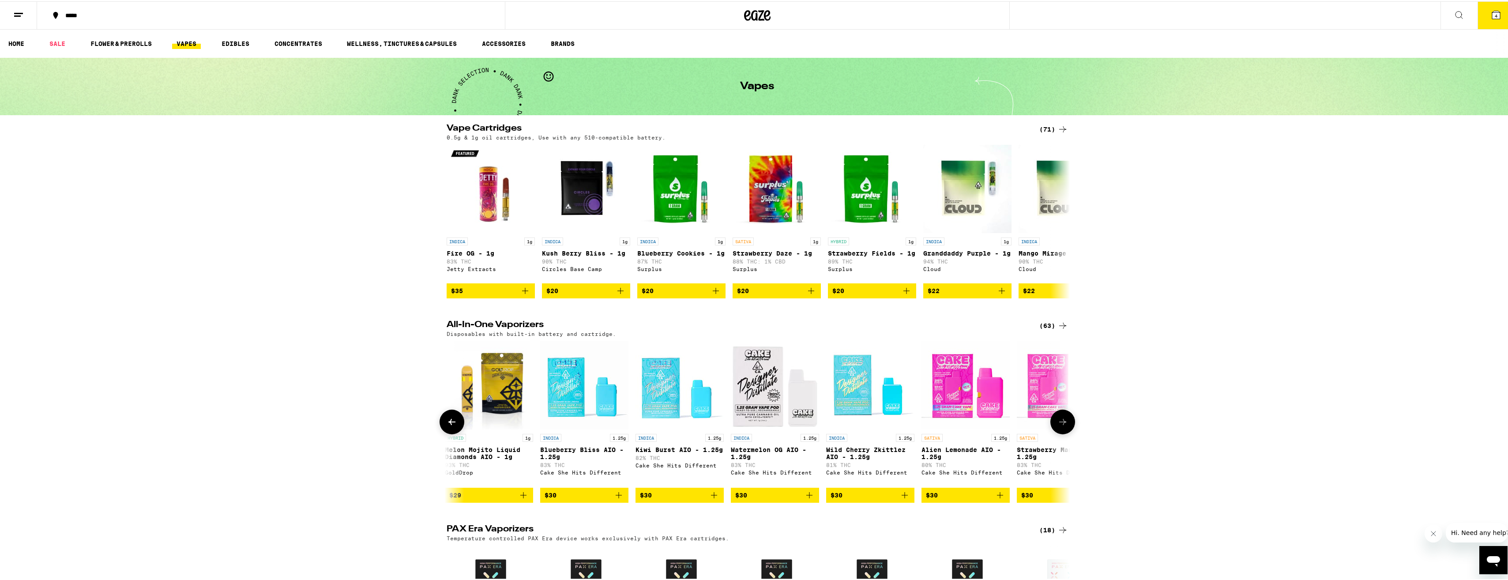
click at [1061, 426] on icon at bounding box center [1063, 420] width 11 height 11
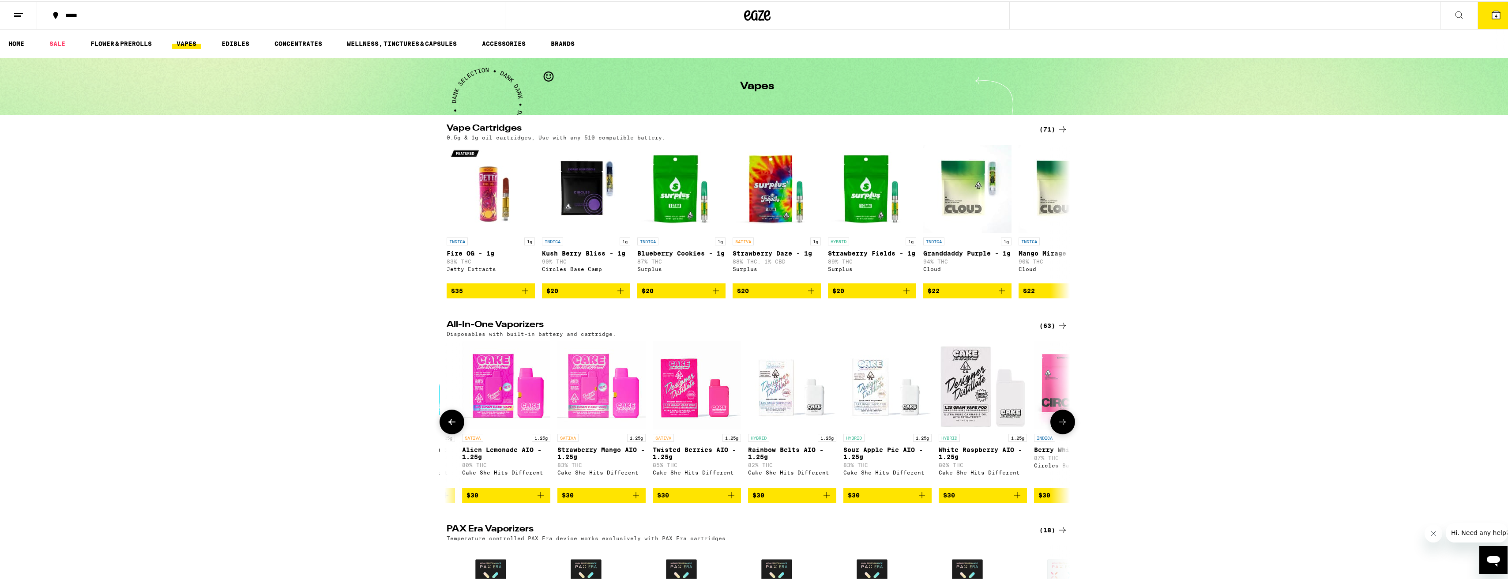
scroll to position [0, 1576]
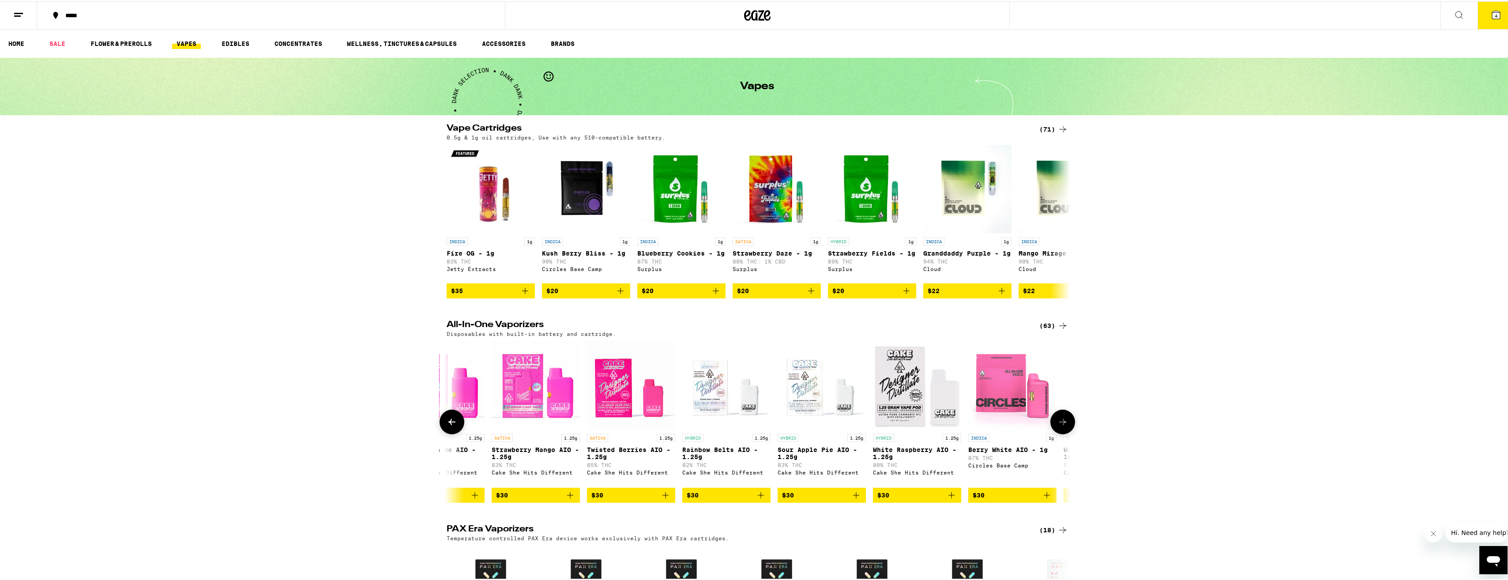
click at [1061, 426] on icon at bounding box center [1063, 420] width 11 height 11
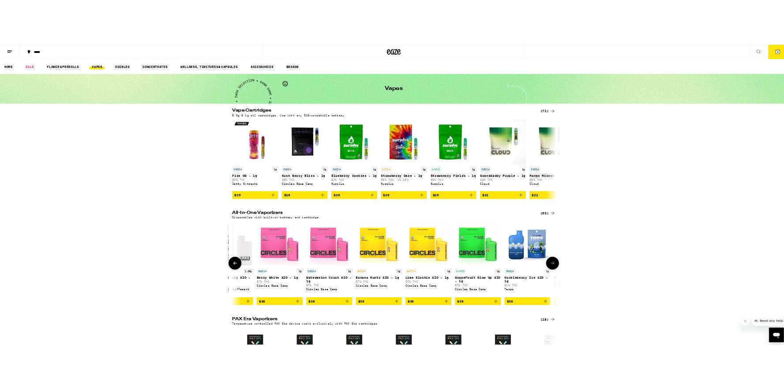
scroll to position [0, 2101]
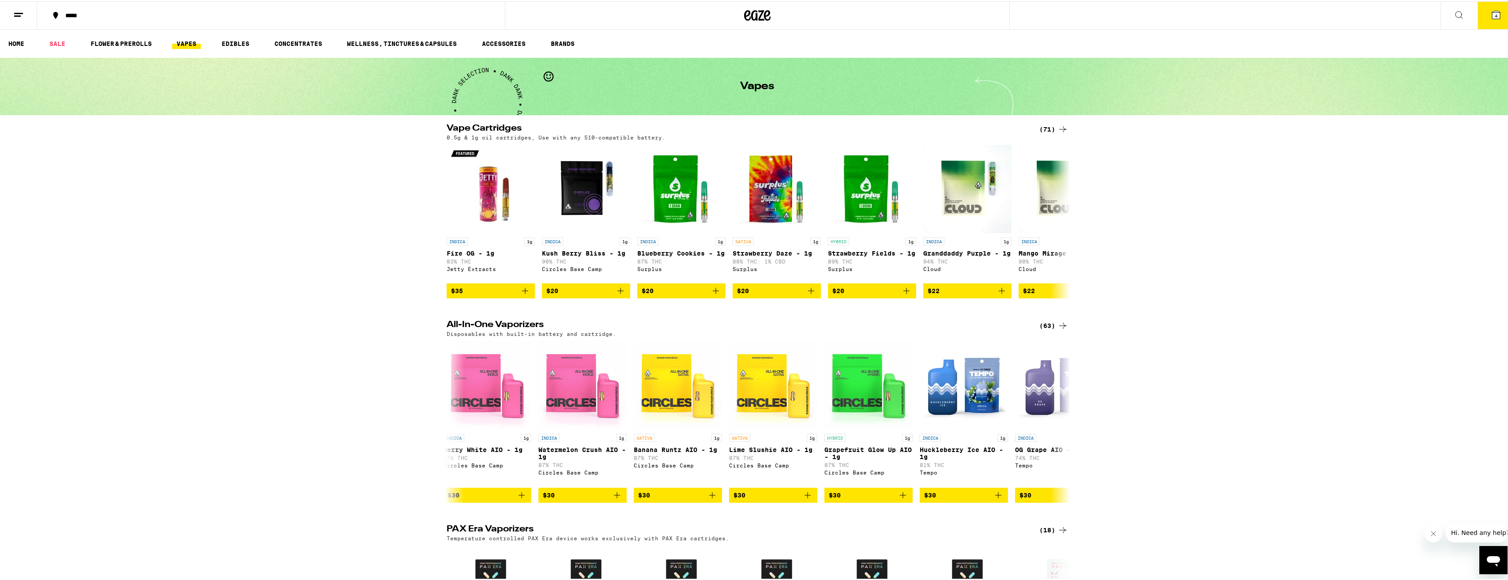
click at [1493, 15] on icon at bounding box center [1497, 14] width 8 height 8
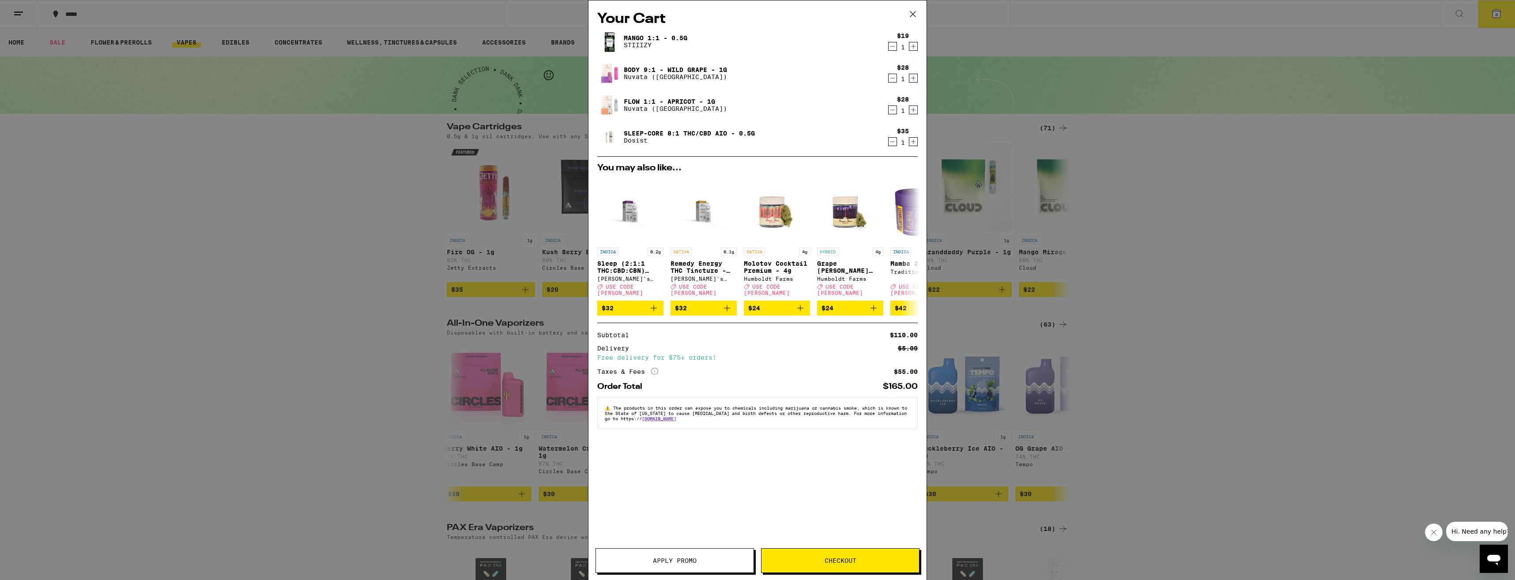
click at [893, 46] on icon "Decrement" at bounding box center [893, 46] width 8 height 11
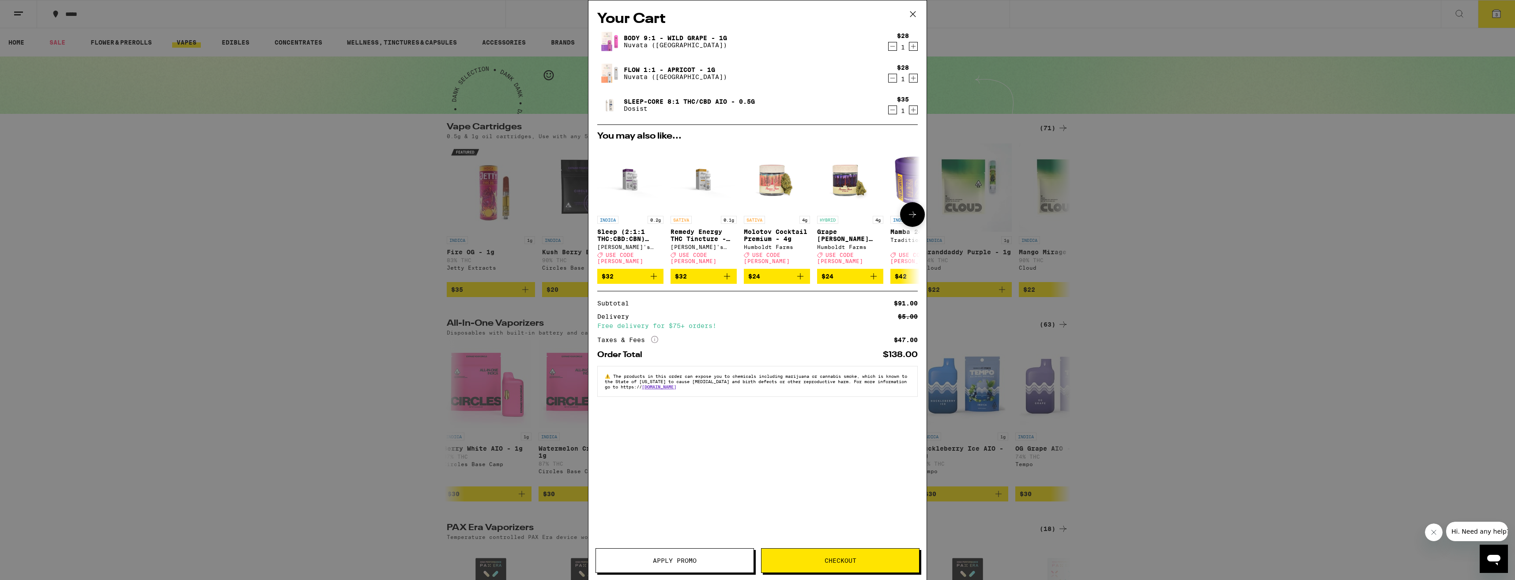
click at [630, 180] on img "Open page for Sleep (2:1:1 THC:CBD:CBN) Tincture - 200mg from Mary's Medicinals" at bounding box center [630, 178] width 66 height 66
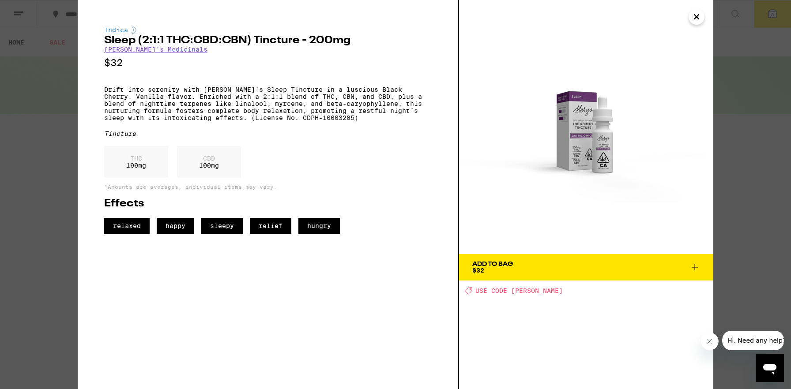
click at [698, 18] on icon "Close" at bounding box center [696, 16] width 11 height 13
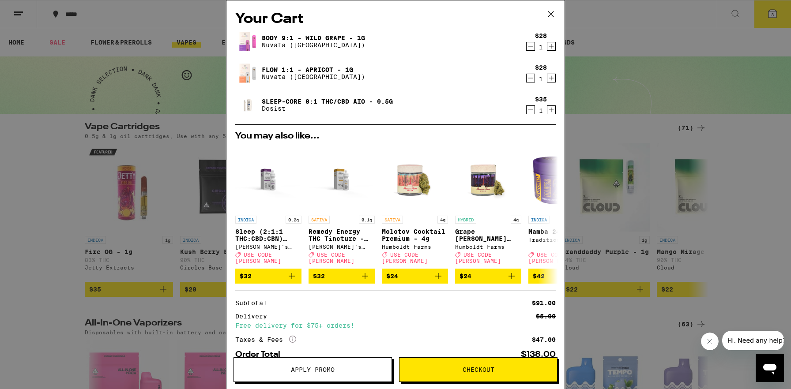
click at [298, 372] on span "Apply Promo" at bounding box center [313, 370] width 44 height 6
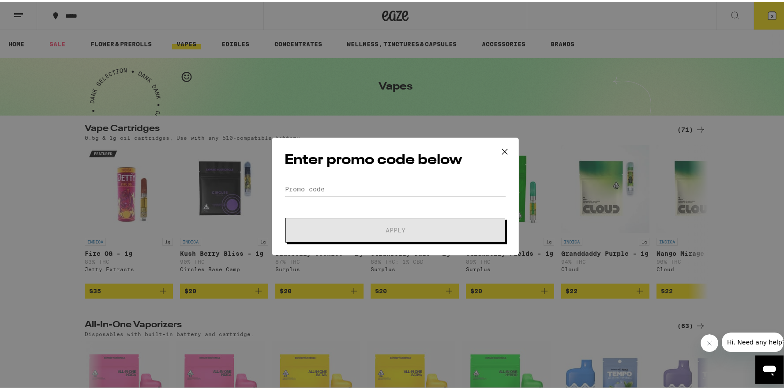
click at [327, 189] on input "Promo Code" at bounding box center [396, 187] width 222 height 13
click at [500, 149] on icon at bounding box center [504, 149] width 13 height 13
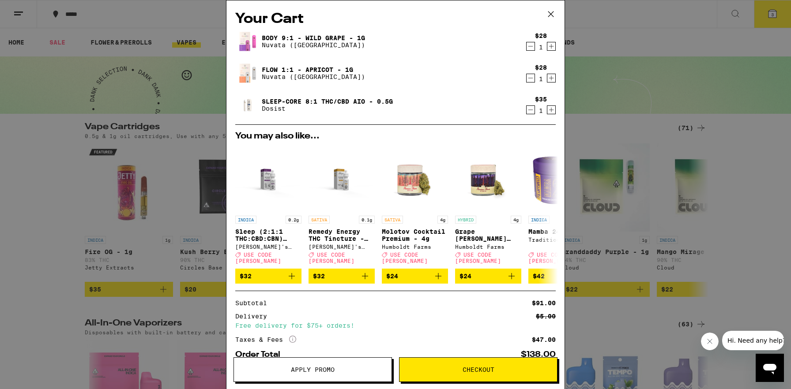
click at [490, 373] on span "Checkout" at bounding box center [479, 370] width 32 height 6
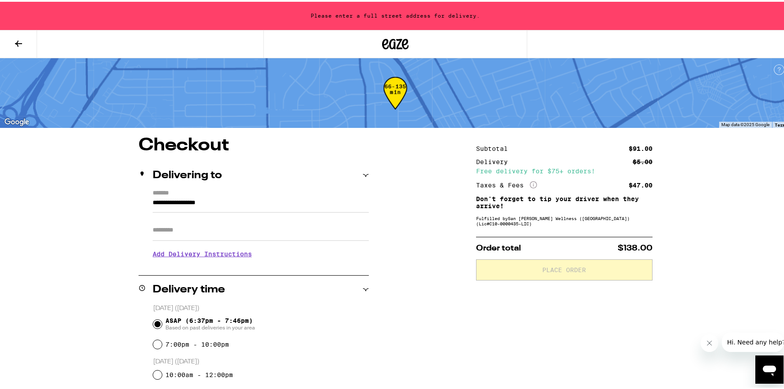
click at [238, 195] on label "*******" at bounding box center [261, 192] width 216 height 8
click at [238, 196] on input "**********" at bounding box center [261, 203] width 216 height 15
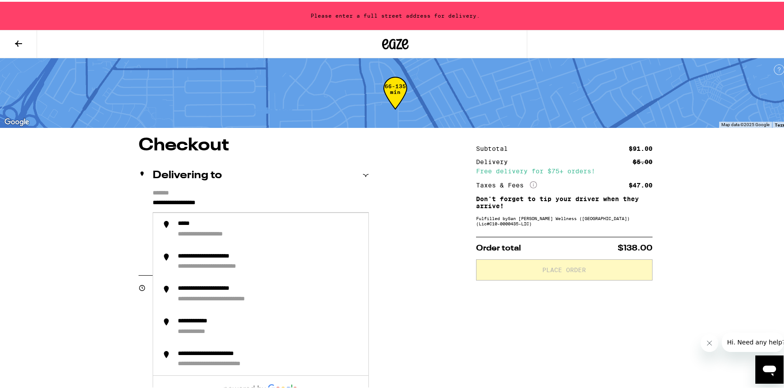
click at [153, 201] on input "**********" at bounding box center [261, 203] width 216 height 15
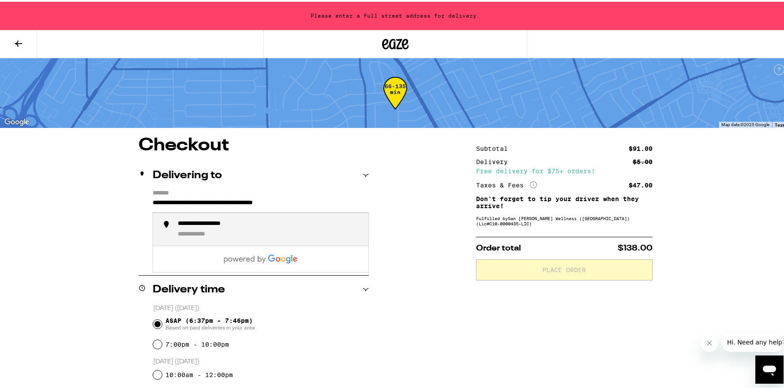
click at [192, 223] on div "**********" at bounding box center [216, 223] width 76 height 8
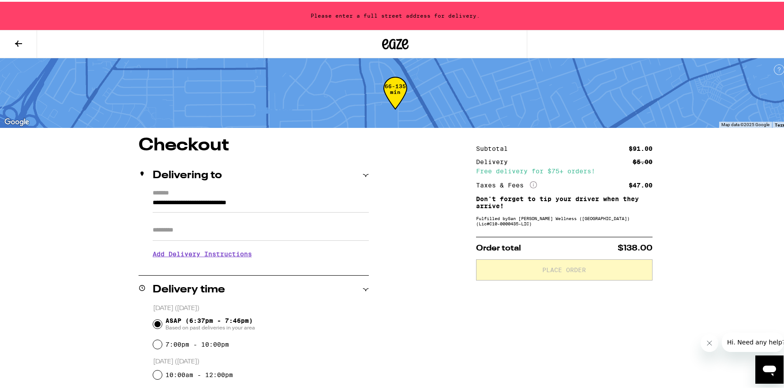
type input "**********"
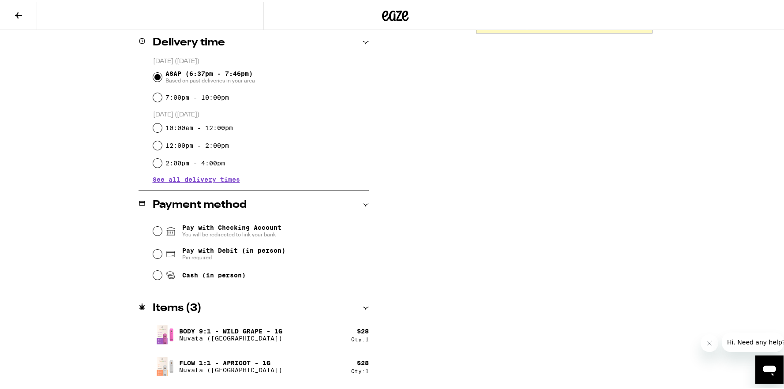
scroll to position [221, 0]
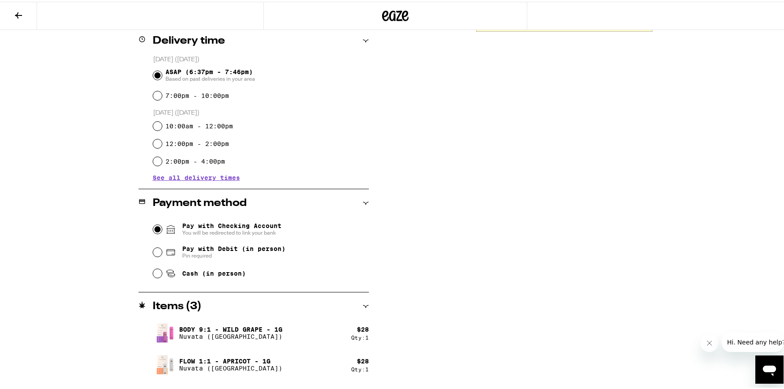
click at [153, 227] on input "Pay with Checking Account You will be redirected to link your bank" at bounding box center [157, 227] width 9 height 9
click at [155, 250] on input "Pay with Debit (in person) Pin required" at bounding box center [157, 250] width 9 height 9
radio input "true"
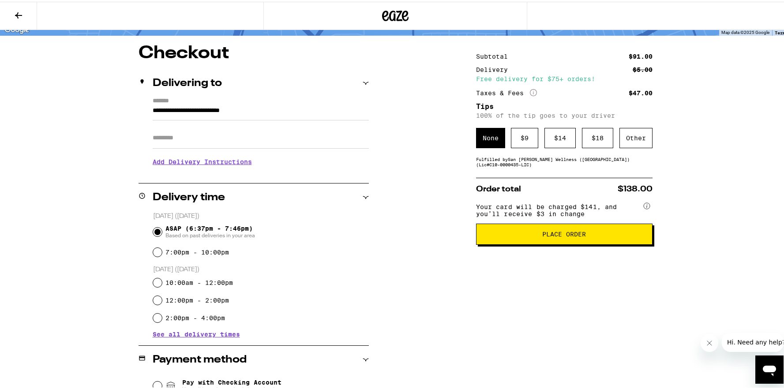
scroll to position [26, 0]
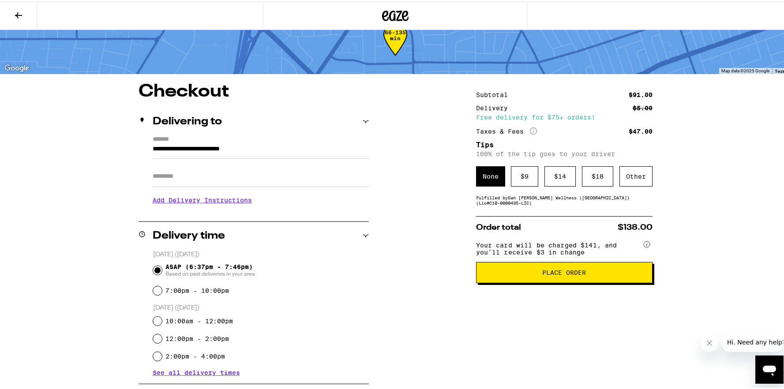
click at [530, 131] on icon "More Info" at bounding box center [533, 129] width 7 height 7
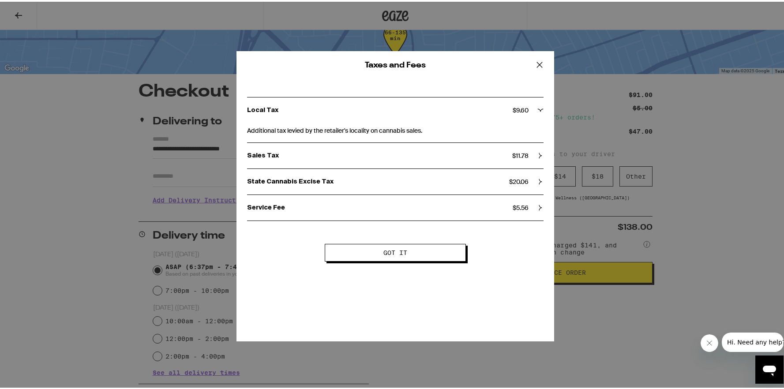
click at [535, 63] on icon at bounding box center [539, 63] width 13 height 13
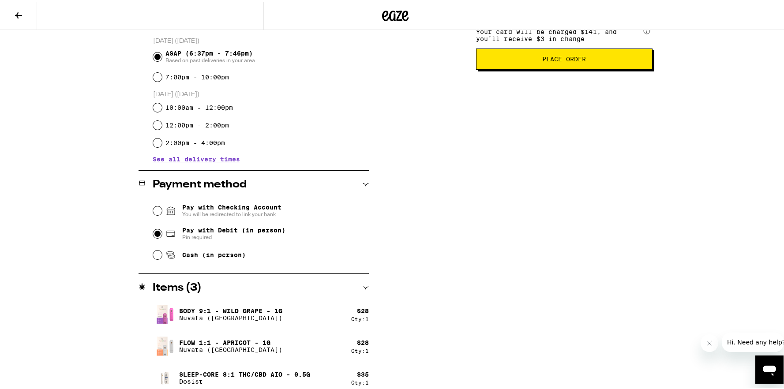
scroll to position [246, 0]
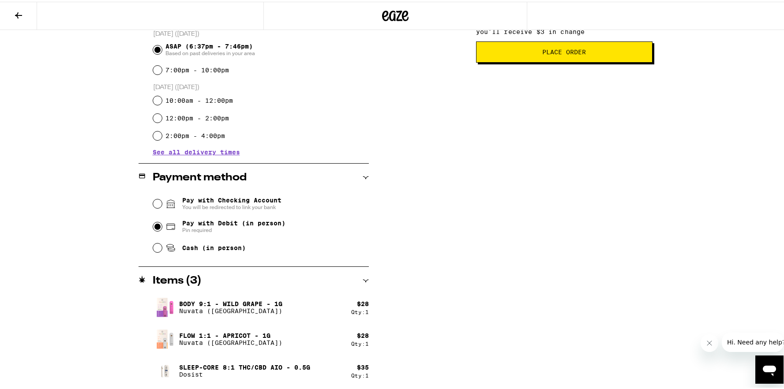
click at [336, 283] on div "Items ( 3 )" at bounding box center [254, 279] width 230 height 11
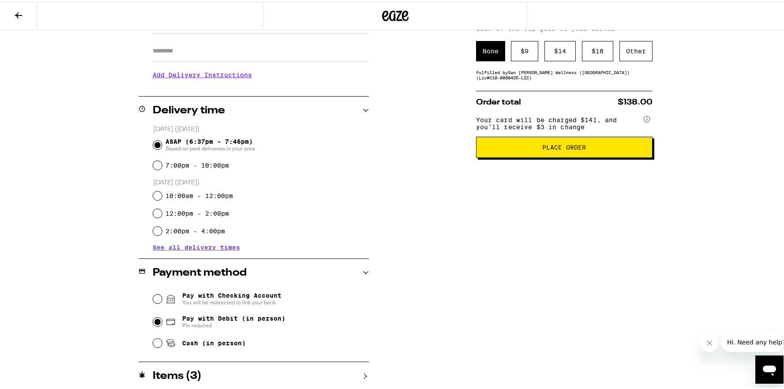
scroll to position [0, 0]
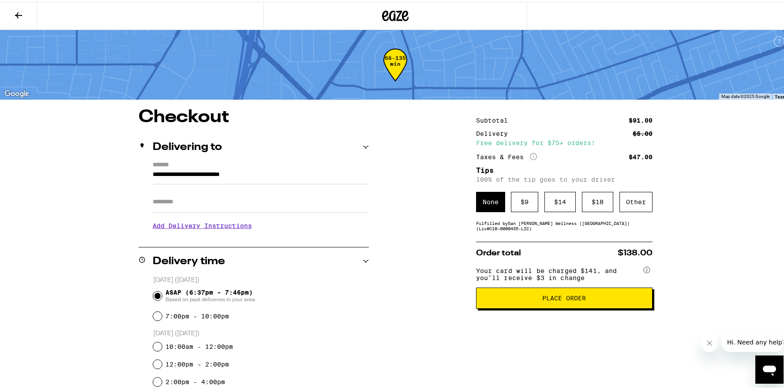
click at [15, 14] on icon at bounding box center [18, 13] width 11 height 11
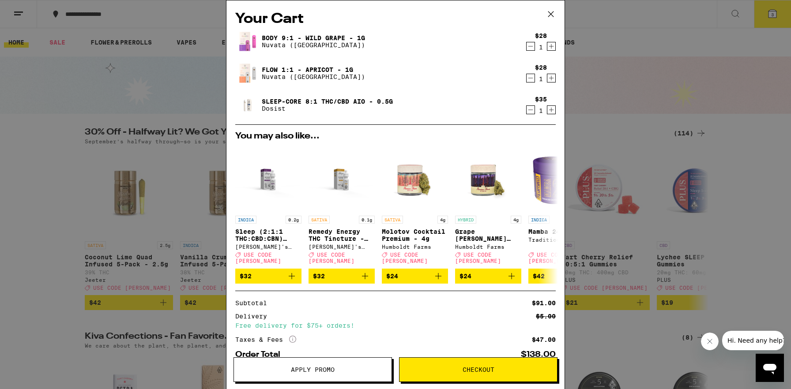
click at [247, 42] on img at bounding box center [247, 41] width 25 height 25
click at [273, 35] on link "Body 9:1 - Wild Grape - 1g" at bounding box center [313, 37] width 103 height 7
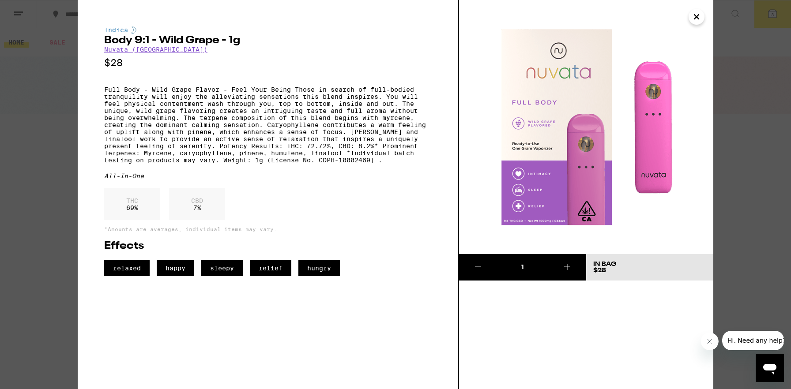
click at [698, 13] on icon "Close" at bounding box center [696, 16] width 11 height 13
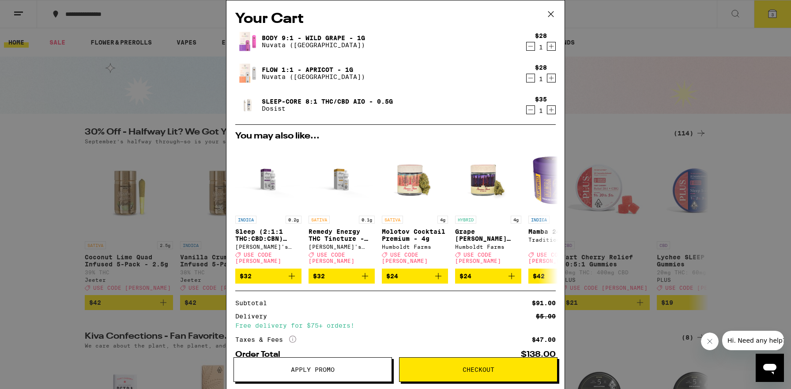
click at [293, 69] on link "Flow 1:1 - Apricot - 1g" at bounding box center [313, 69] width 103 height 7
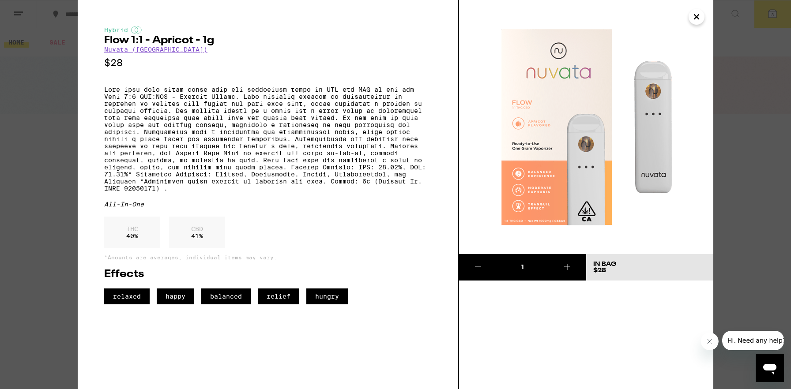
click at [697, 15] on icon "Close" at bounding box center [696, 16] width 11 height 13
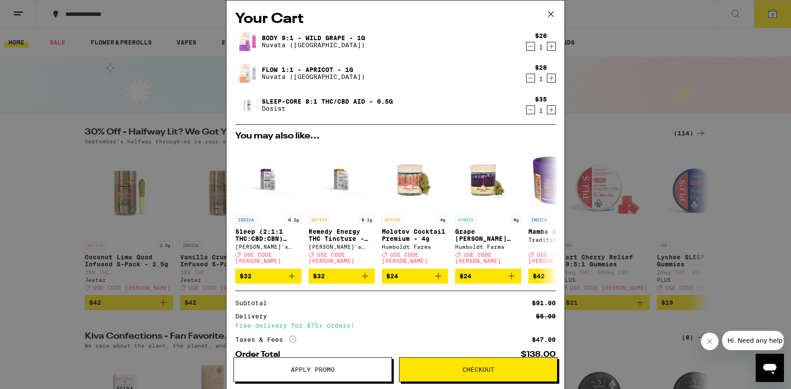
click at [276, 98] on link "Sleep-Core 8:1 THC/CBD AIO - 0.5g" at bounding box center [327, 101] width 131 height 7
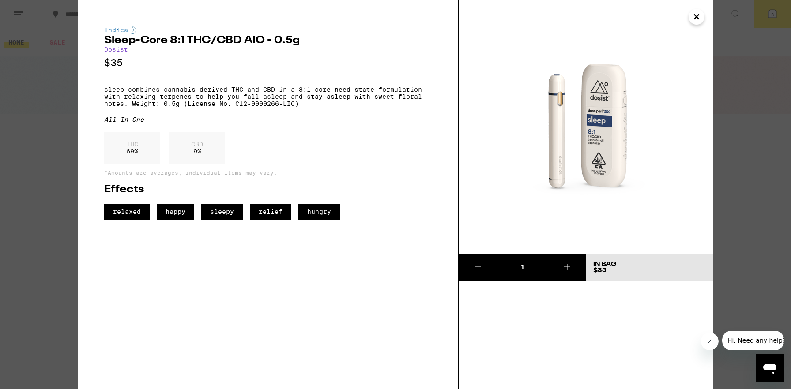
click at [694, 20] on icon "Close" at bounding box center [696, 16] width 11 height 13
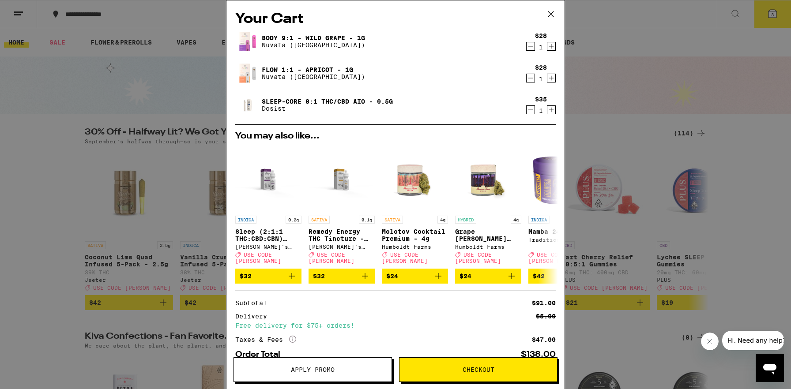
click at [309, 35] on link "Body 9:1 - Wild Grape - 1g" at bounding box center [313, 37] width 103 height 7
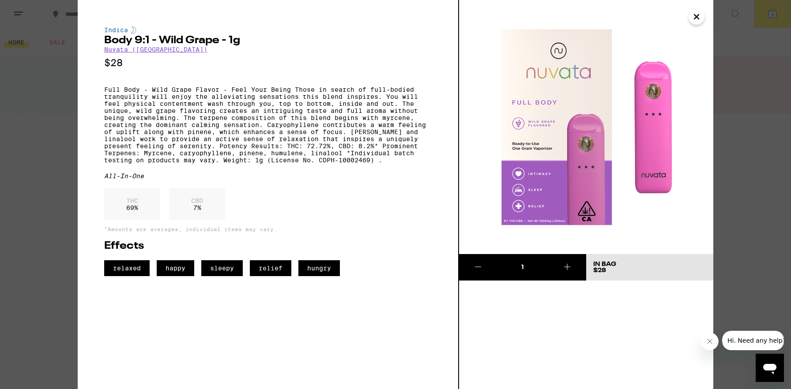
click at [693, 14] on icon "Close" at bounding box center [696, 16] width 11 height 13
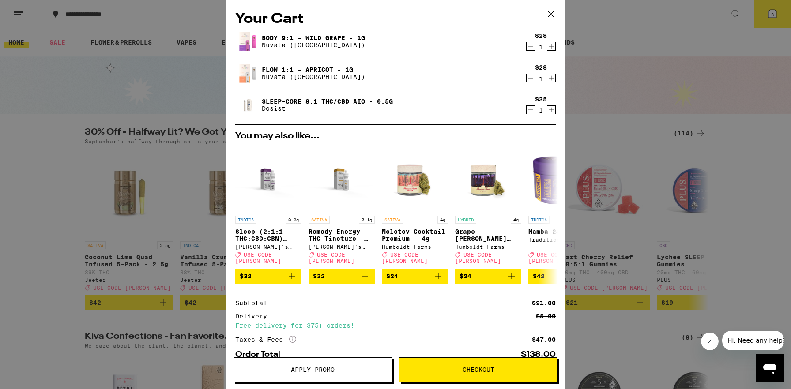
click at [527, 111] on icon "Decrement" at bounding box center [531, 110] width 8 height 11
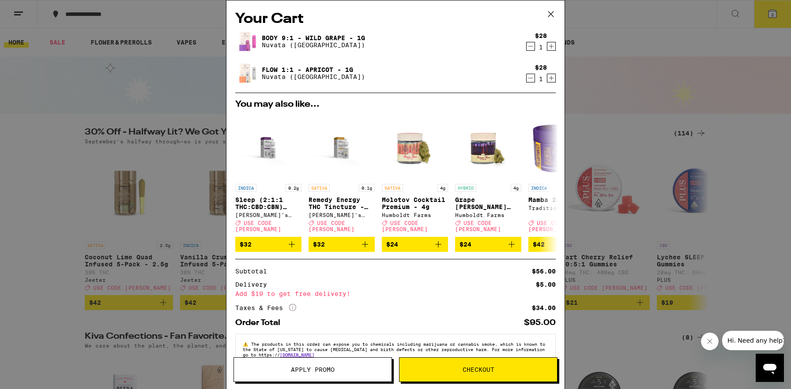
click at [476, 368] on span "Checkout" at bounding box center [479, 370] width 32 height 6
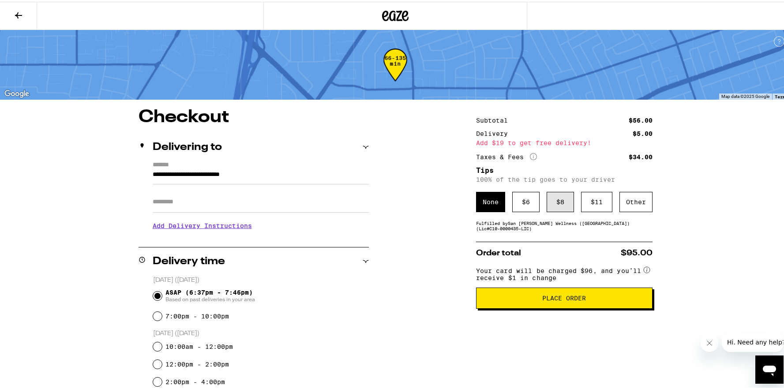
click at [565, 200] on div "$ 8" at bounding box center [560, 200] width 27 height 20
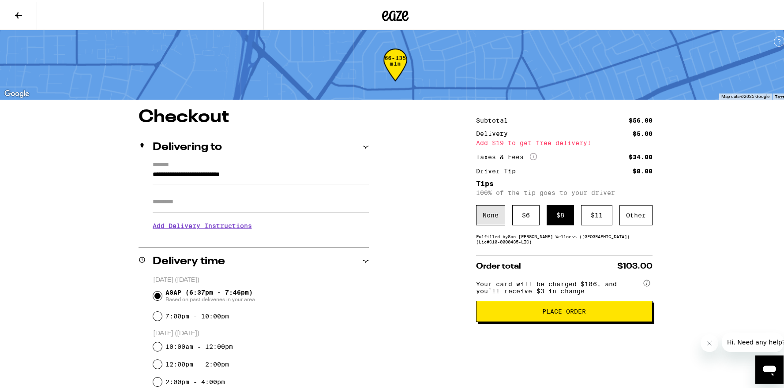
click at [494, 219] on div "None" at bounding box center [490, 214] width 29 height 20
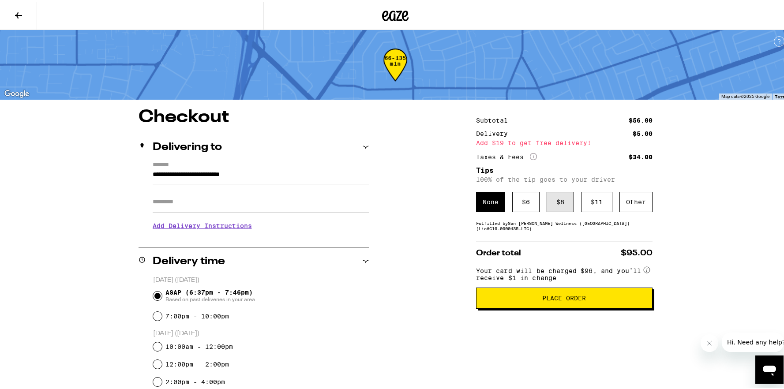
click at [561, 203] on div "$ 8" at bounding box center [560, 200] width 27 height 20
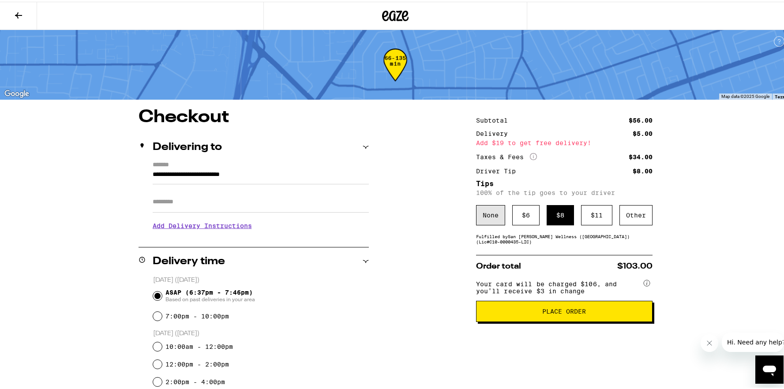
click at [489, 215] on div "None" at bounding box center [490, 214] width 29 height 20
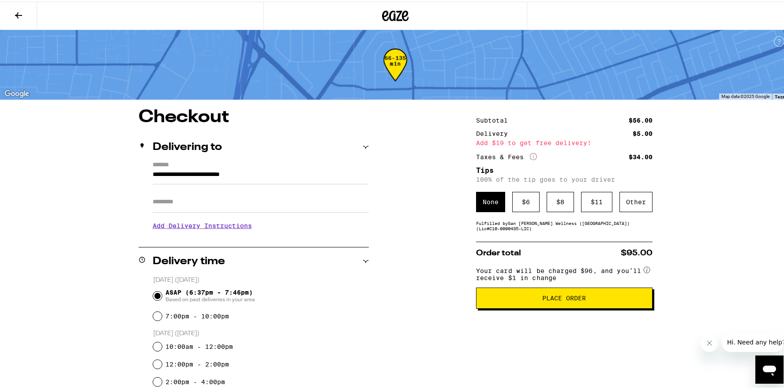
click at [559, 300] on span "Place Order" at bounding box center [565, 297] width 44 height 6
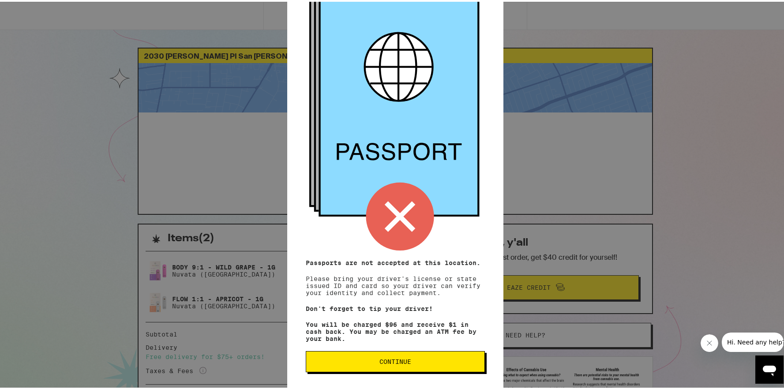
scroll to position [66, 0]
click at [401, 357] on span "Continue" at bounding box center [396, 360] width 32 height 6
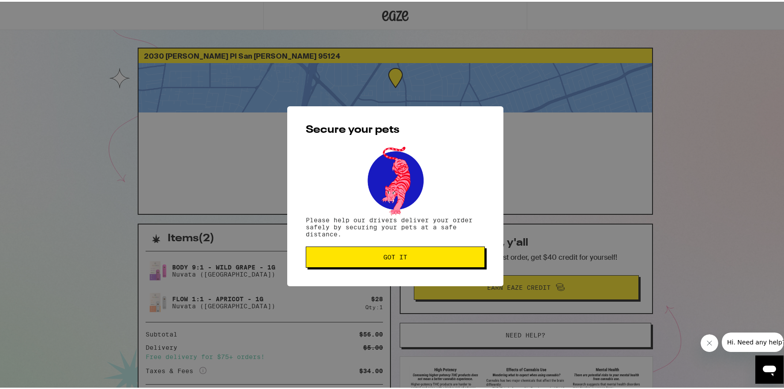
click at [398, 257] on span "Got it" at bounding box center [396, 256] width 24 height 6
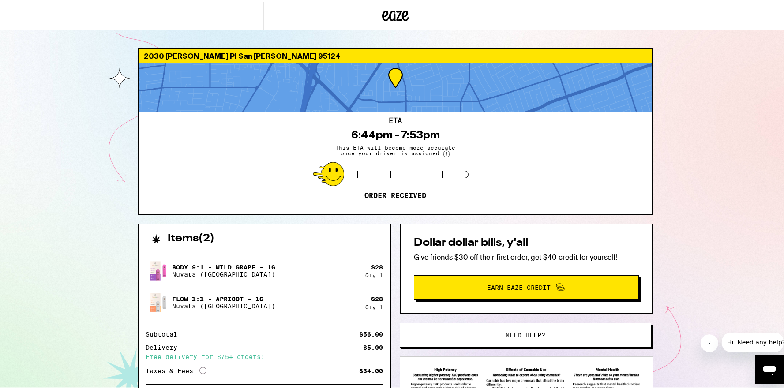
click at [518, 289] on span "Earn Eaze Credit" at bounding box center [519, 286] width 64 height 6
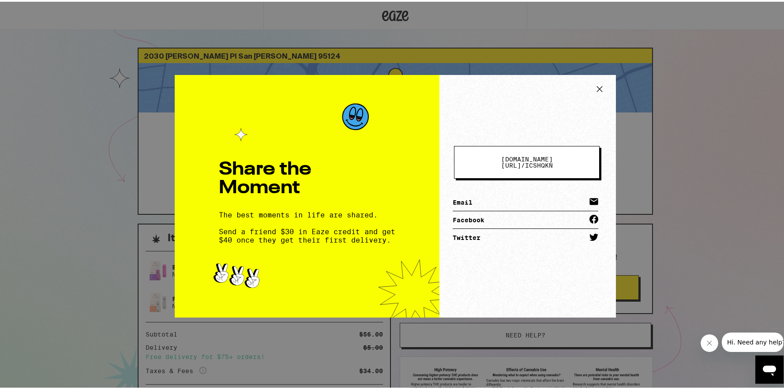
click at [597, 87] on icon at bounding box center [599, 87] width 5 height 5
